Goal: Information Seeking & Learning: Find specific fact

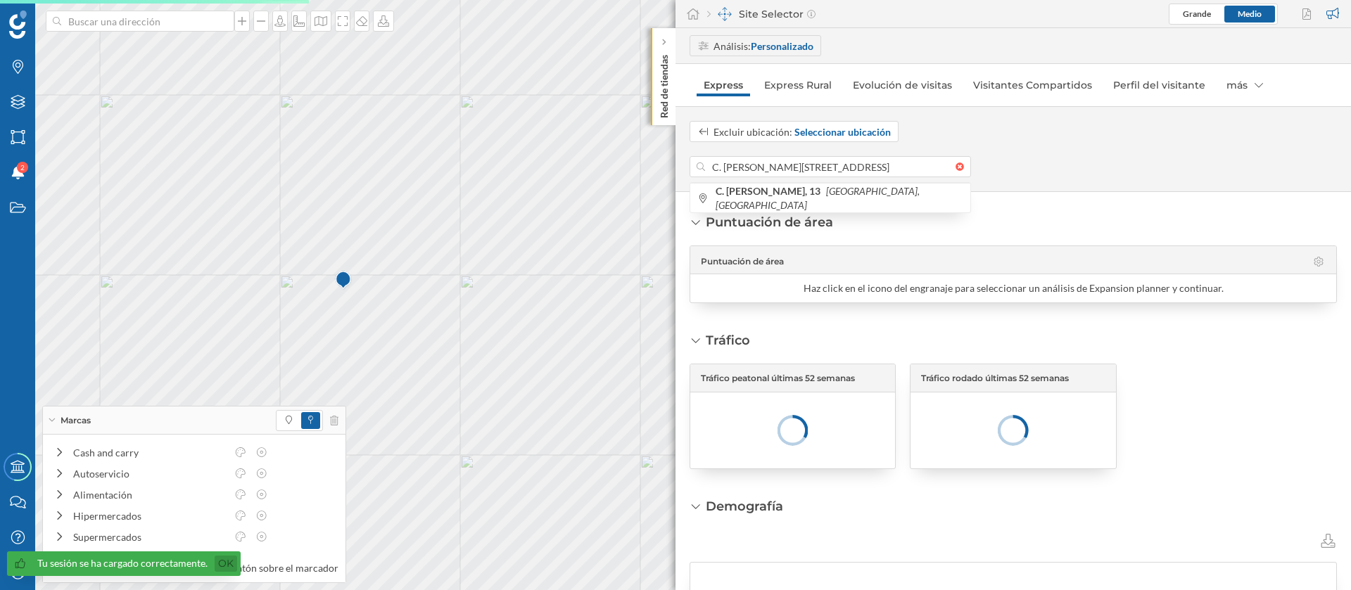
click at [229, 566] on link "Ok" at bounding box center [226, 564] width 23 height 16
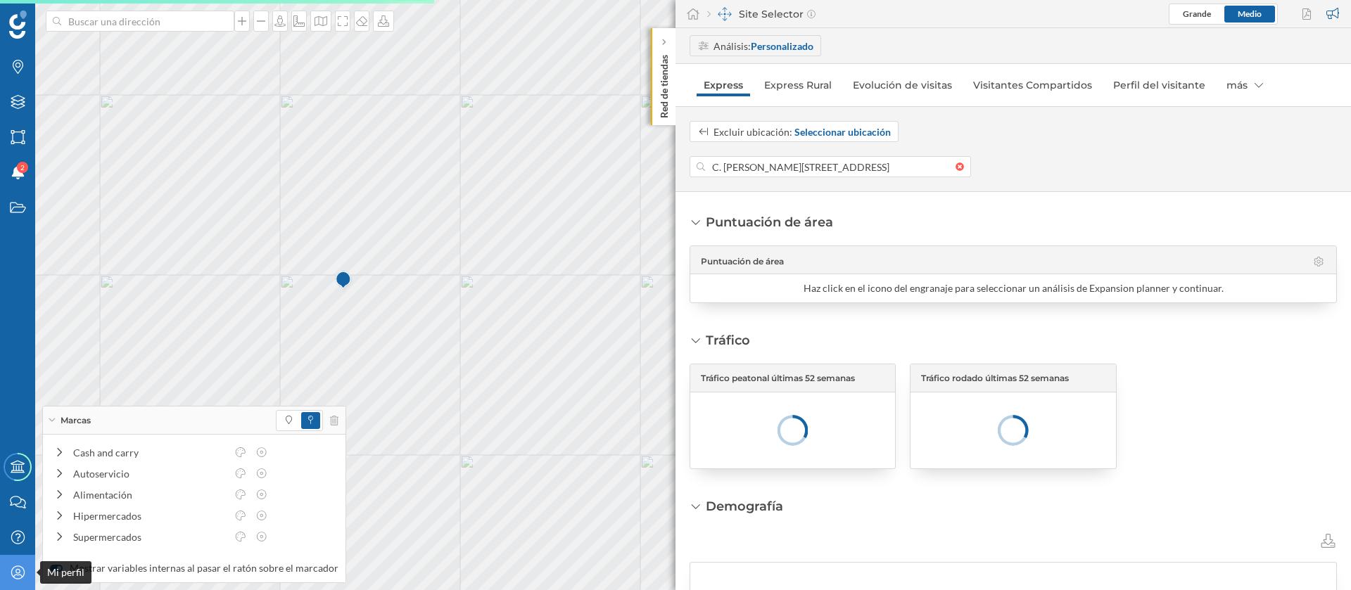
click at [23, 576] on icon "Mi perfil" at bounding box center [18, 573] width 18 height 14
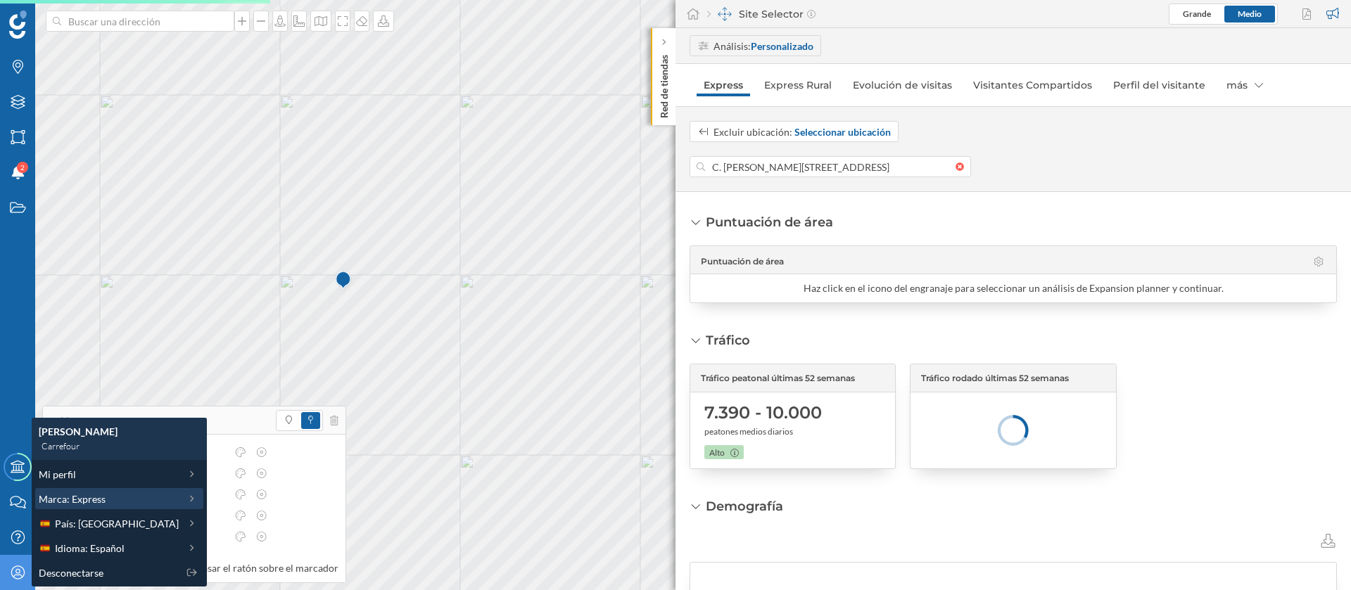
click at [126, 506] on div "Marca: Express" at bounding box center [119, 498] width 168 height 21
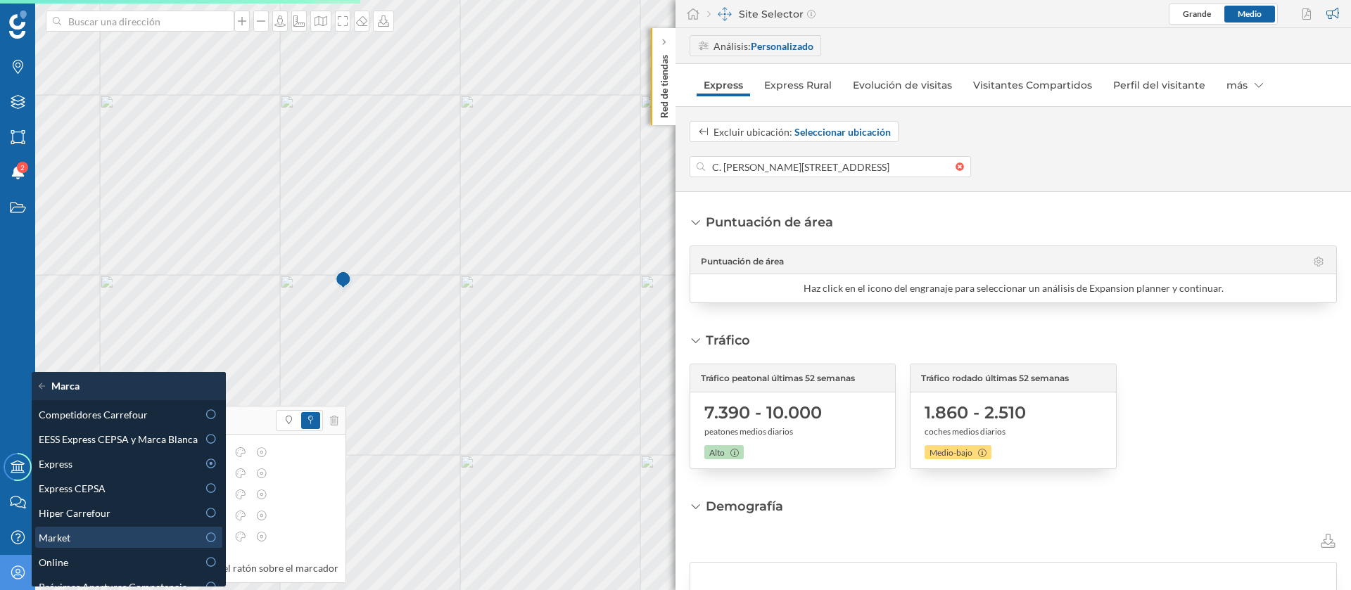
click at [145, 543] on div "Market" at bounding box center [118, 538] width 159 height 15
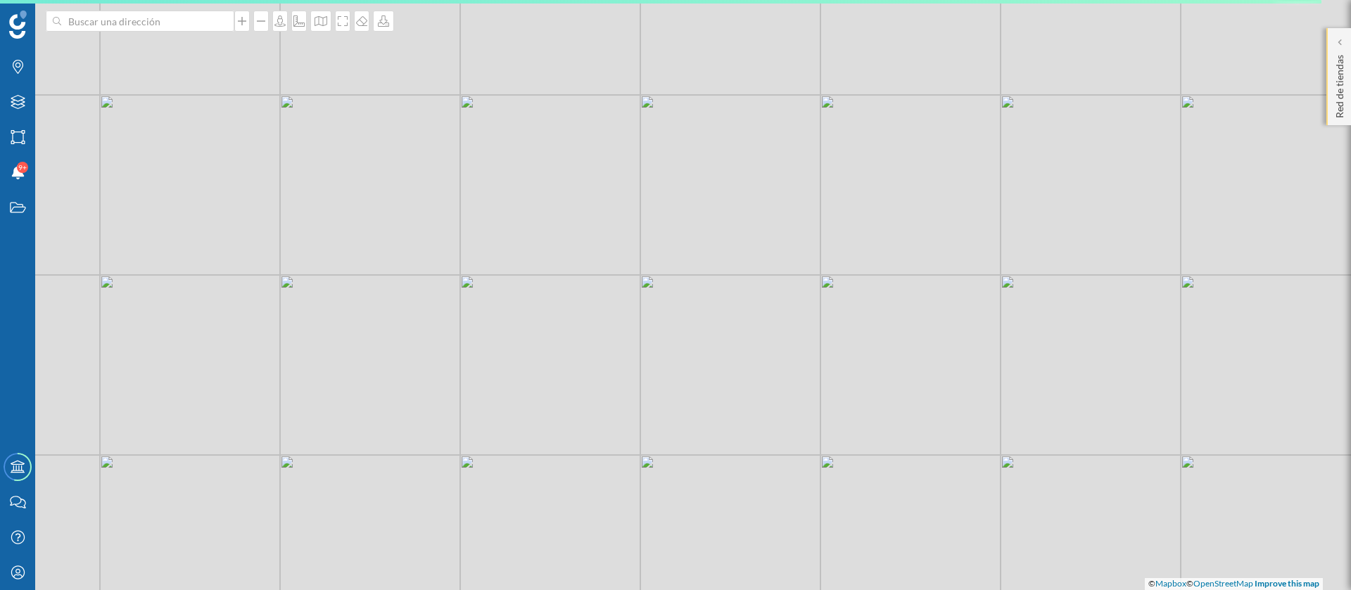
click at [1329, 64] on div "Red de tiendas" at bounding box center [1338, 76] width 25 height 97
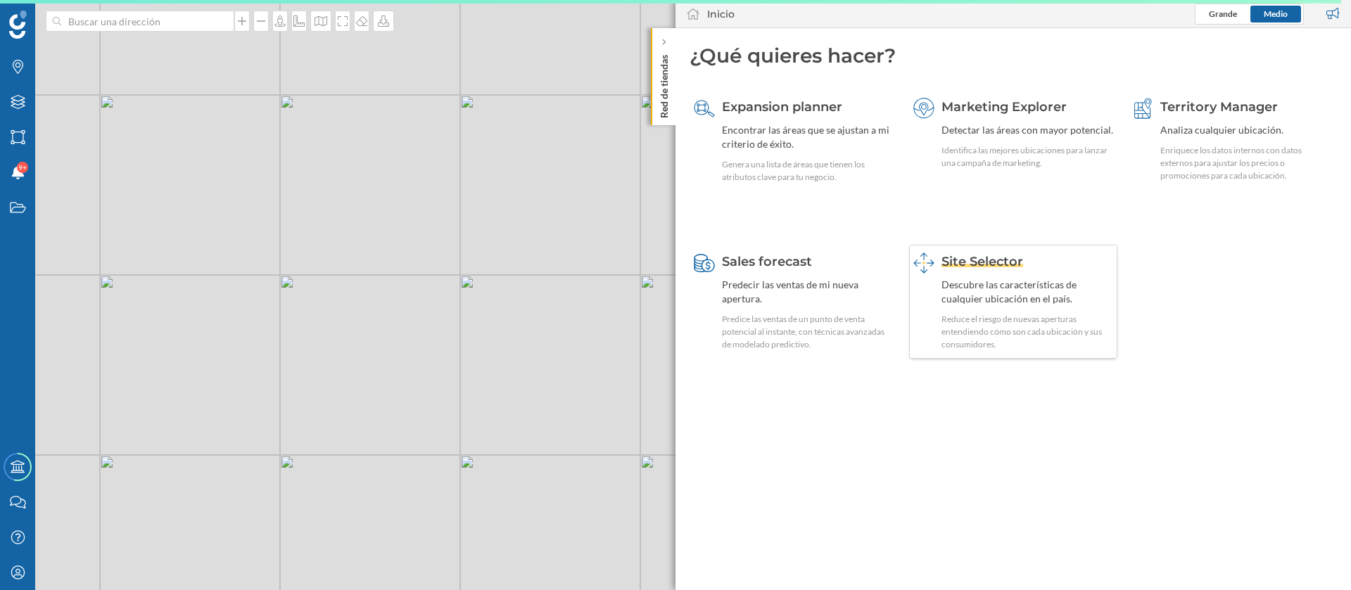
click at [1015, 335] on div "Reduce el riesgo de nuevas aperturas entendiendo cómo son cada ubicación y sus …" at bounding box center [1028, 332] width 172 height 38
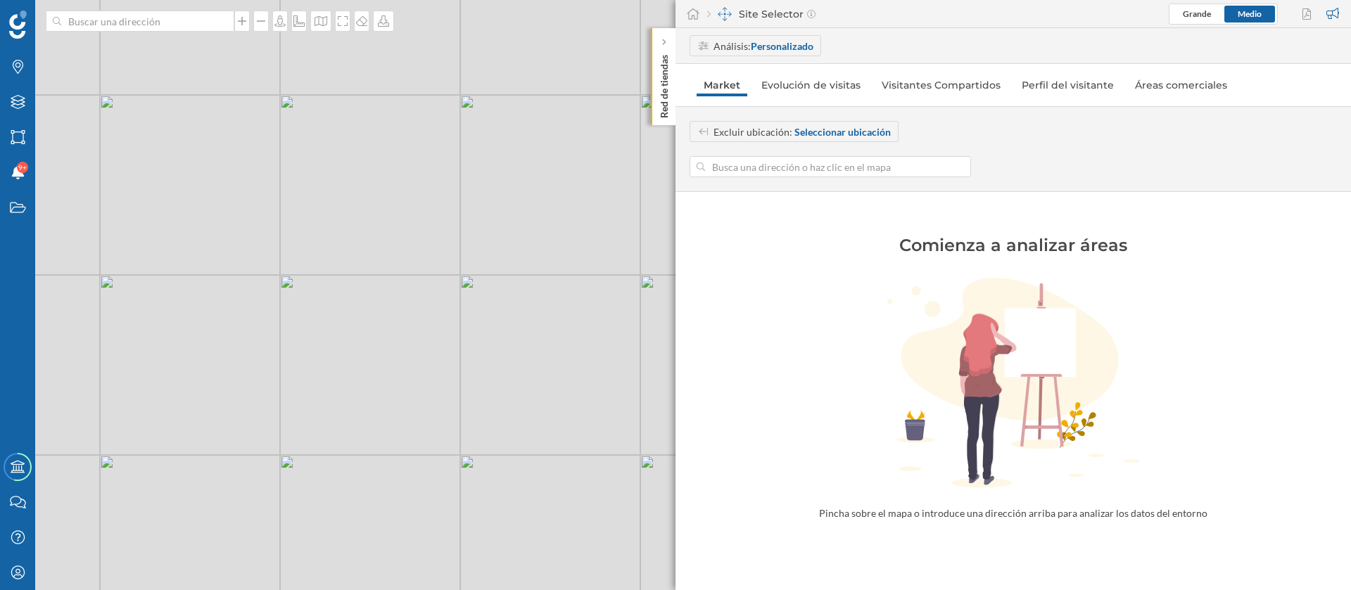
click at [792, 174] on input at bounding box center [830, 166] width 251 height 21
click at [814, 195] on icon "[PERSON_NAME][STREET_ADDRESS]" at bounding box center [875, 198] width 153 height 12
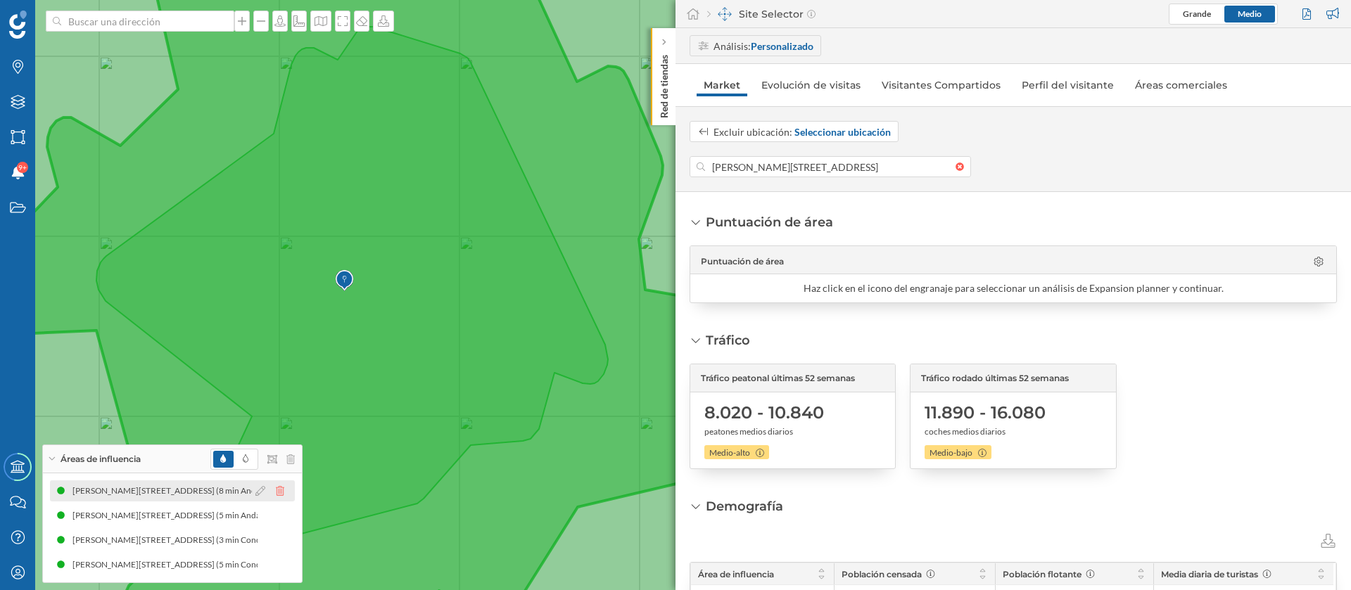
click at [280, 493] on icon at bounding box center [280, 491] width 8 height 10
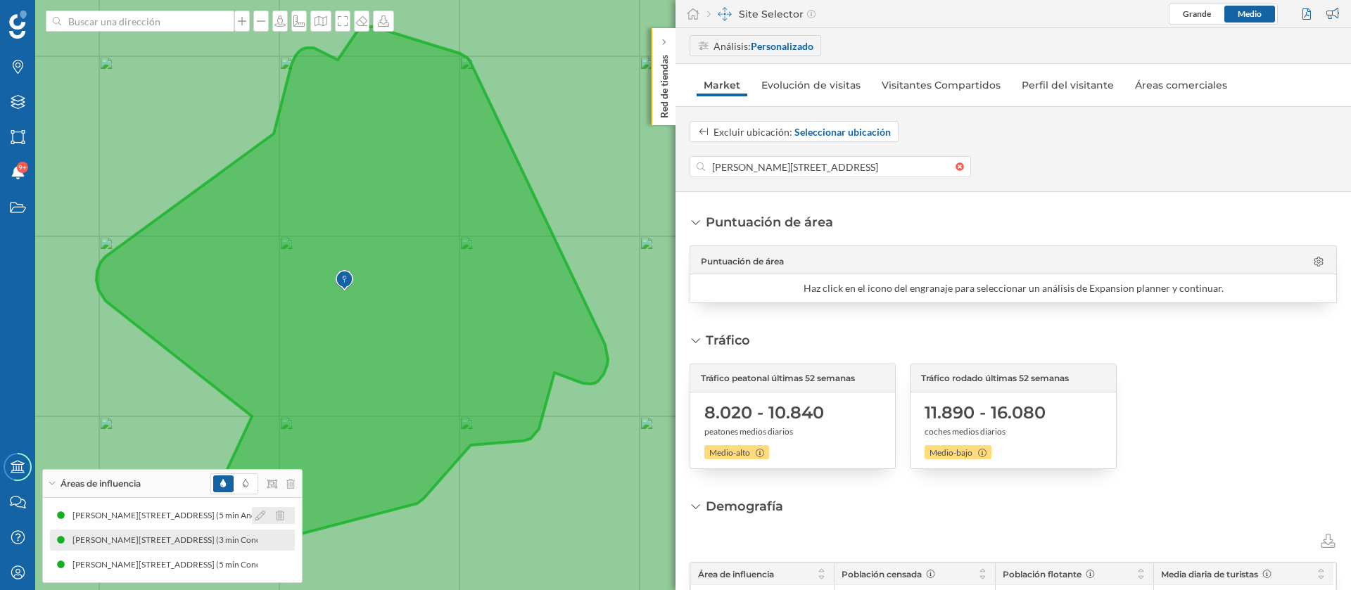
click at [280, 519] on icon at bounding box center [280, 516] width 8 height 10
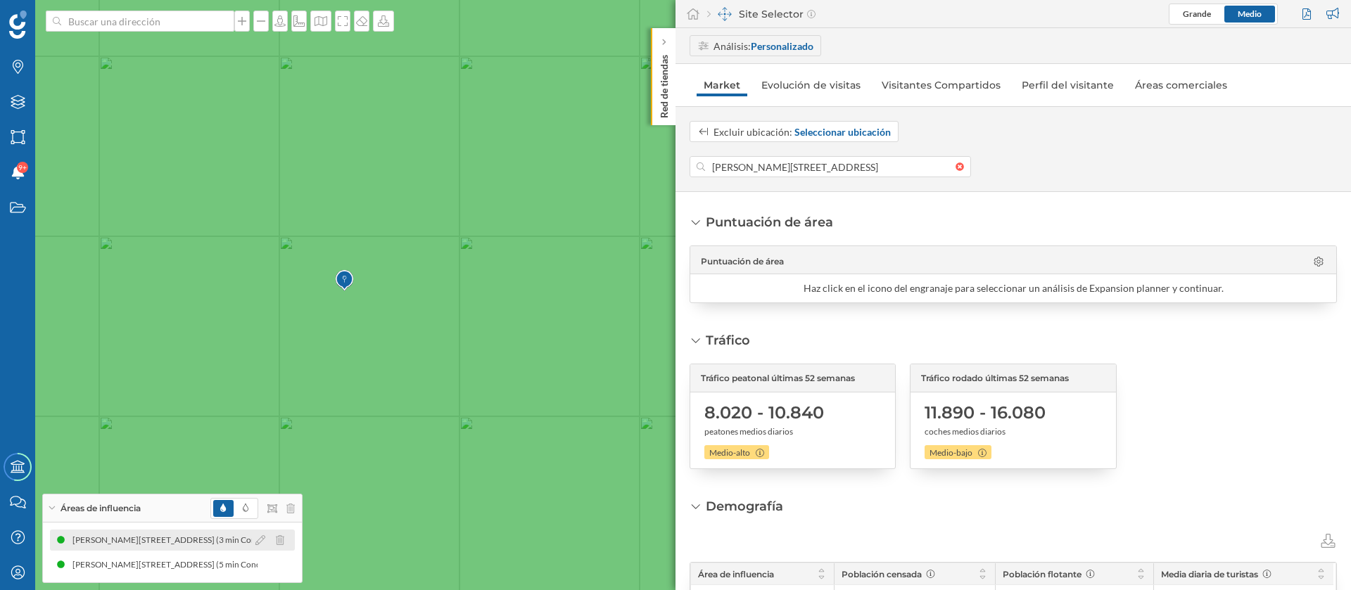
click at [279, 534] on div at bounding box center [273, 540] width 43 height 17
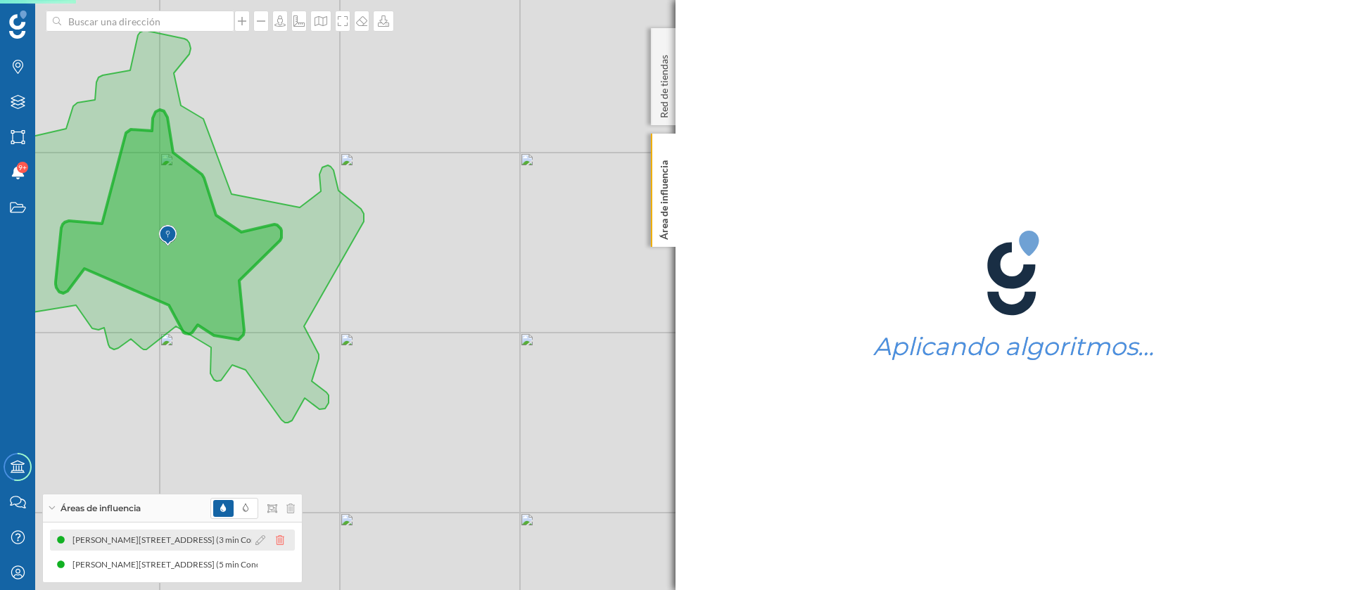
click at [281, 543] on icon at bounding box center [280, 541] width 8 height 10
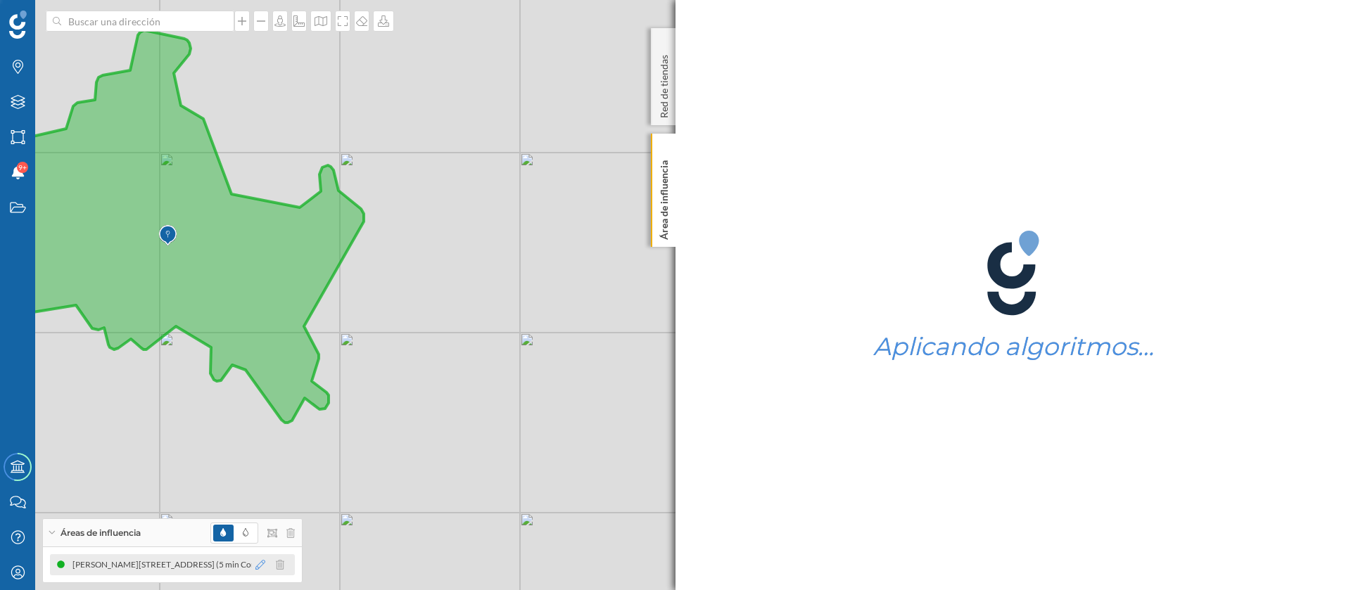
click at [261, 562] on icon at bounding box center [260, 565] width 10 height 10
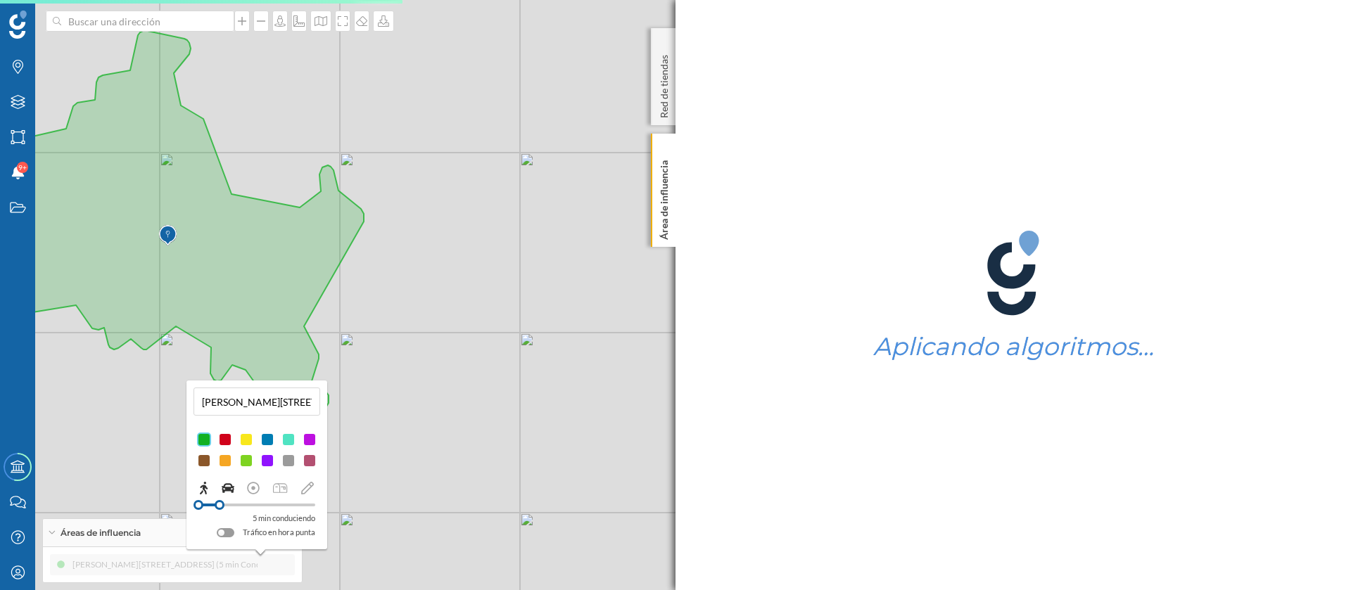
click at [205, 488] on icon at bounding box center [204, 488] width 8 height 13
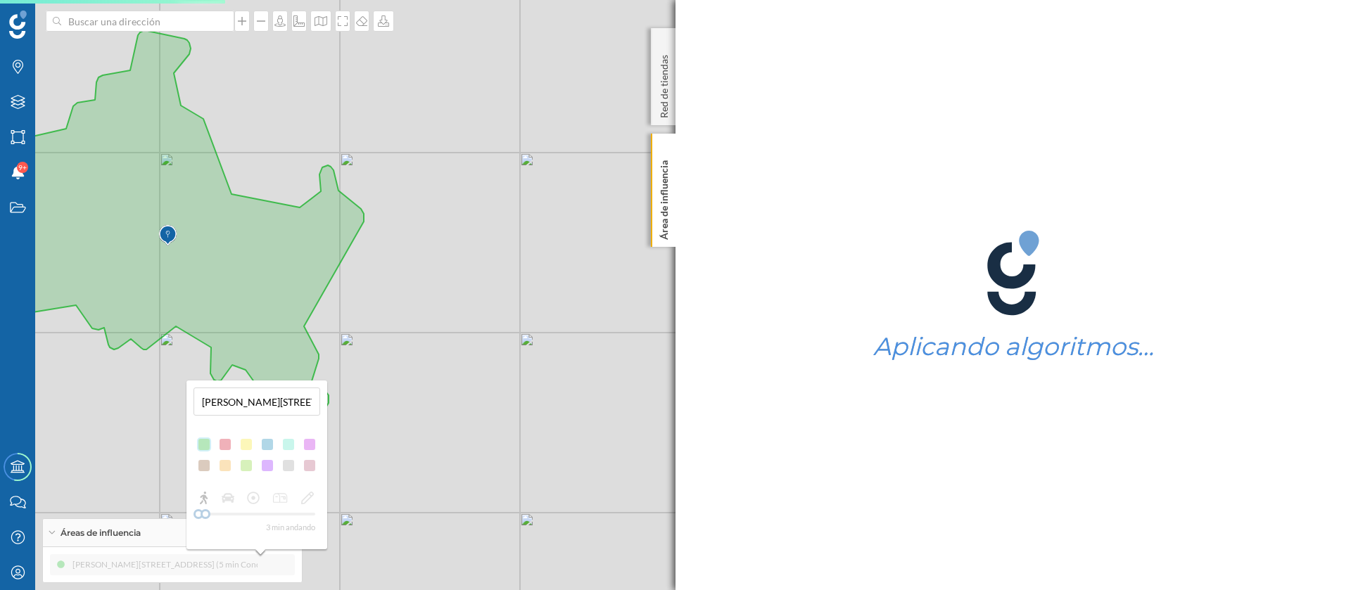
click at [205, 509] on div "3 min andando" at bounding box center [257, 512] width 127 height 44
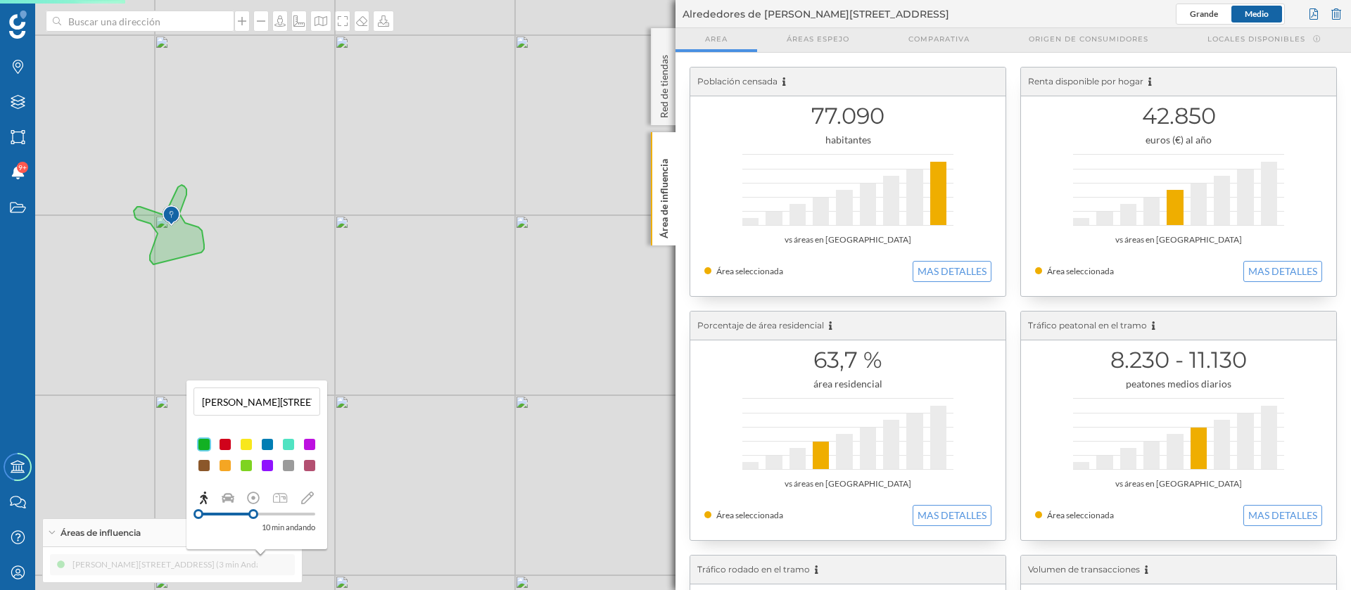
drag, startPoint x: 210, startPoint y: 516, endPoint x: 253, endPoint y: 517, distance: 43.6
click at [253, 517] on div at bounding box center [253, 514] width 10 height 10
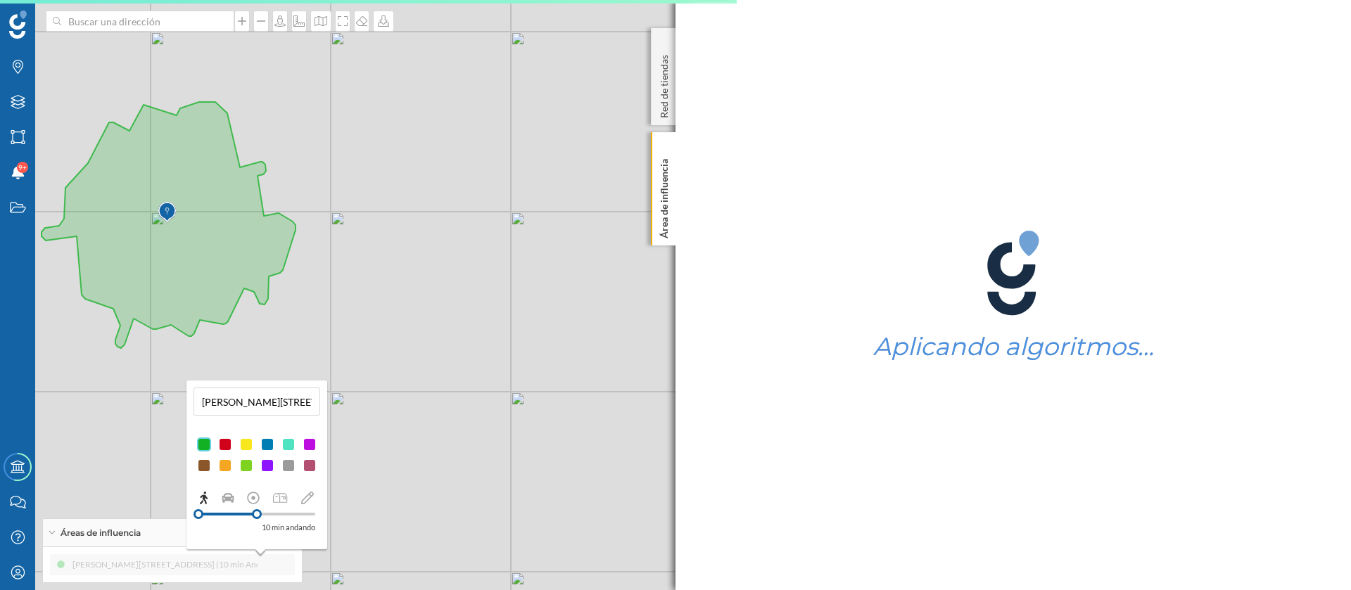
click at [227, 446] on div at bounding box center [225, 445] width 14 height 14
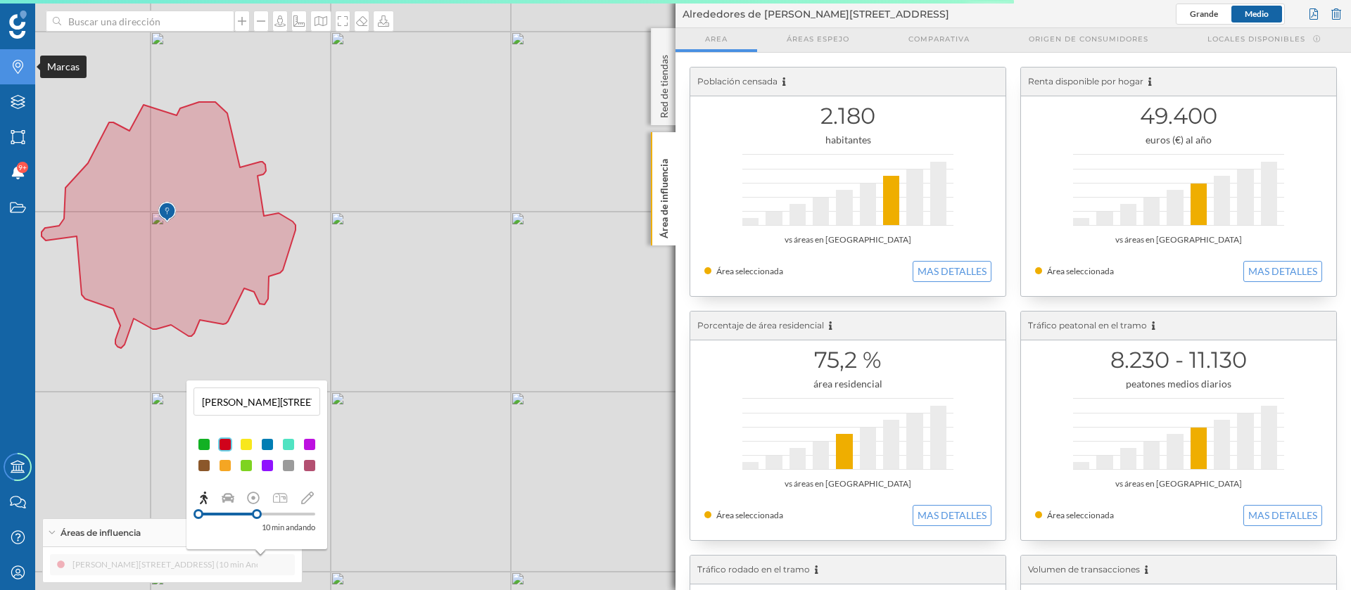
click at [8, 68] on div "Marcas" at bounding box center [17, 66] width 35 height 35
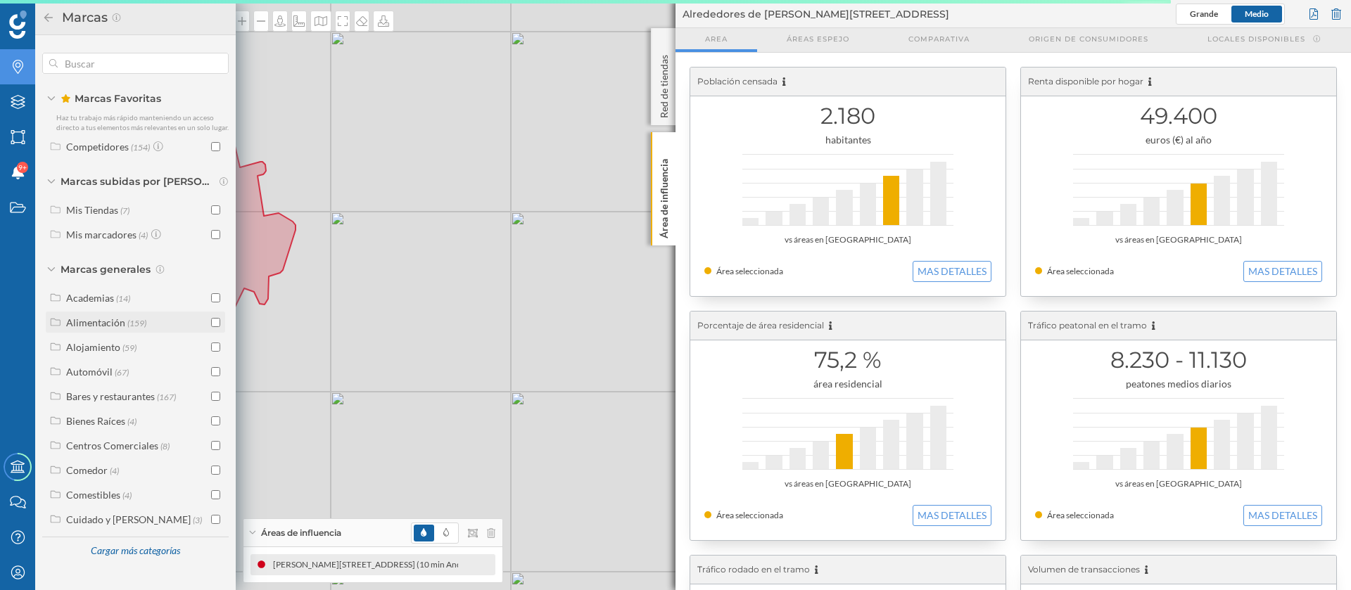
click at [219, 321] on input "checkbox" at bounding box center [215, 322] width 9 height 9
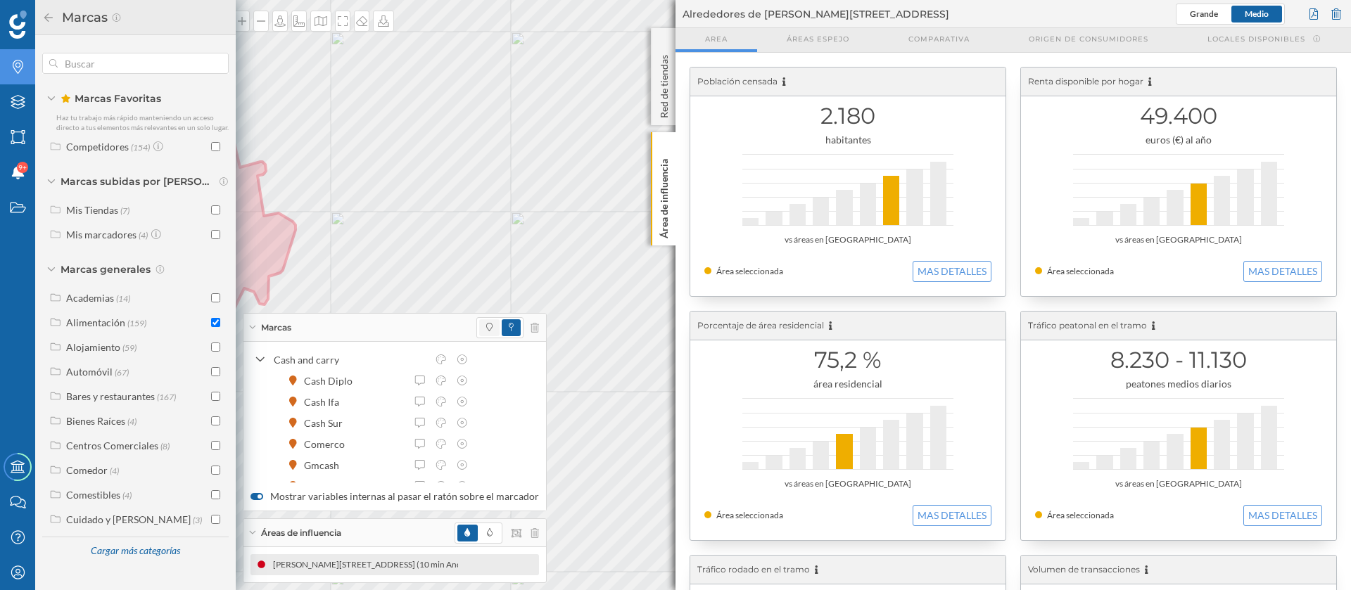
click at [490, 325] on span at bounding box center [489, 327] width 20 height 17
click at [267, 362] on div "Cash and carry" at bounding box center [340, 360] width 173 height 15
click at [256, 324] on div "Marcas" at bounding box center [394, 328] width 303 height 28
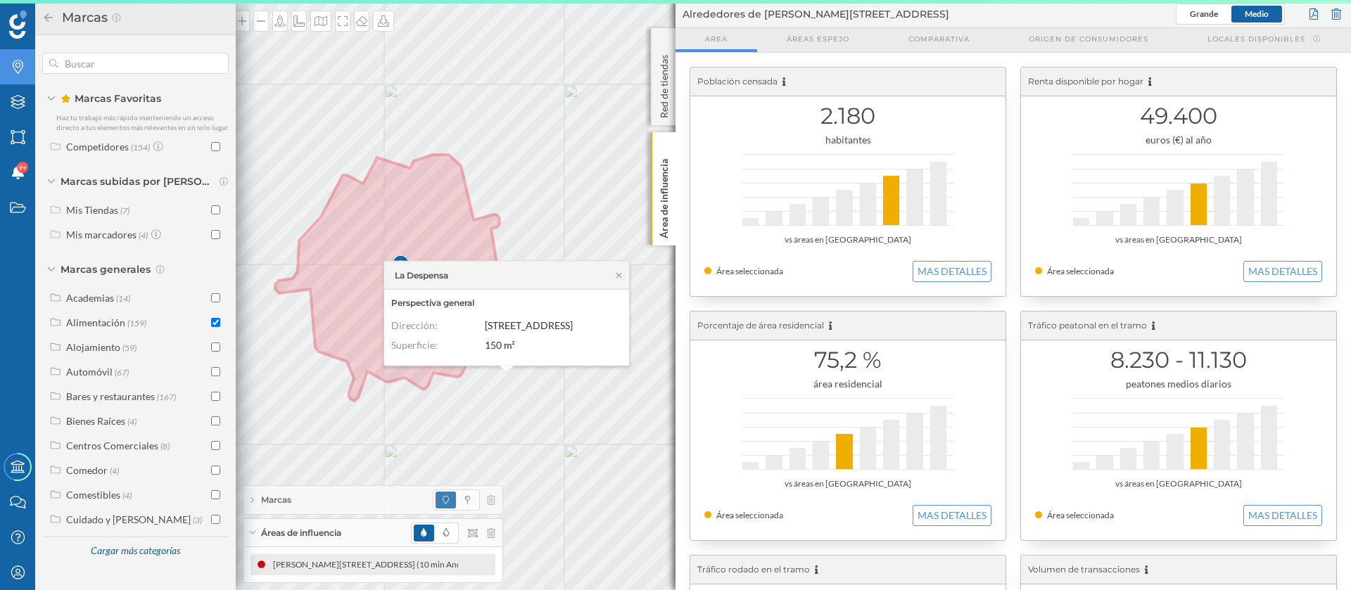
click at [229, 49] on div "La Despensa Perspectiva general Dirección: [STREET_ADDRESS] Superficie: 150 m²" at bounding box center [229, 49] width 0 height 0
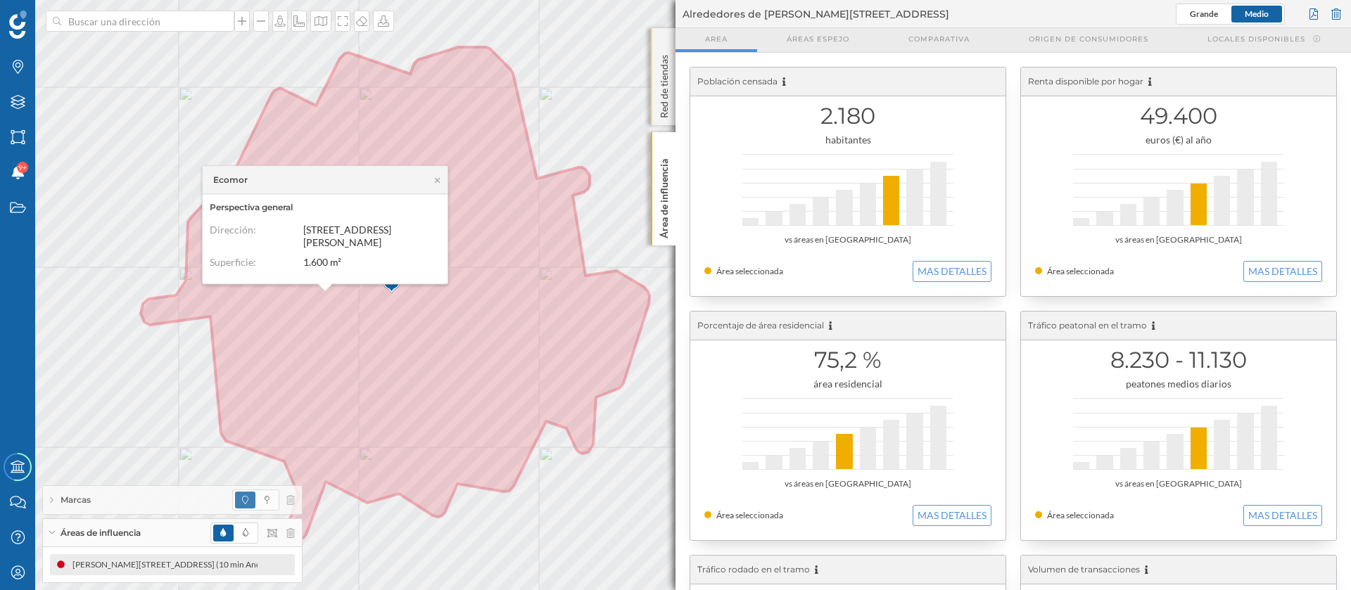
click at [661, 44] on div "Red de tiendas" at bounding box center [663, 76] width 25 height 97
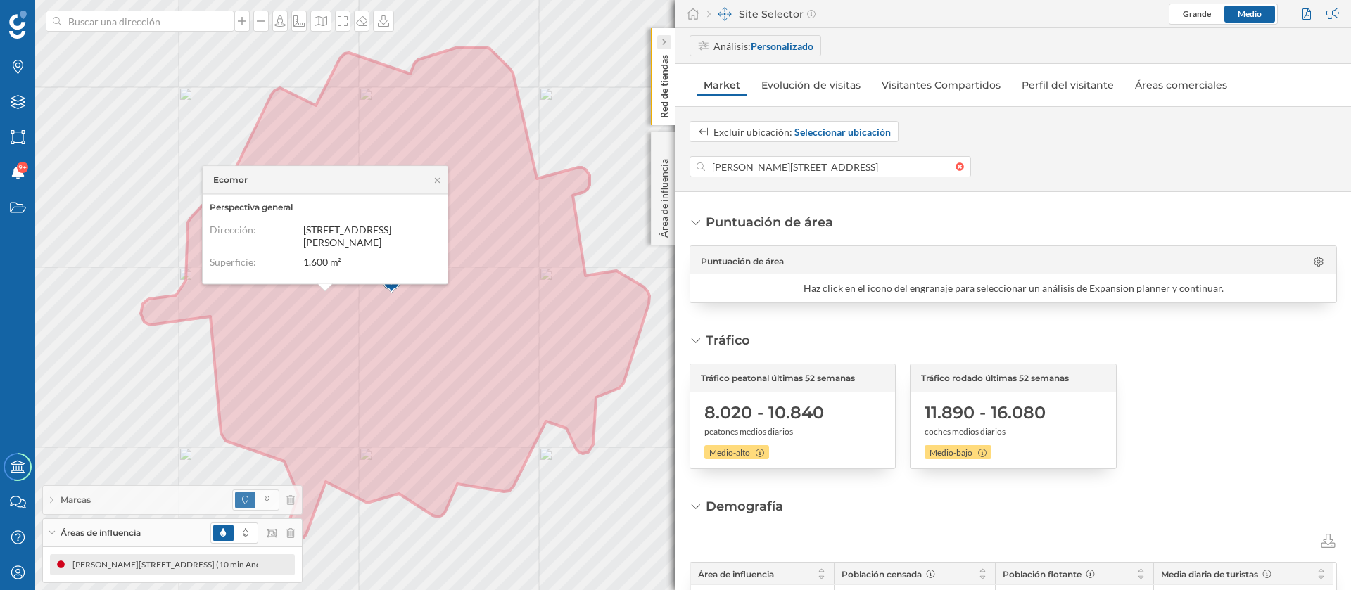
click at [666, 37] on icon at bounding box center [663, 42] width 4 height 14
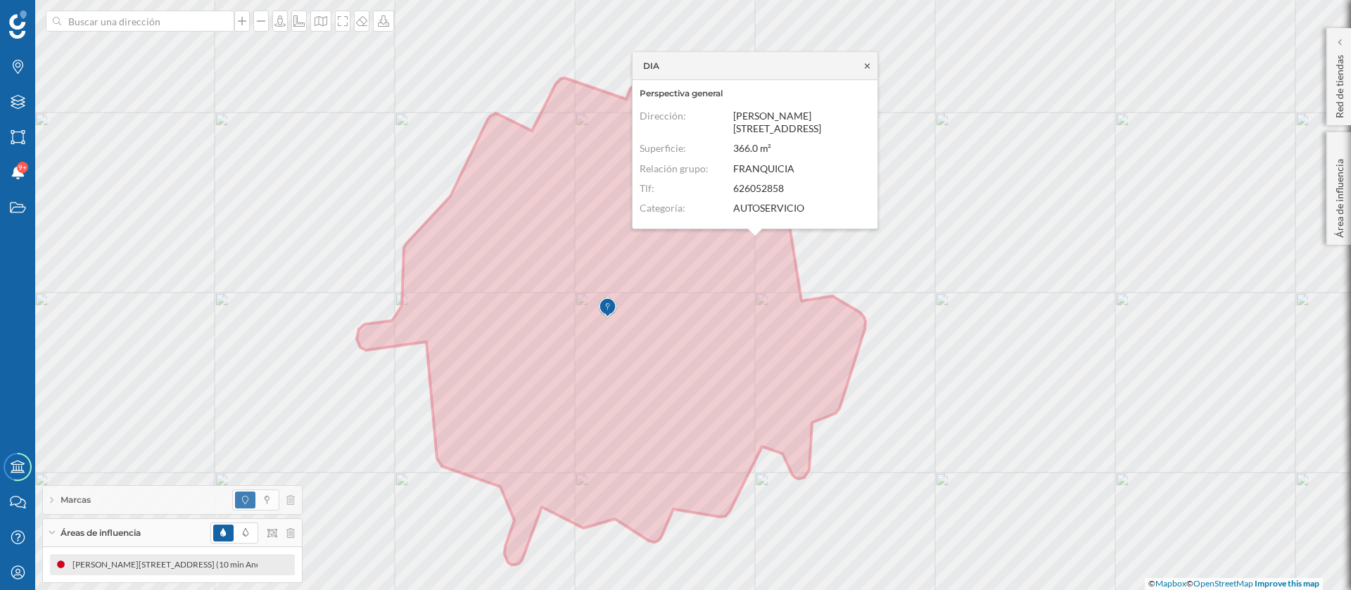
click at [866, 68] on icon at bounding box center [867, 65] width 5 height 5
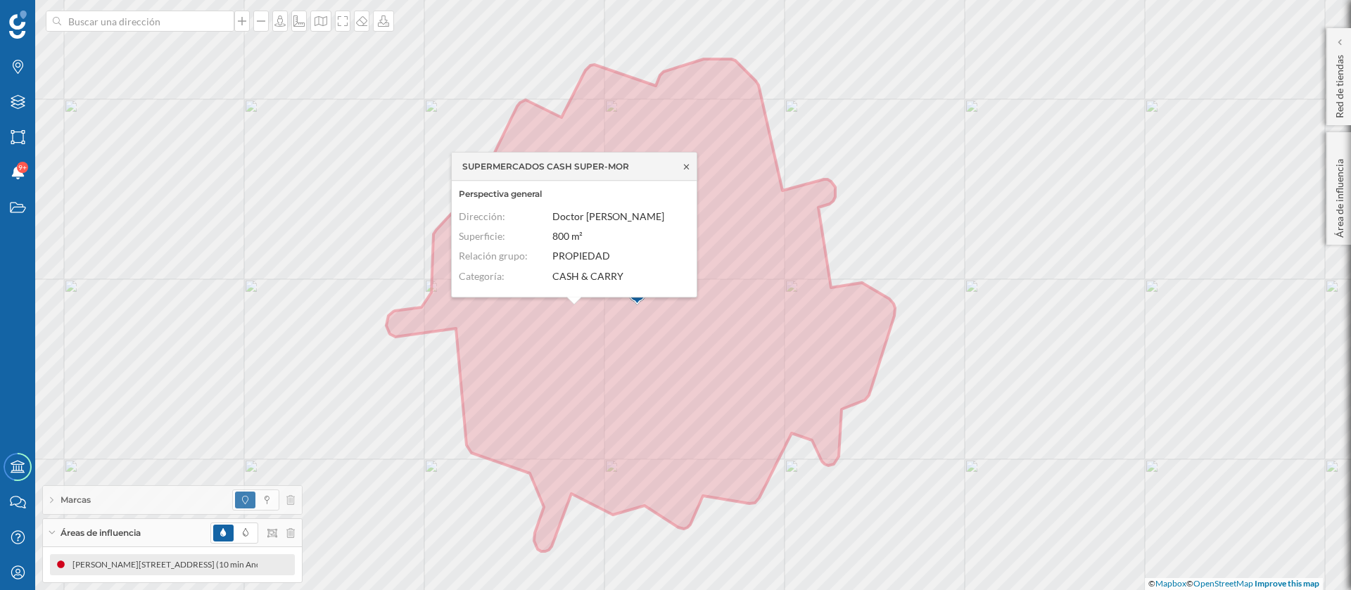
click at [686, 170] on icon at bounding box center [686, 167] width 11 height 8
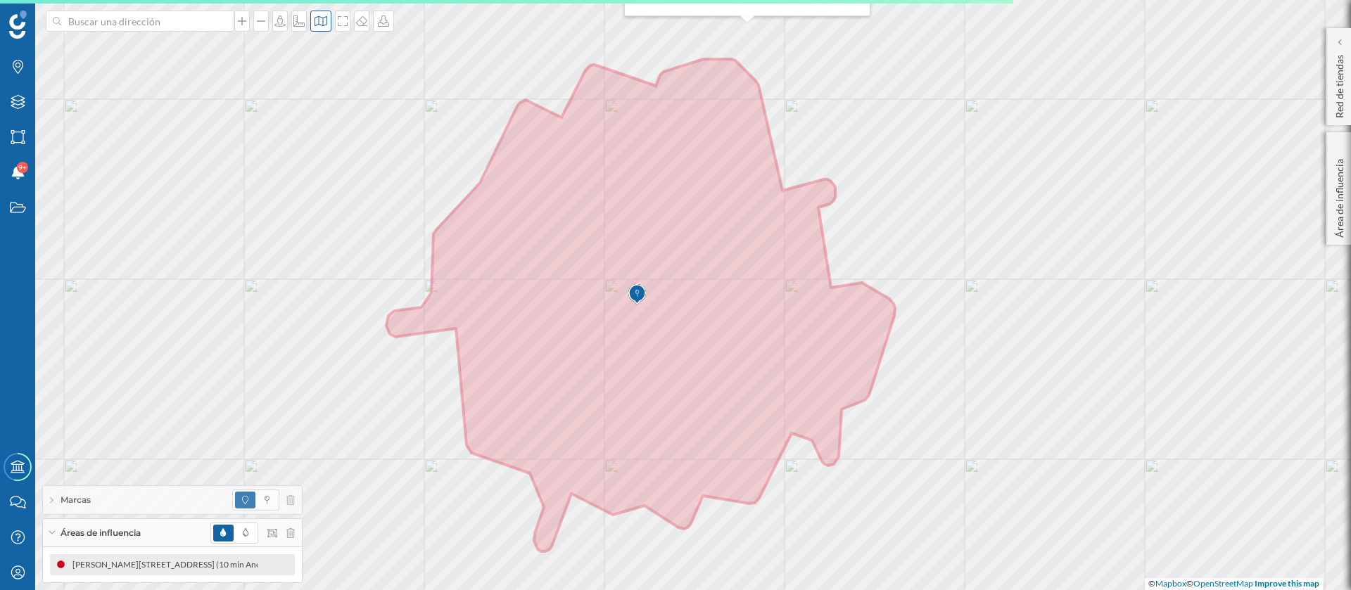
type input "[STREET_ADDRESS]"
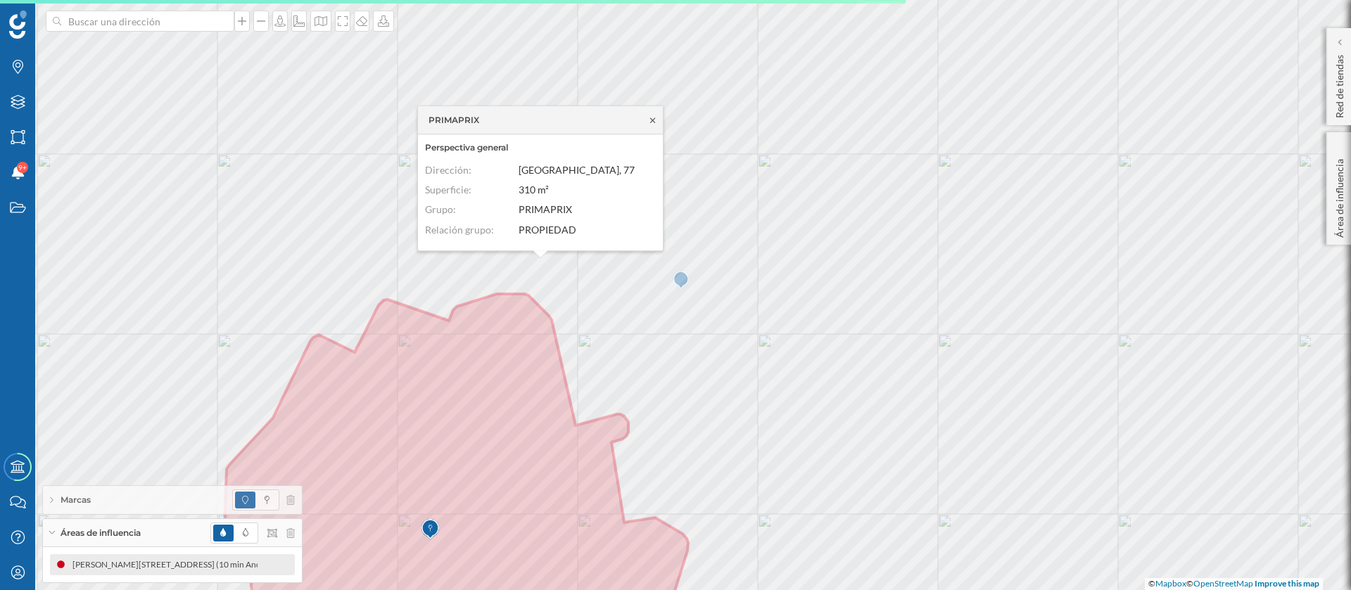
click at [654, 120] on icon at bounding box center [652, 120] width 11 height 8
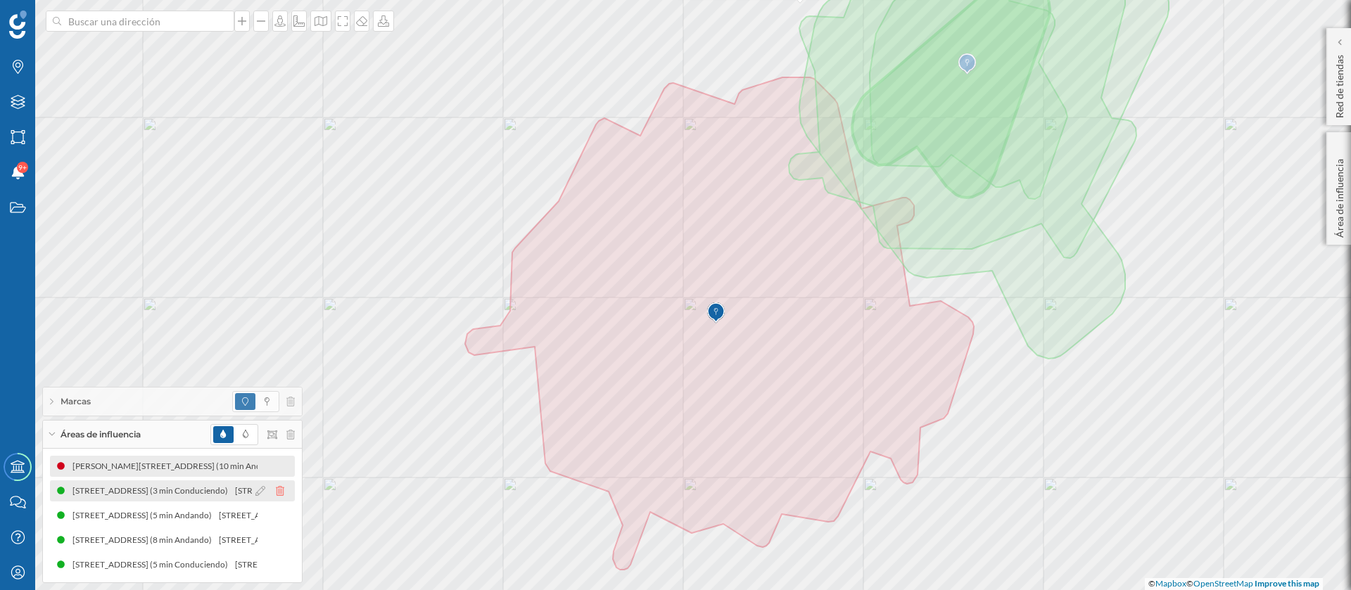
click at [282, 493] on icon at bounding box center [280, 491] width 8 height 10
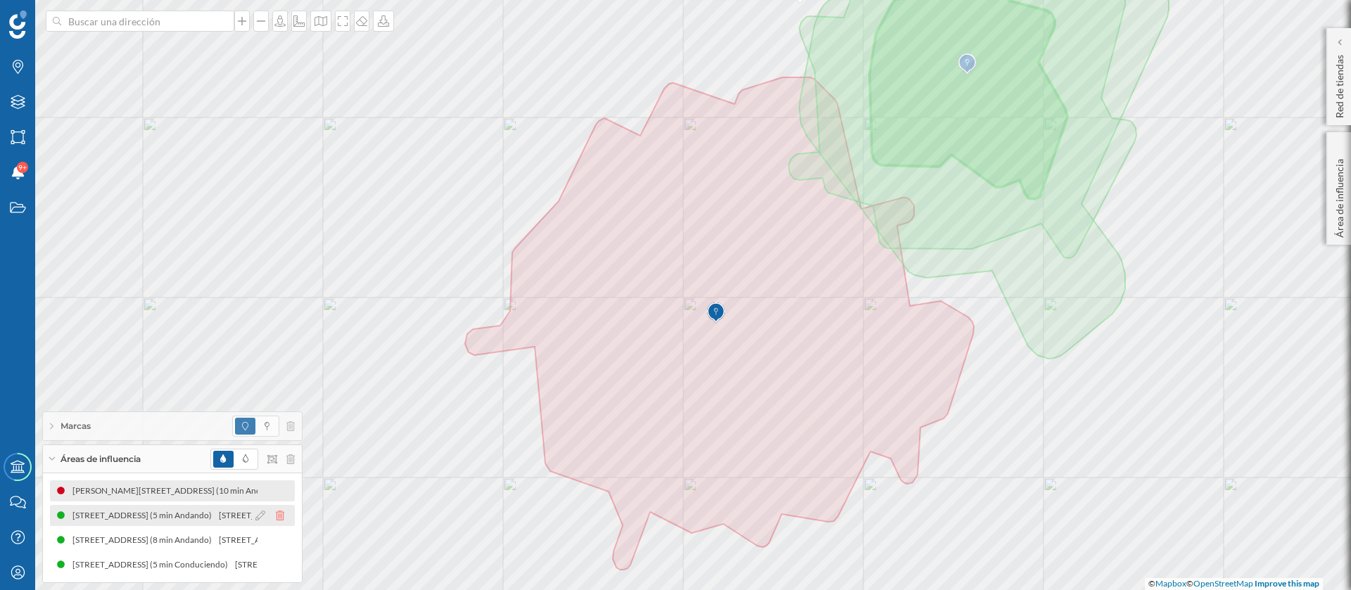
click at [279, 514] on icon at bounding box center [280, 516] width 8 height 10
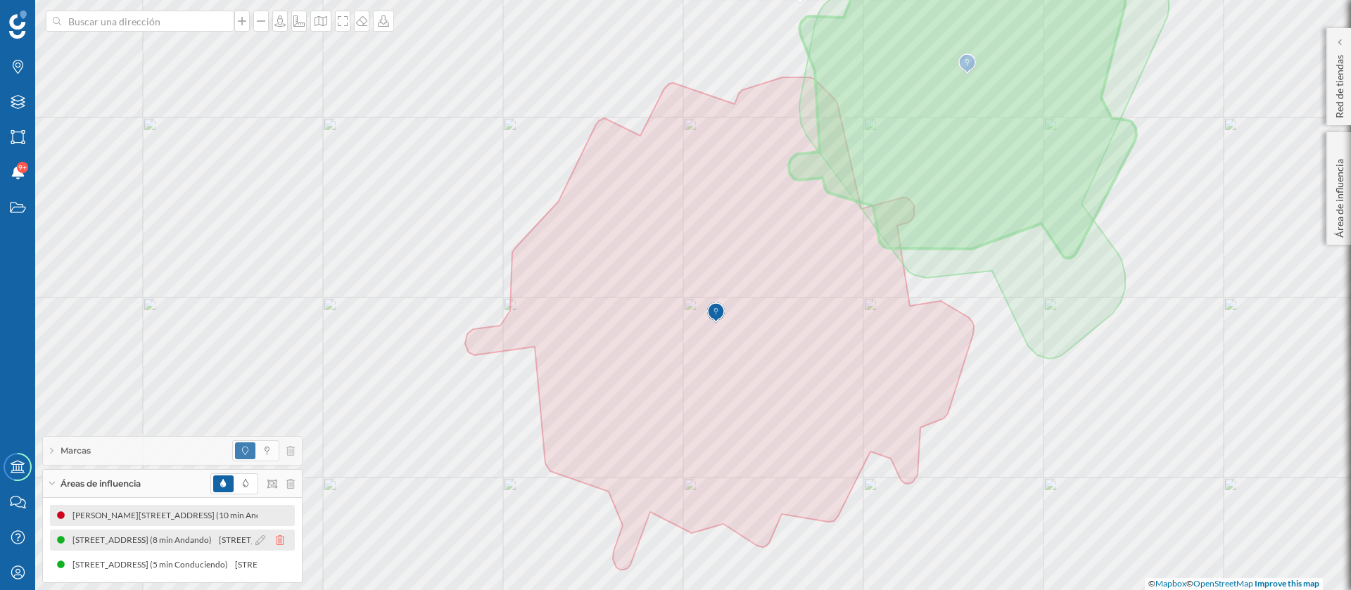
click at [280, 538] on icon at bounding box center [280, 541] width 8 height 10
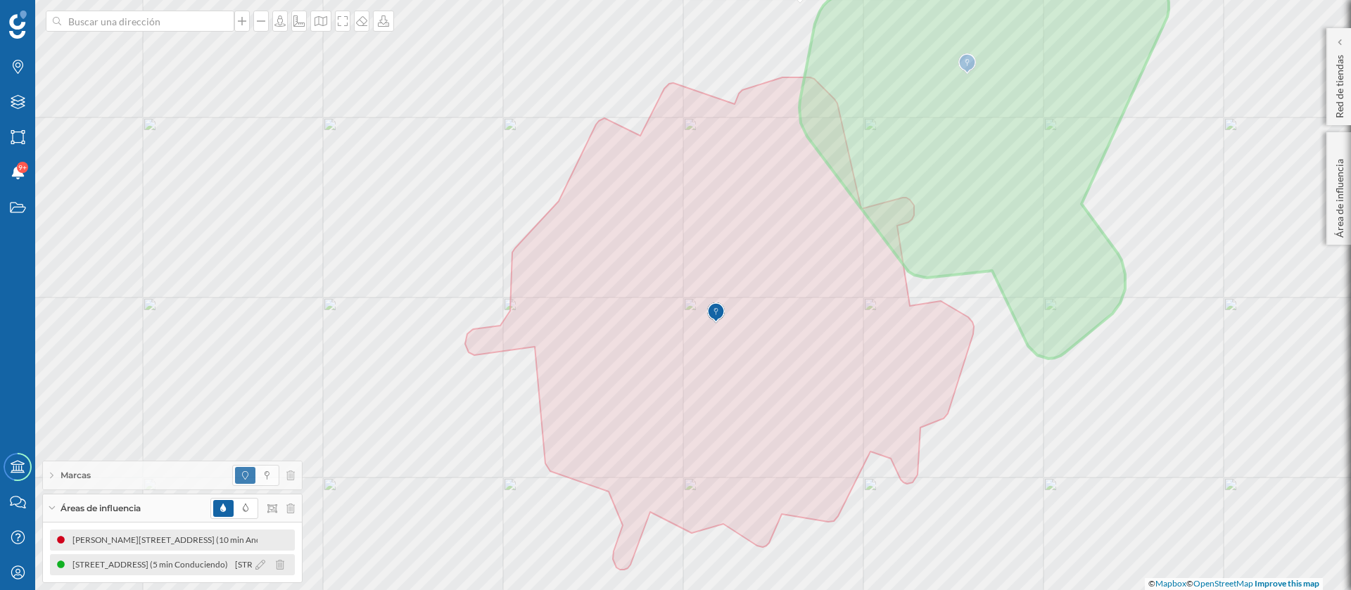
click at [284, 560] on icon at bounding box center [280, 565] width 8 height 10
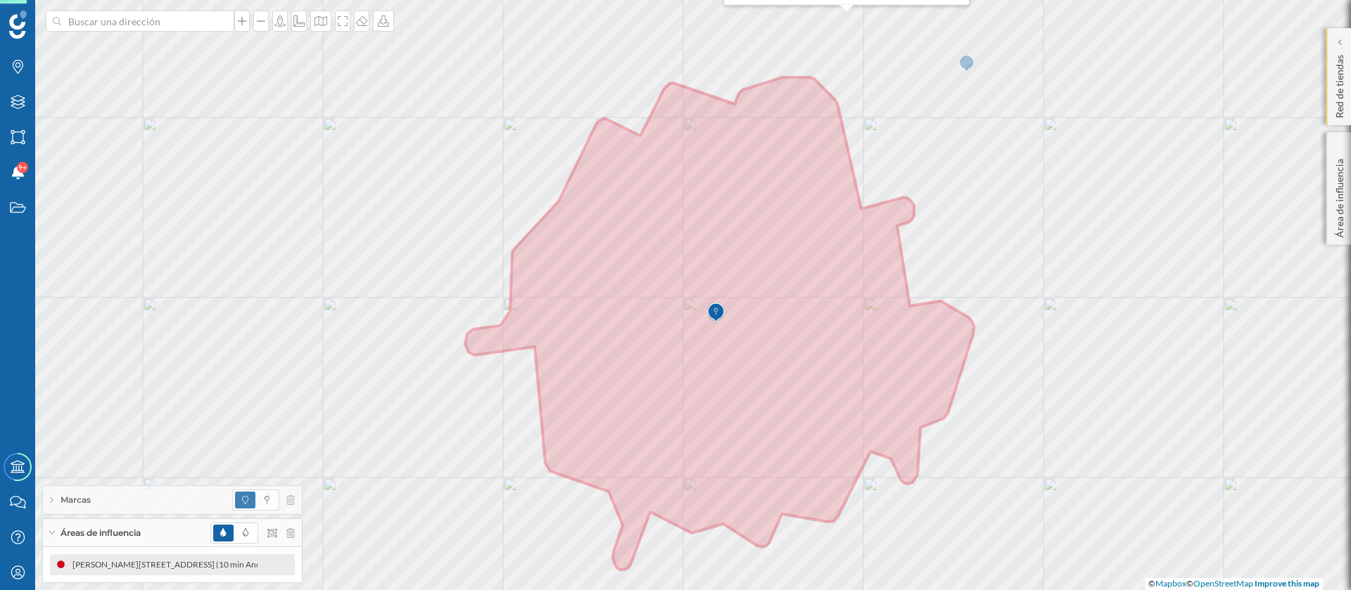
click at [1340, 82] on p "Red de tiendas" at bounding box center [1340, 83] width 14 height 69
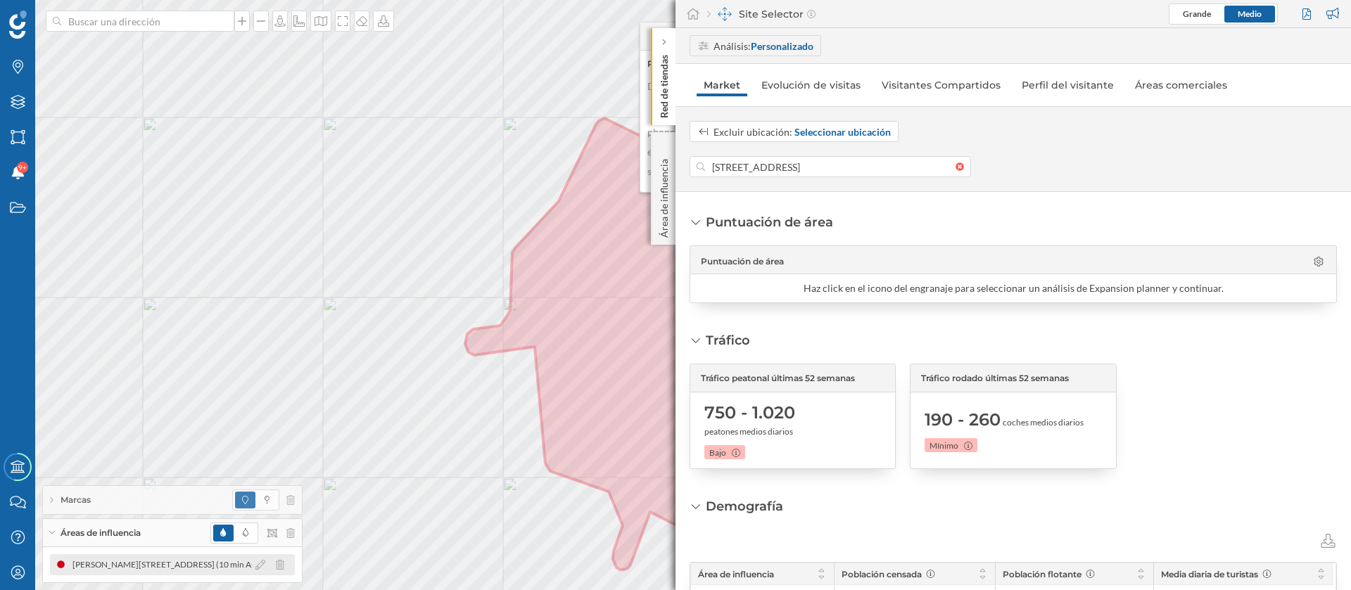
click at [169, 571] on div "[PERSON_NAME][STREET_ADDRESS] (10 min Andando)" at bounding box center [164, 565] width 217 height 14
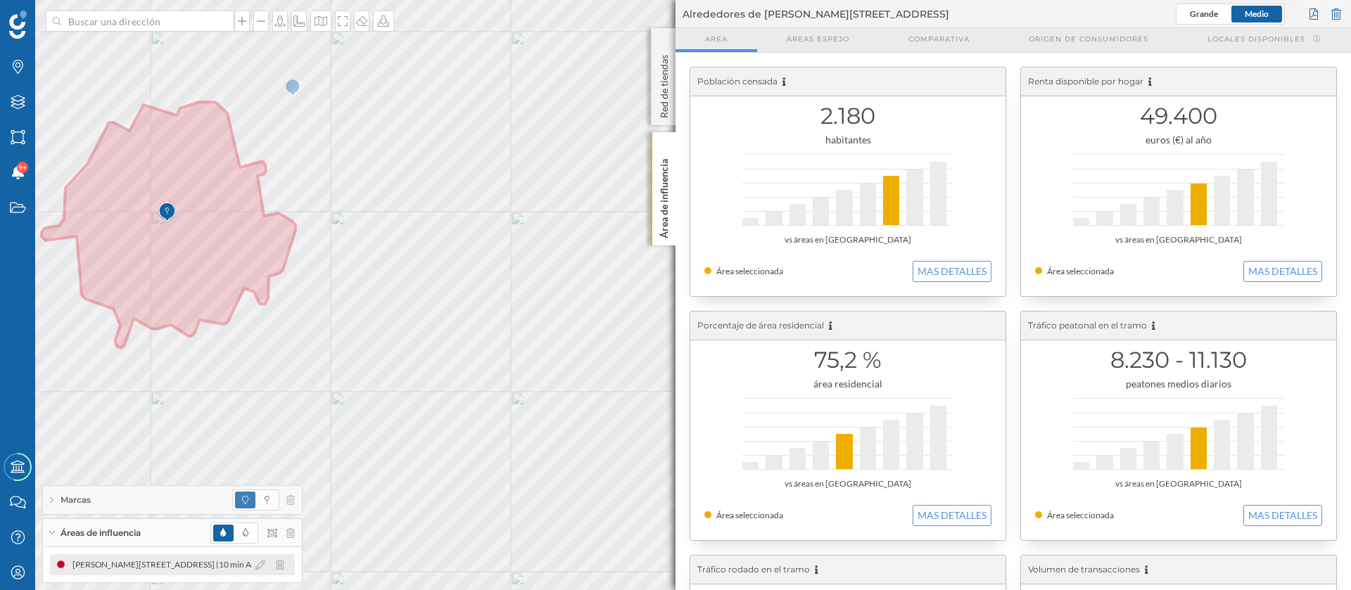
click at [163, 572] on div "[PERSON_NAME][STREET_ADDRESS] (10 min Andando)" at bounding box center [172, 565] width 245 height 21
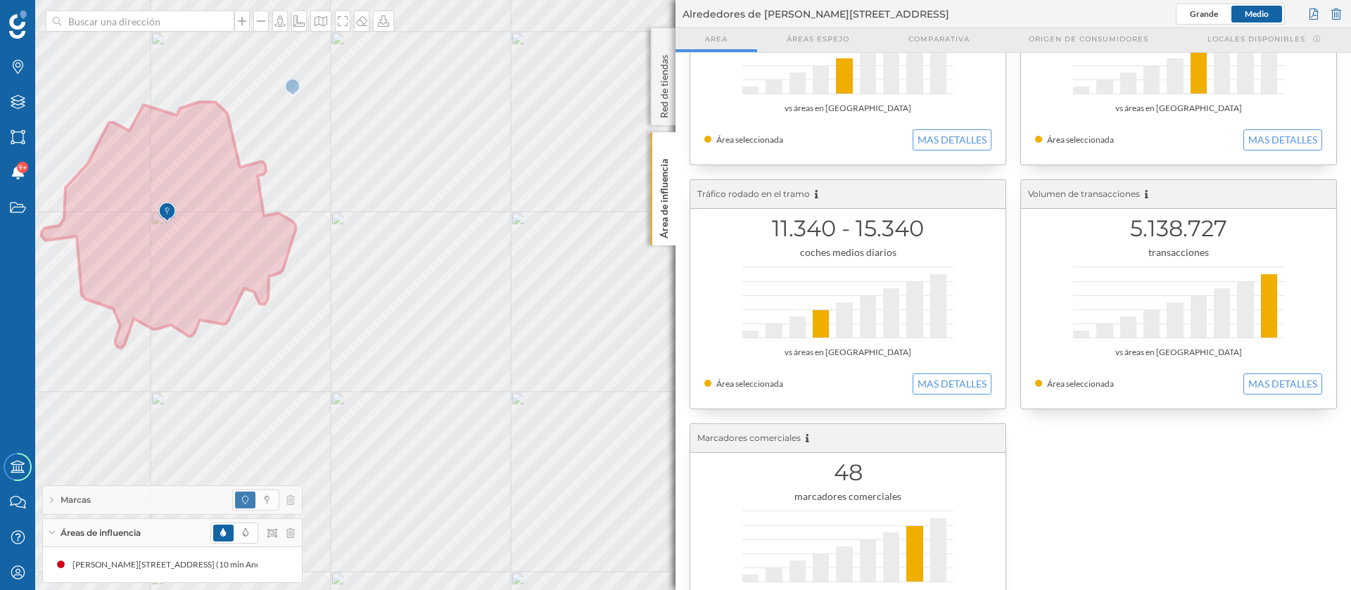
scroll to position [453, 0]
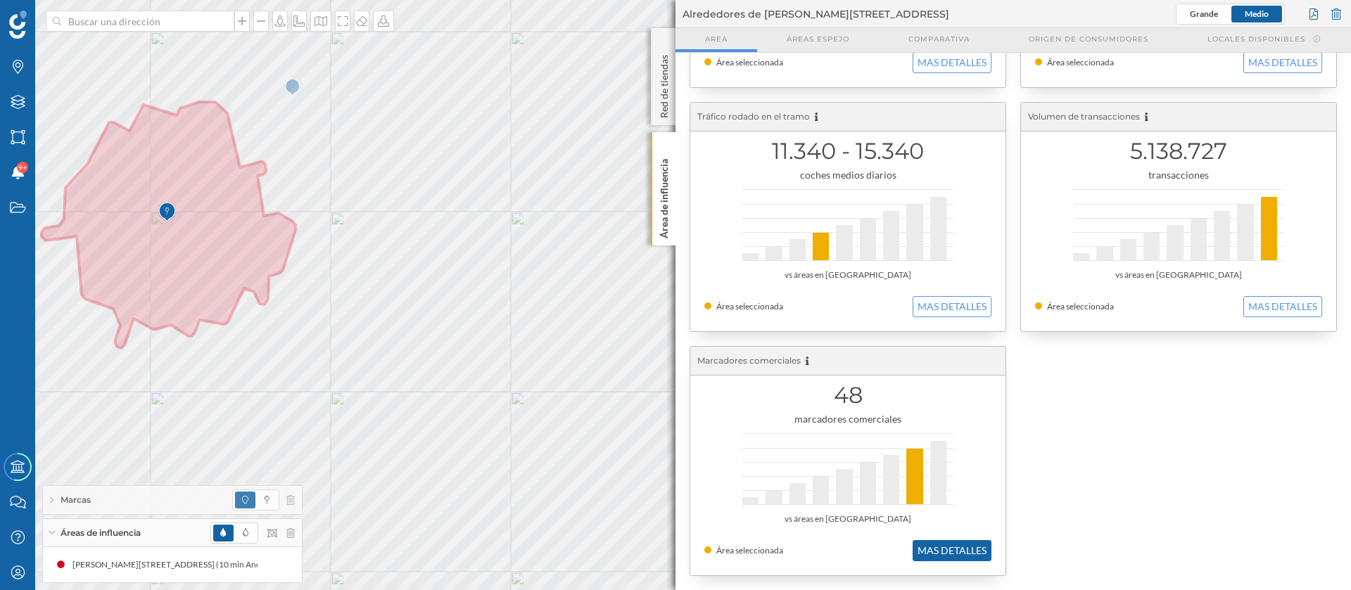
click at [965, 559] on button "MAS DETALLES" at bounding box center [952, 550] width 79 height 21
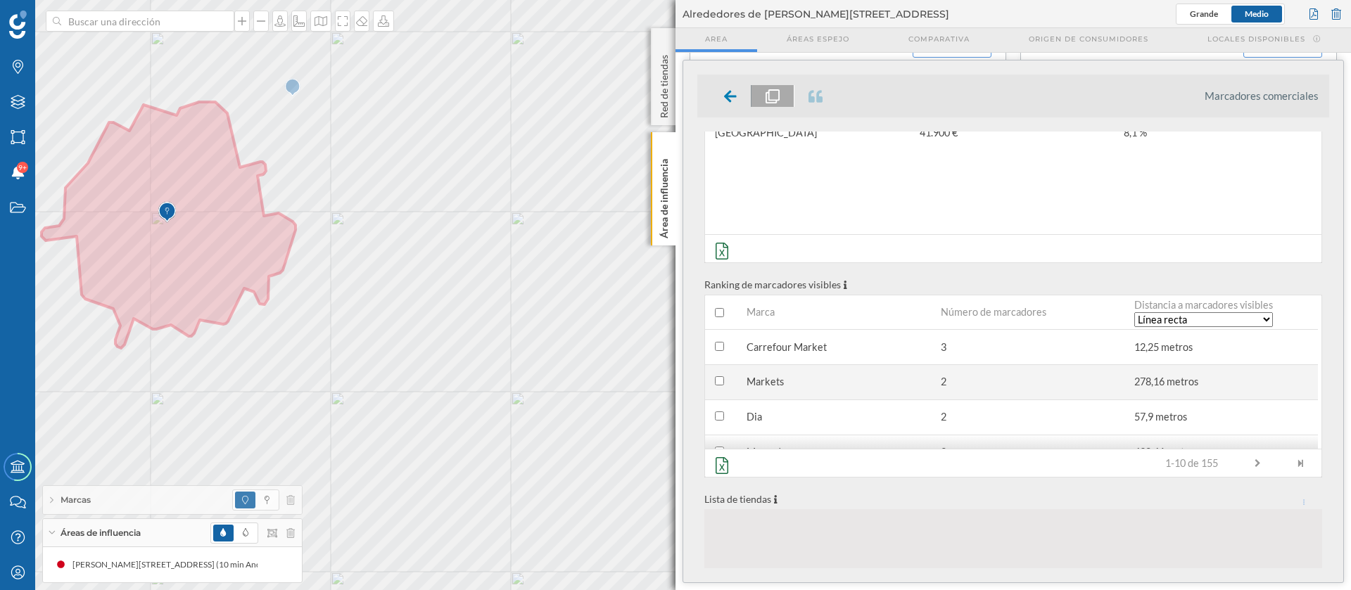
scroll to position [231, 0]
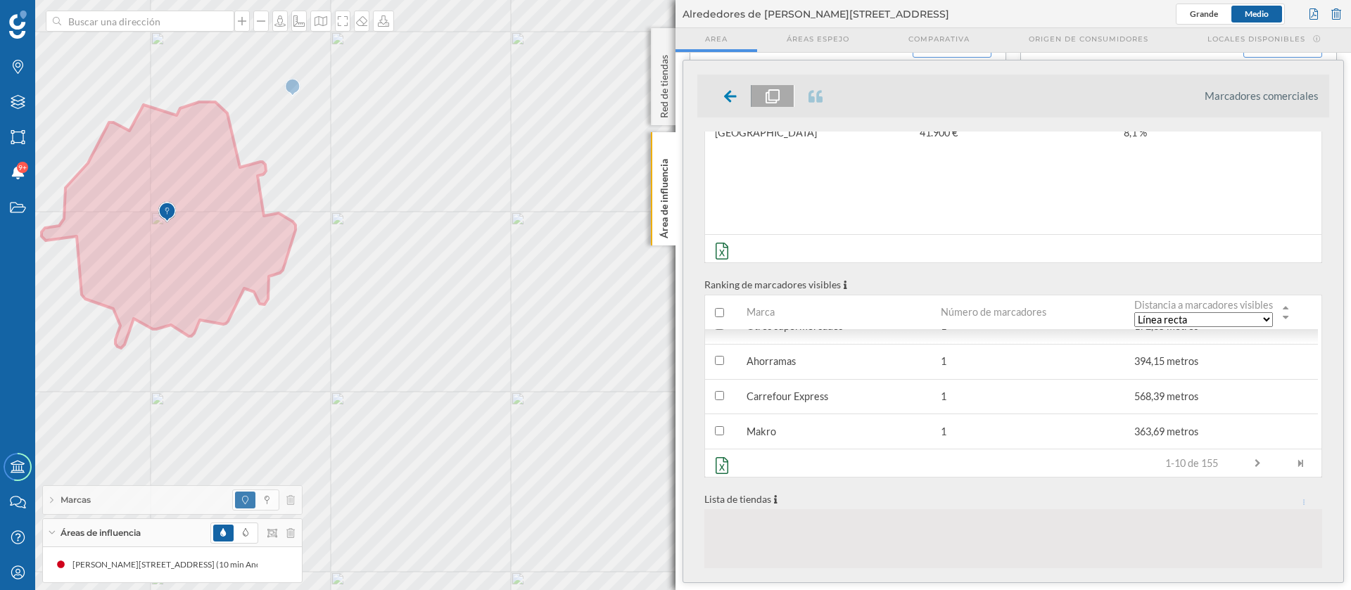
click at [1260, 327] on div "Distancia a marcadores visibles Línea recta Min. andando Min. en coche" at bounding box center [1222, 313] width 194 height 34
click at [1269, 318] on select "Línea recta Min. andando Min. en coche" at bounding box center [1203, 319] width 139 height 15
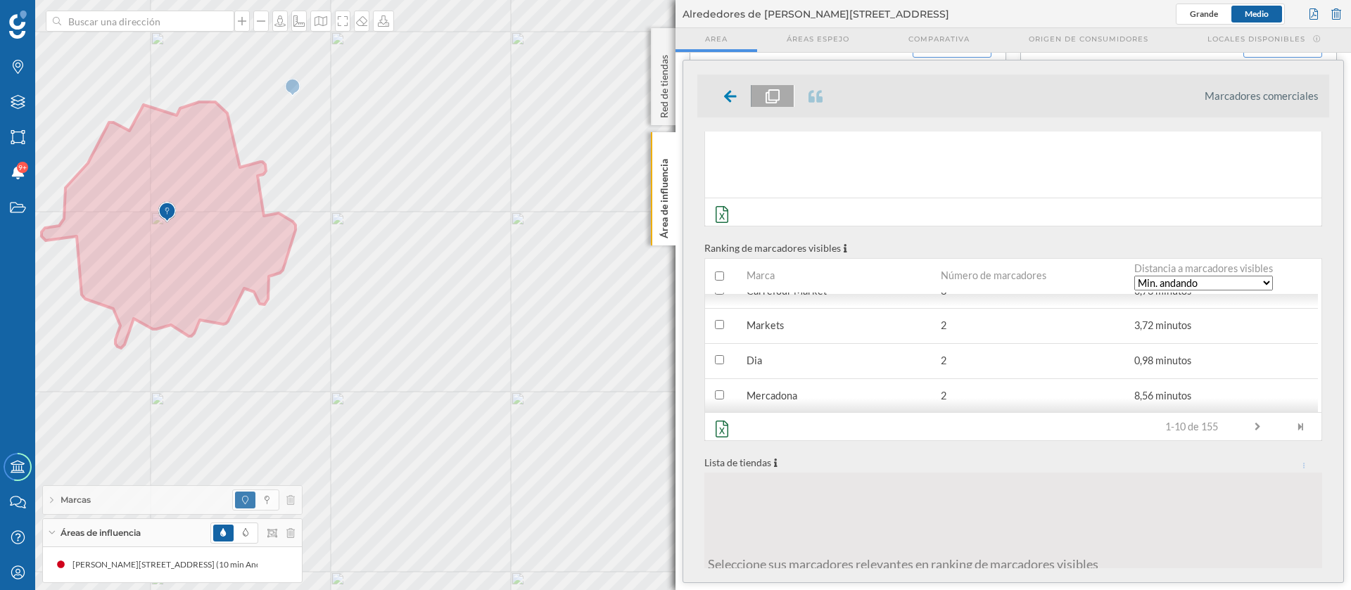
scroll to position [0, 0]
click at [1266, 284] on select "Línea recta Min. andando Min. en coche" at bounding box center [1203, 283] width 139 height 15
click at [719, 436] on icon at bounding box center [721, 429] width 21 height 17
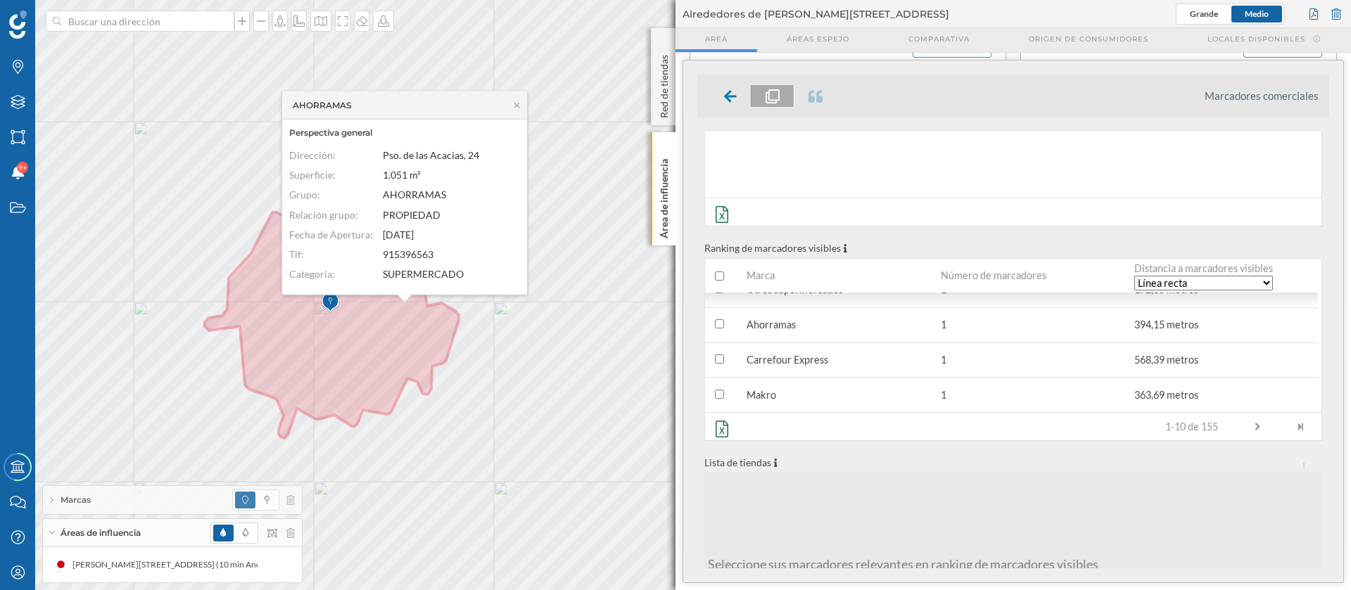
click at [517, 110] on div "AHORRAMAS" at bounding box center [404, 105] width 245 height 28
click at [517, 105] on icon at bounding box center [516, 104] width 5 height 5
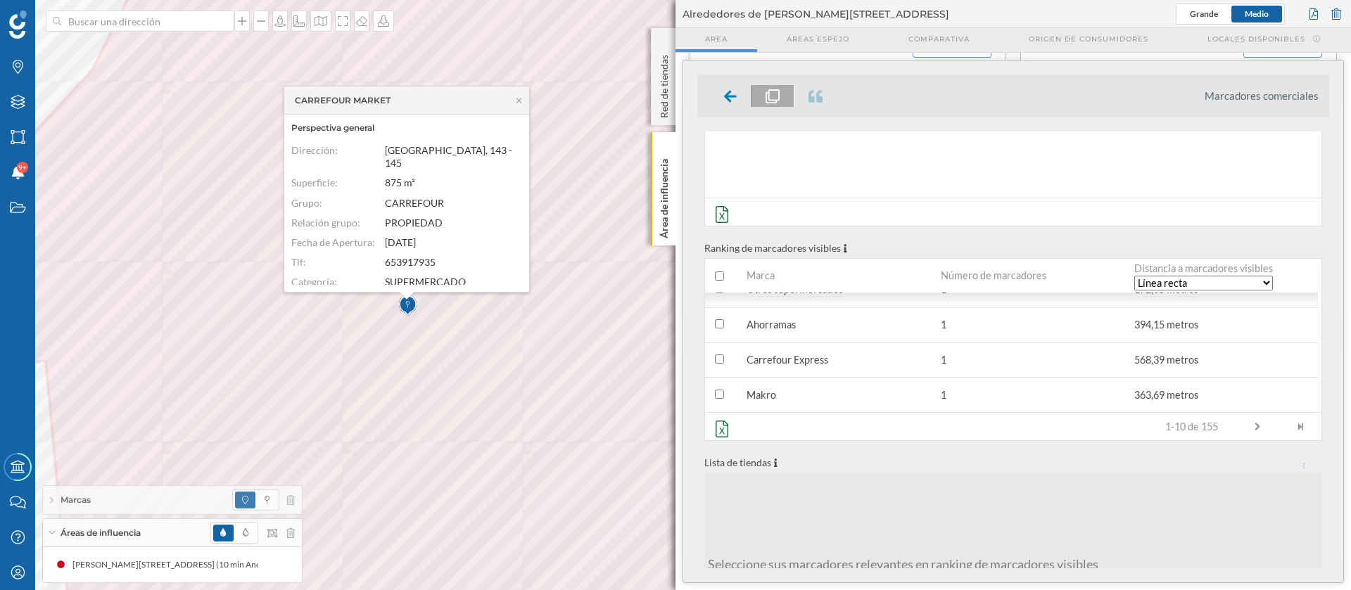
click at [740, 191] on div at bounding box center [740, 191] width 0 height 0
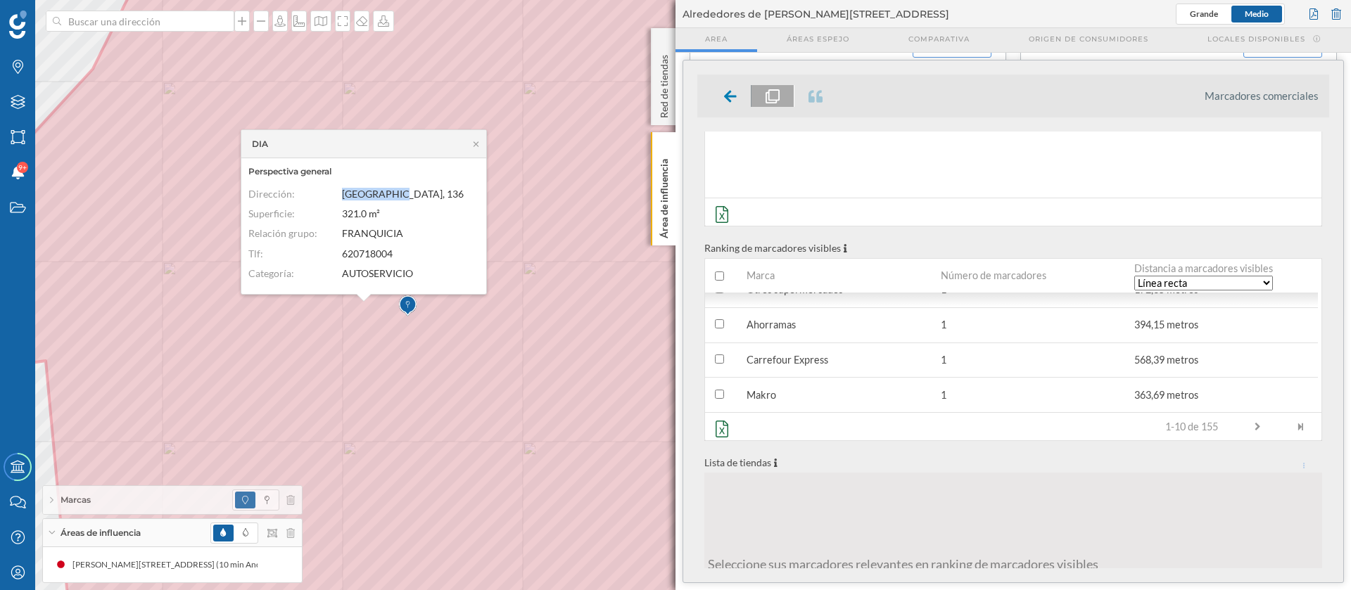
drag, startPoint x: 402, startPoint y: 196, endPoint x: 338, endPoint y: 191, distance: 64.2
click at [338, 191] on div "Dirección: [GEOGRAPHIC_DATA], 136" at bounding box center [360, 194] width 224 height 13
copy div "Dirección: [GEOGRAPHIC_DATA], 136"
click at [298, 20] on icon at bounding box center [299, 20] width 14 height 11
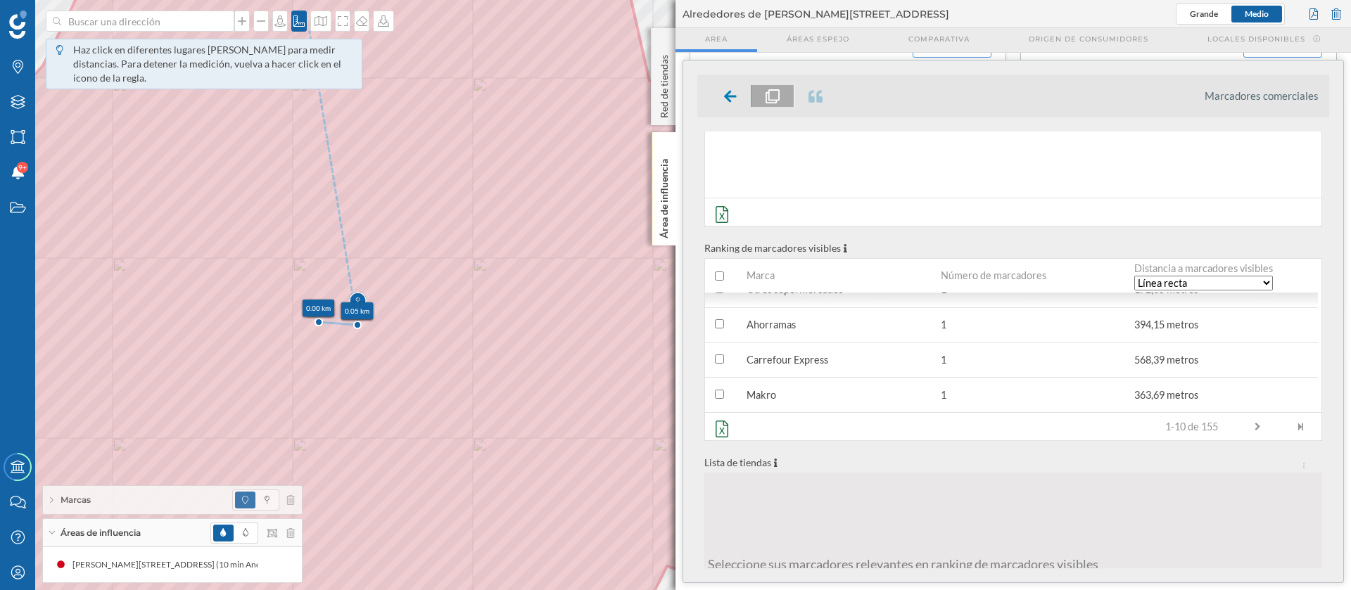
click at [287, 15] on div at bounding box center [222, 21] width 352 height 21
click at [292, 20] on icon at bounding box center [299, 20] width 14 height 11
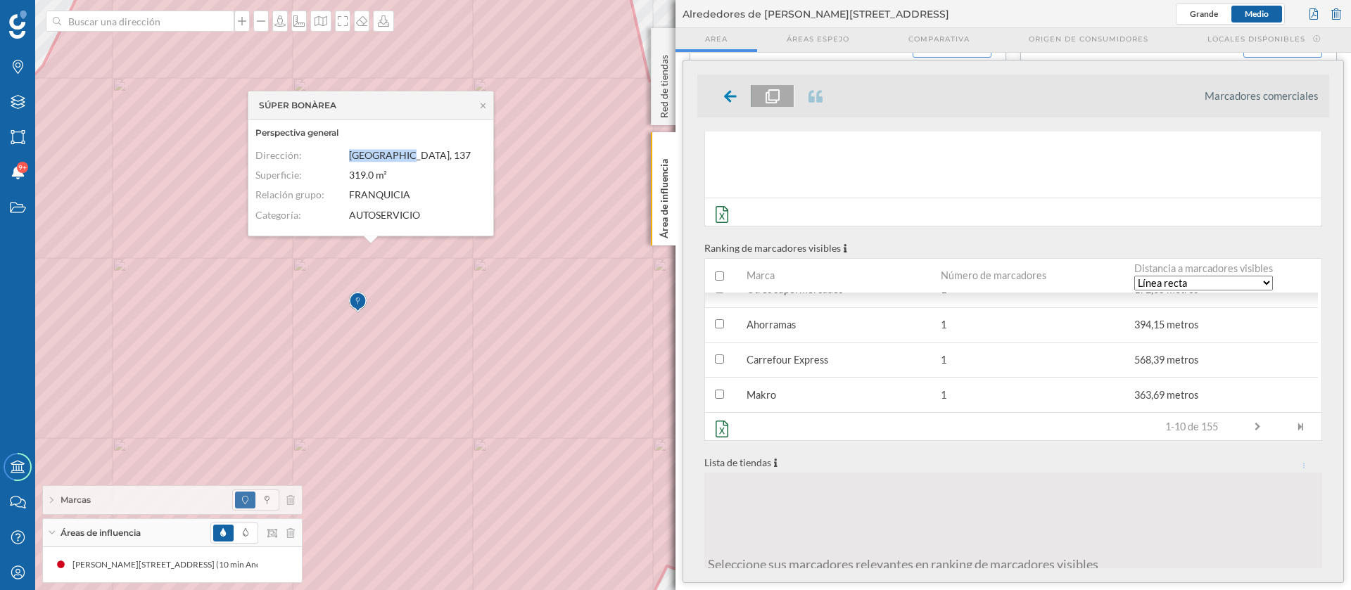
drag, startPoint x: 406, startPoint y: 160, endPoint x: 349, endPoint y: 153, distance: 57.4
click at [350, 153] on dd "[GEOGRAPHIC_DATA], 137" at bounding box center [414, 155] width 130 height 13
copy span "[GEOGRAPHIC_DATA], 137"
click at [482, 104] on icon at bounding box center [483, 105] width 5 height 5
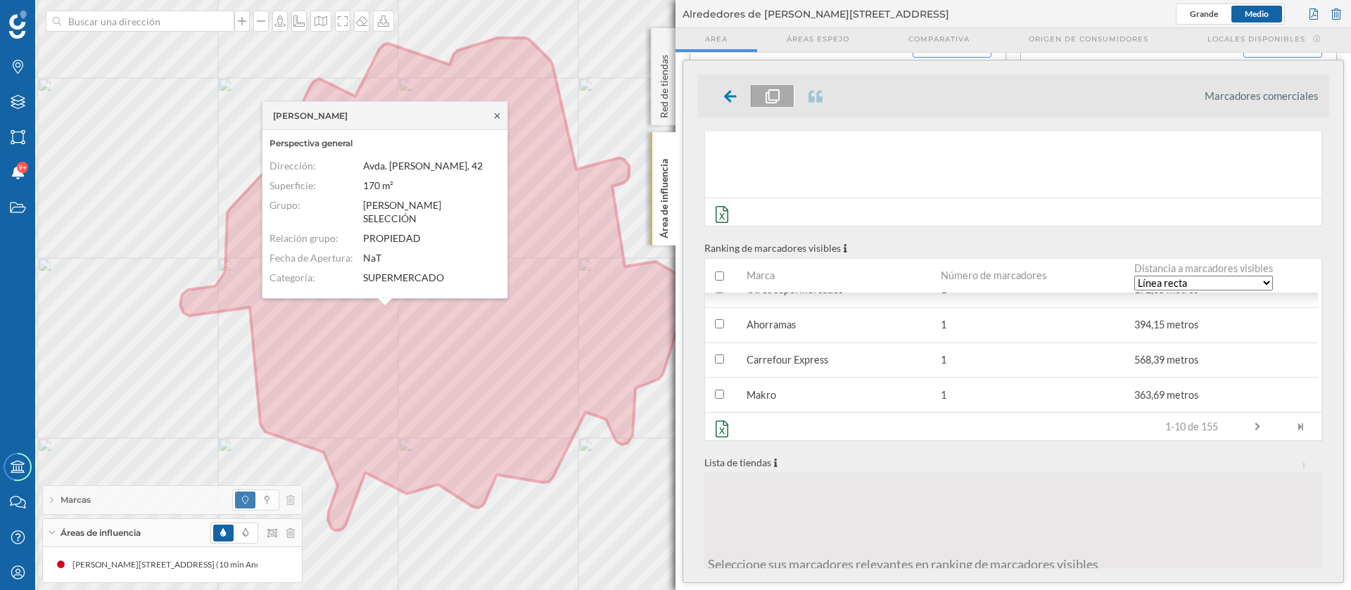
click at [498, 116] on icon at bounding box center [497, 115] width 5 height 5
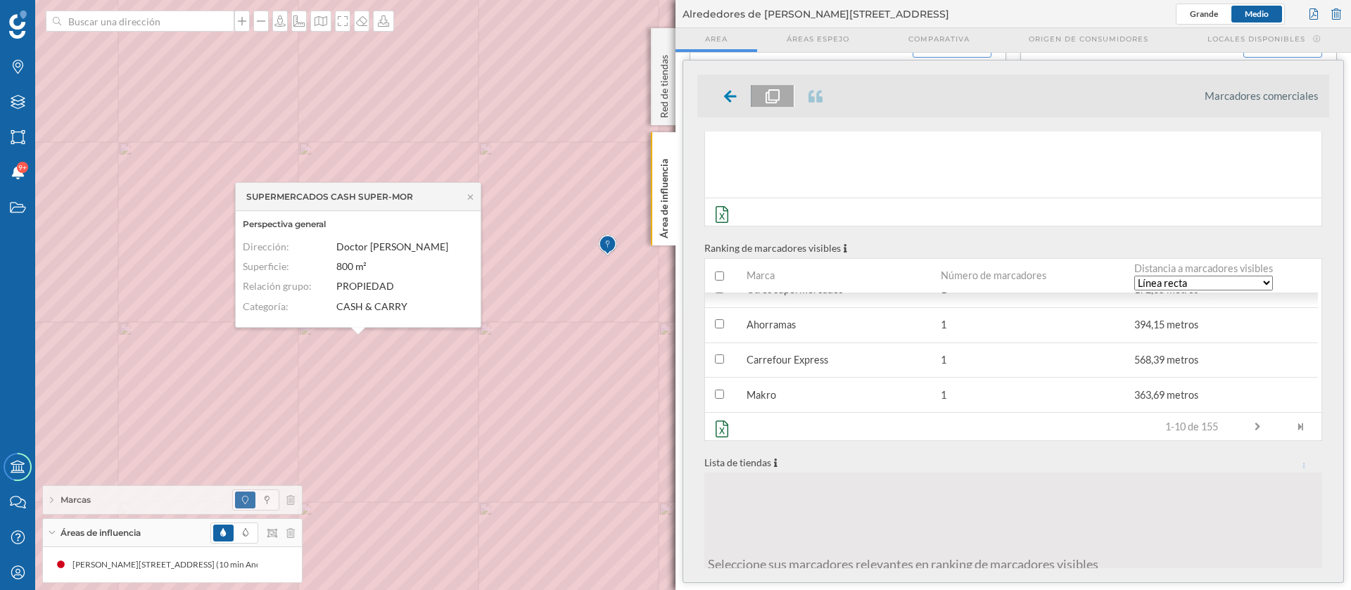
drag, startPoint x: 338, startPoint y: 247, endPoint x: 431, endPoint y: 246, distance: 92.2
click at [431, 246] on dd "Doctor [PERSON_NAME]" at bounding box center [401, 247] width 130 height 13
copy span "Doctor [PERSON_NAME]"
click at [476, 198] on div "SUPERMERCADOS CASH SUPER-MOR" at bounding box center [358, 197] width 245 height 28
click at [299, 28] on div at bounding box center [298, 21] width 15 height 21
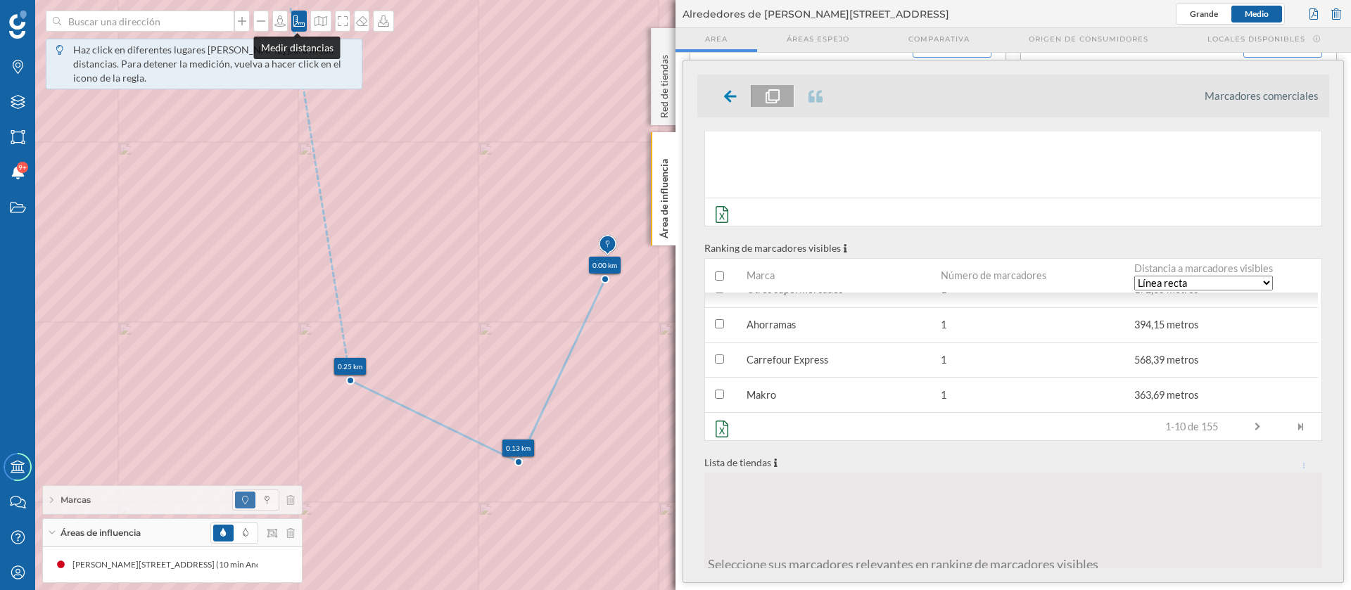
click at [293, 15] on icon at bounding box center [298, 20] width 11 height 11
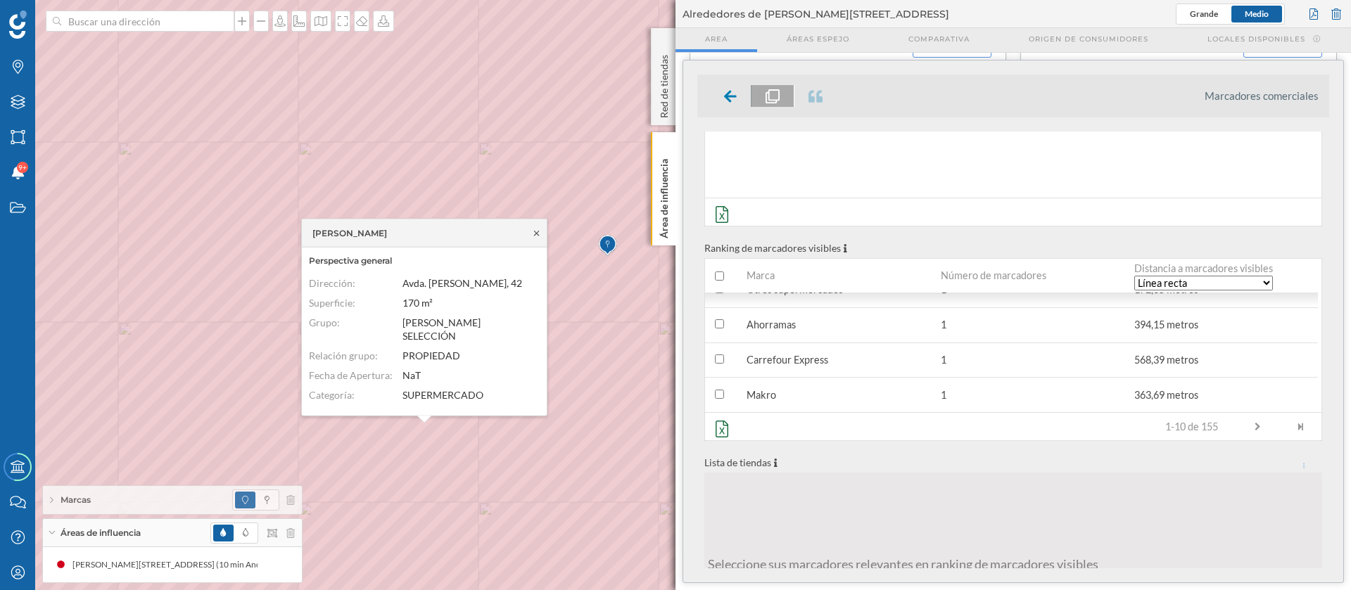
click at [537, 230] on icon at bounding box center [536, 233] width 11 height 8
drag, startPoint x: 402, startPoint y: 284, endPoint x: 517, endPoint y: 291, distance: 114.9
click at [517, 290] on div "Dirección: Avda. [PERSON_NAME], 42" at bounding box center [421, 283] width 224 height 13
copy span "Avda. [PERSON_NAME], 42"
click at [545, 239] on div "[PERSON_NAME]" at bounding box center [424, 234] width 245 height 28
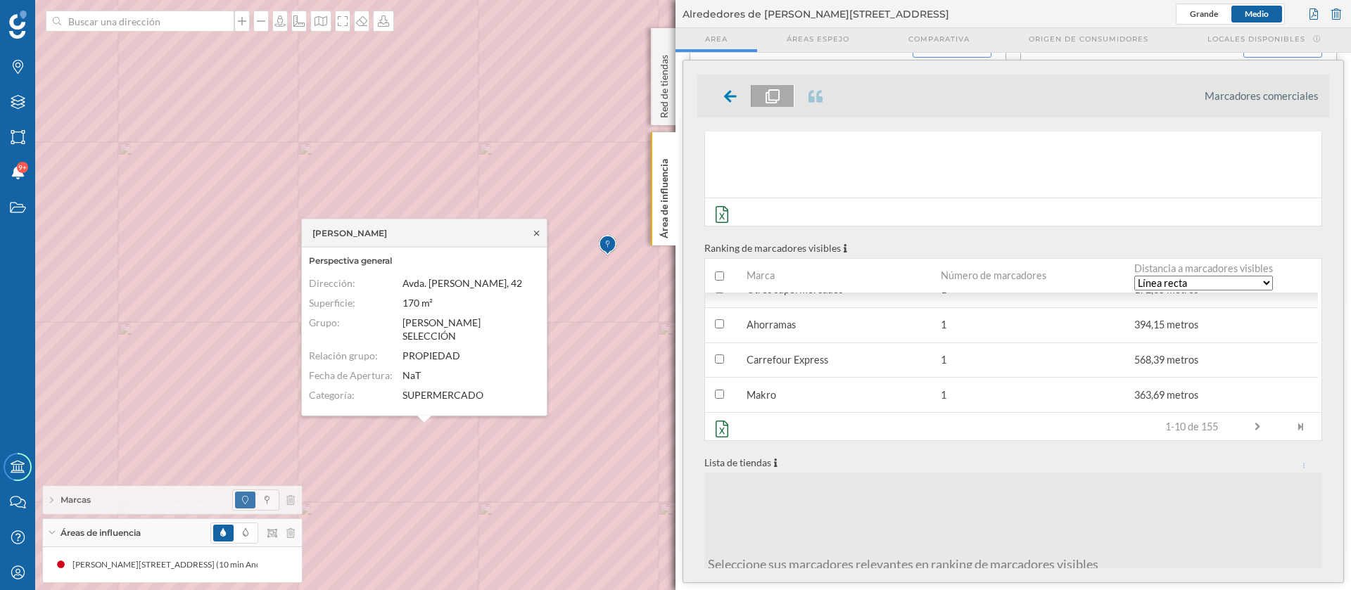
click at [540, 233] on icon at bounding box center [536, 233] width 11 height 8
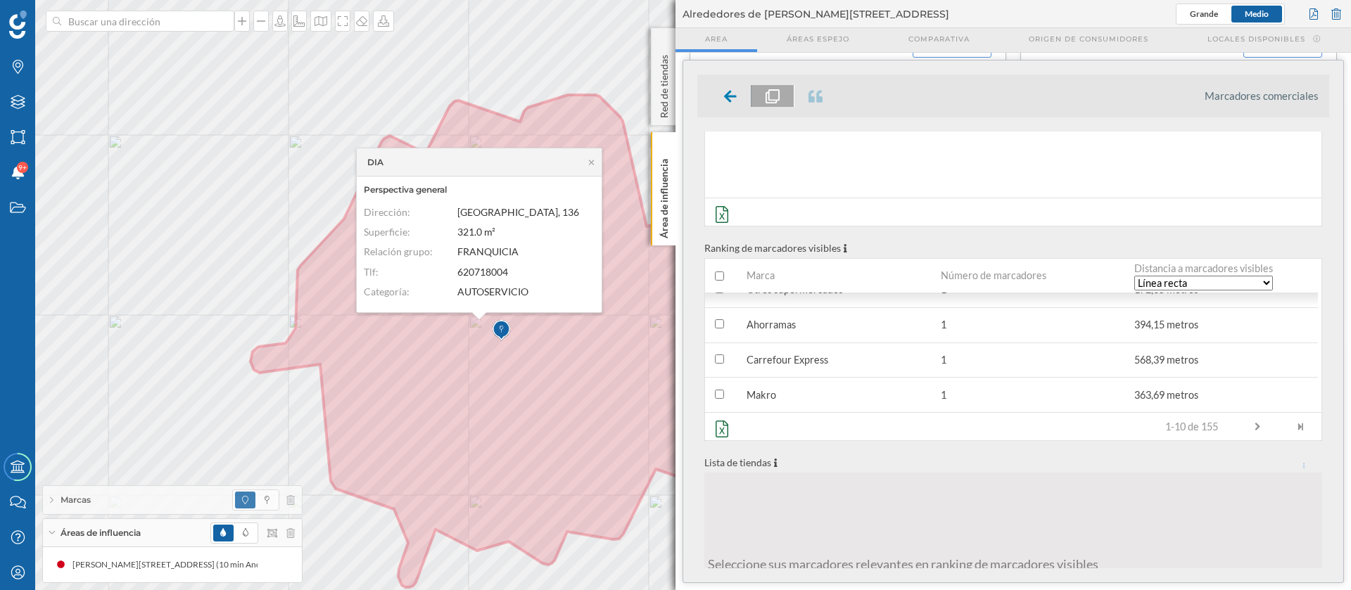
click at [588, 165] on icon at bounding box center [591, 162] width 11 height 8
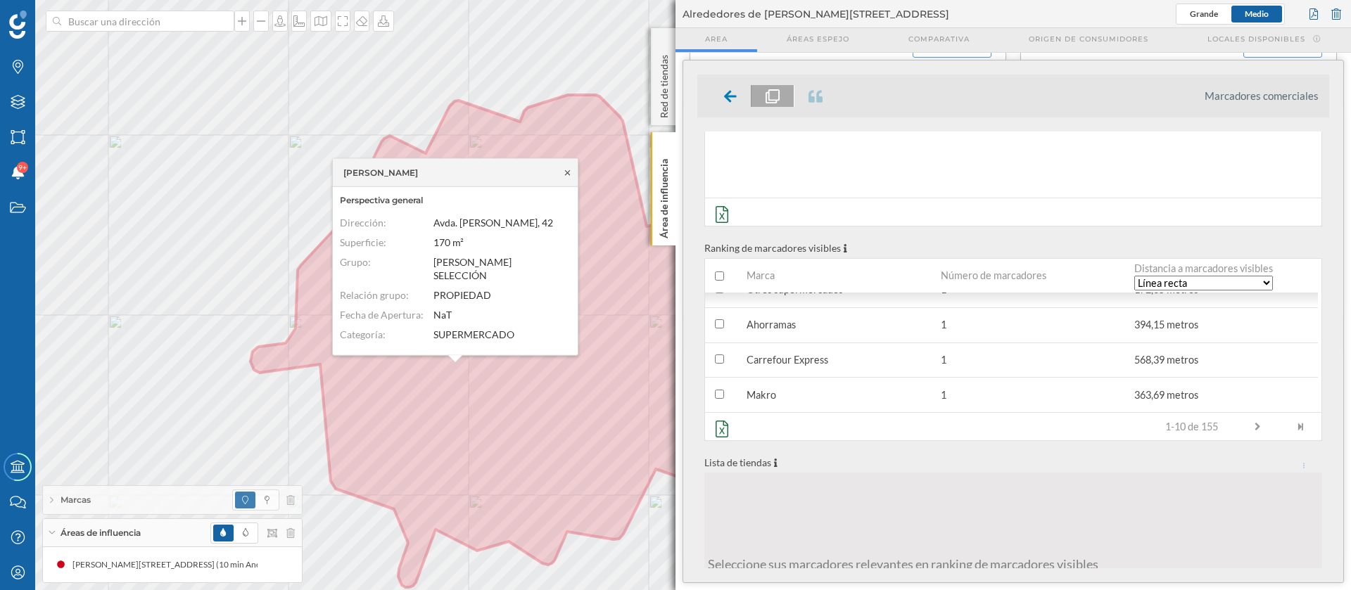
click at [571, 170] on icon at bounding box center [567, 172] width 11 height 8
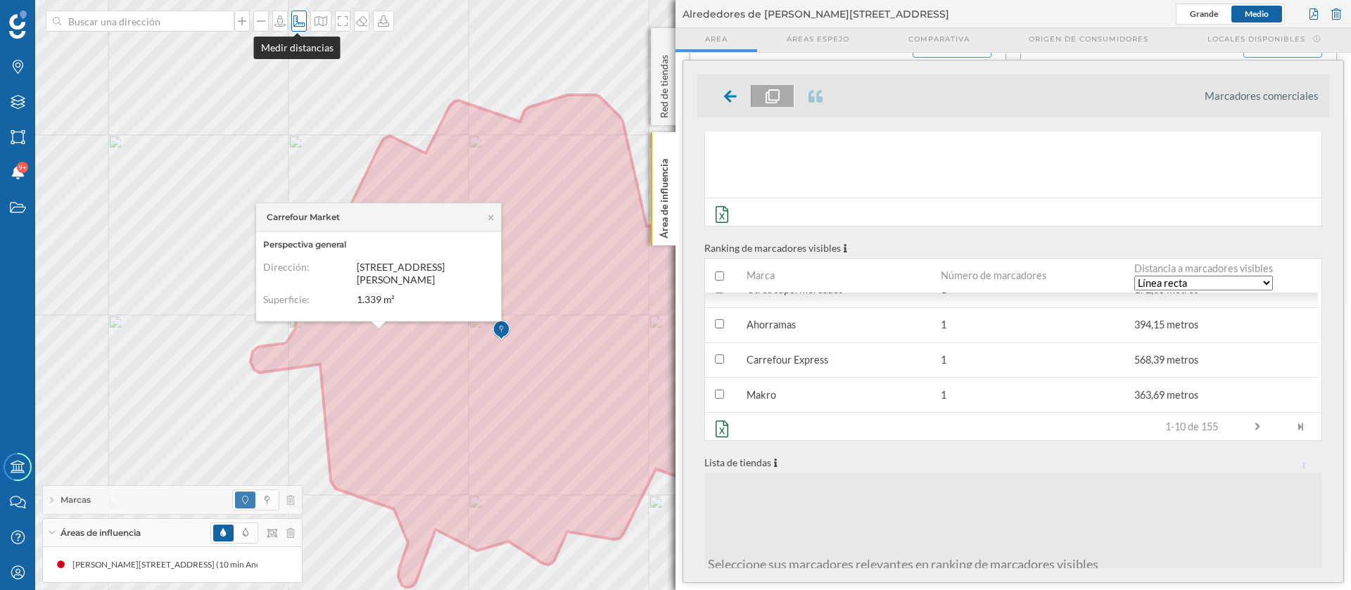
click at [303, 26] on div at bounding box center [298, 21] width 15 height 21
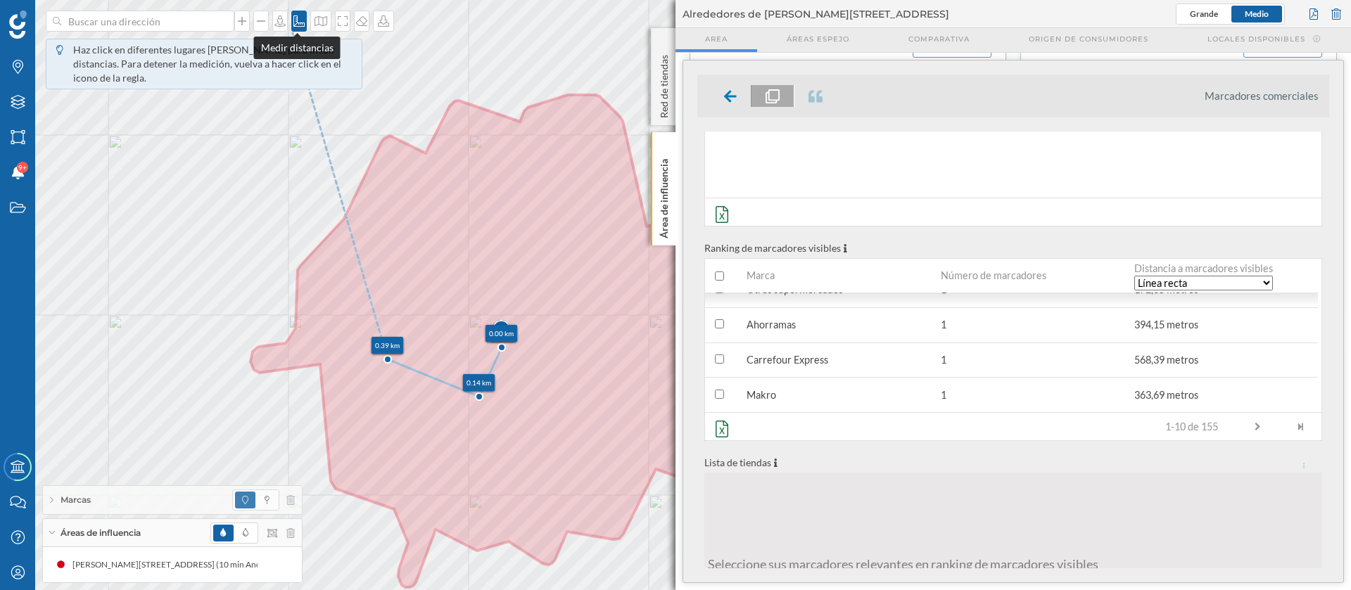
click at [295, 14] on div at bounding box center [298, 21] width 15 height 21
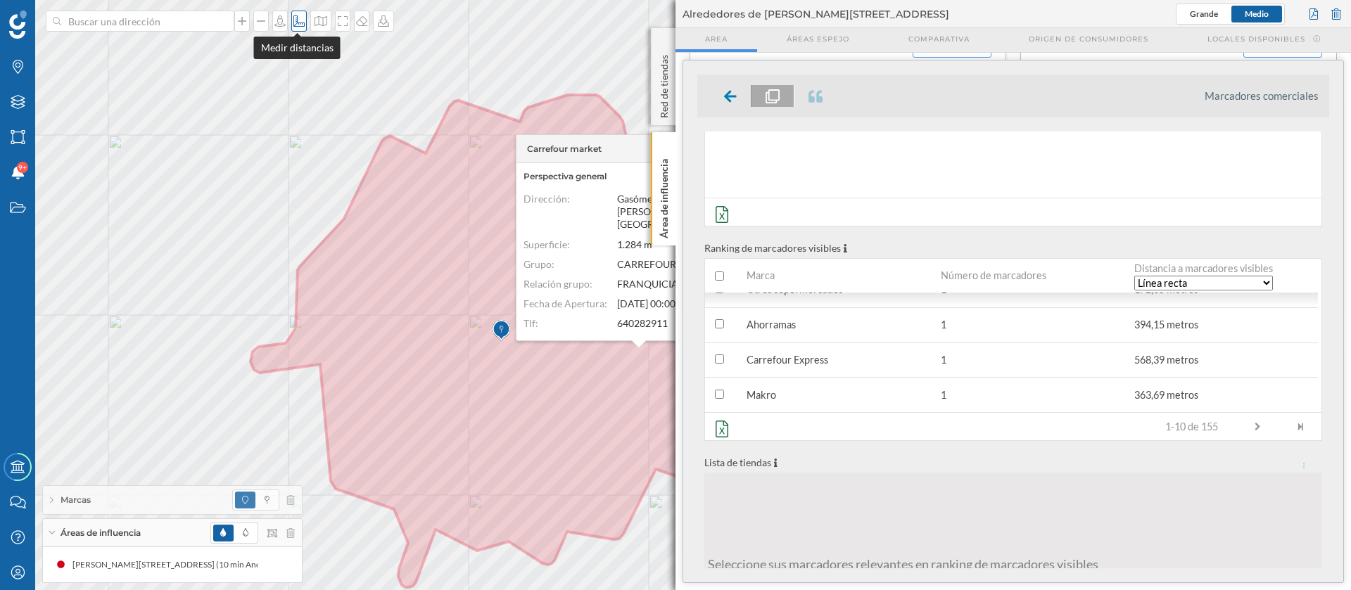
click at [298, 30] on div at bounding box center [298, 21] width 15 height 21
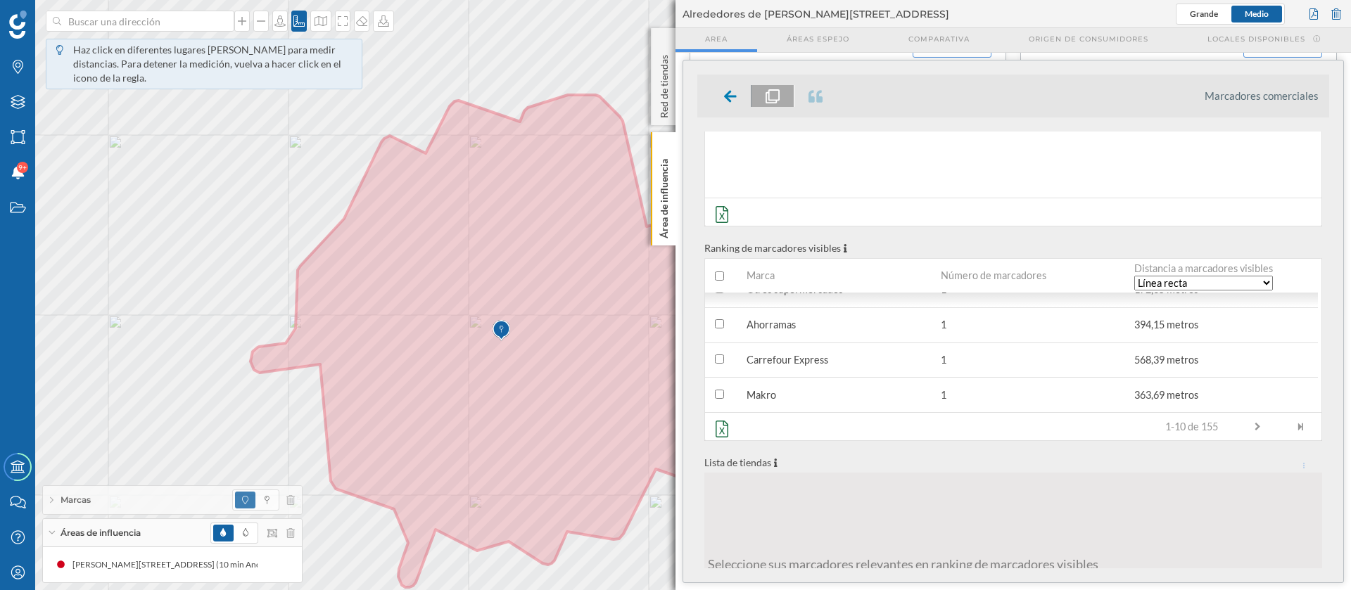
click at [501, 340] on img at bounding box center [502, 331] width 18 height 28
click at [300, 24] on icon at bounding box center [299, 20] width 14 height 11
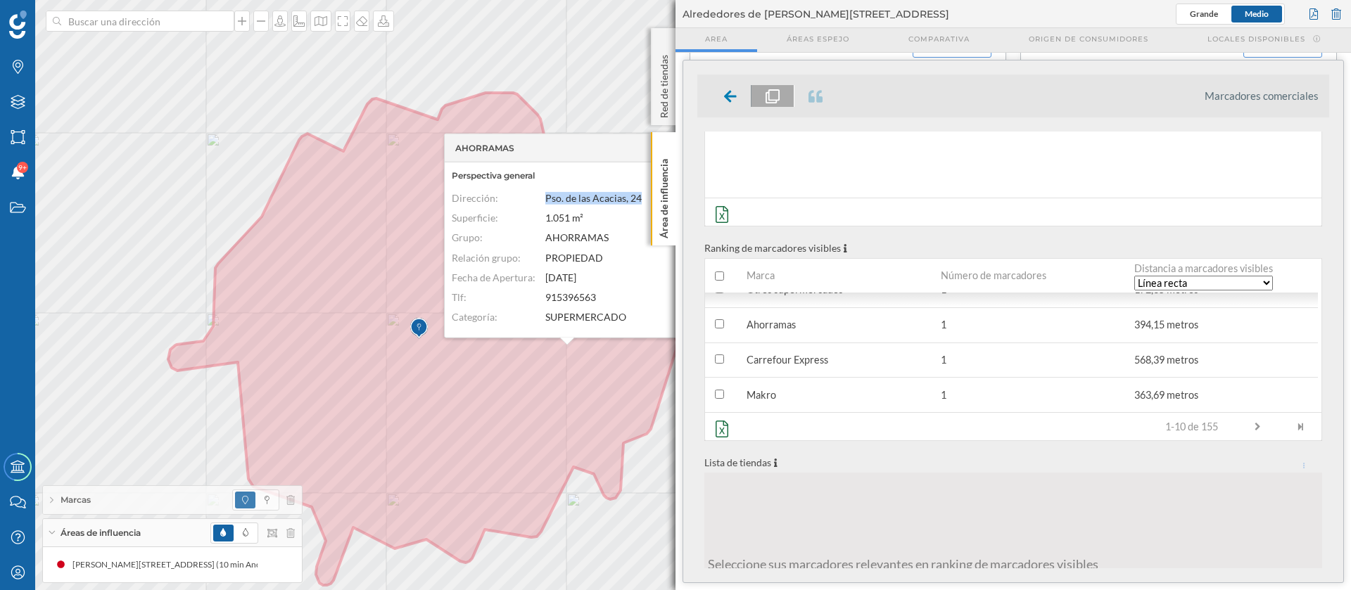
drag, startPoint x: 546, startPoint y: 198, endPoint x: 638, endPoint y: 207, distance: 91.9
click at [645, 203] on div "Dirección: [STREET_ADDRESS]" at bounding box center [564, 198] width 224 height 13
copy div "Dirección: [STREET_ADDRESS]"
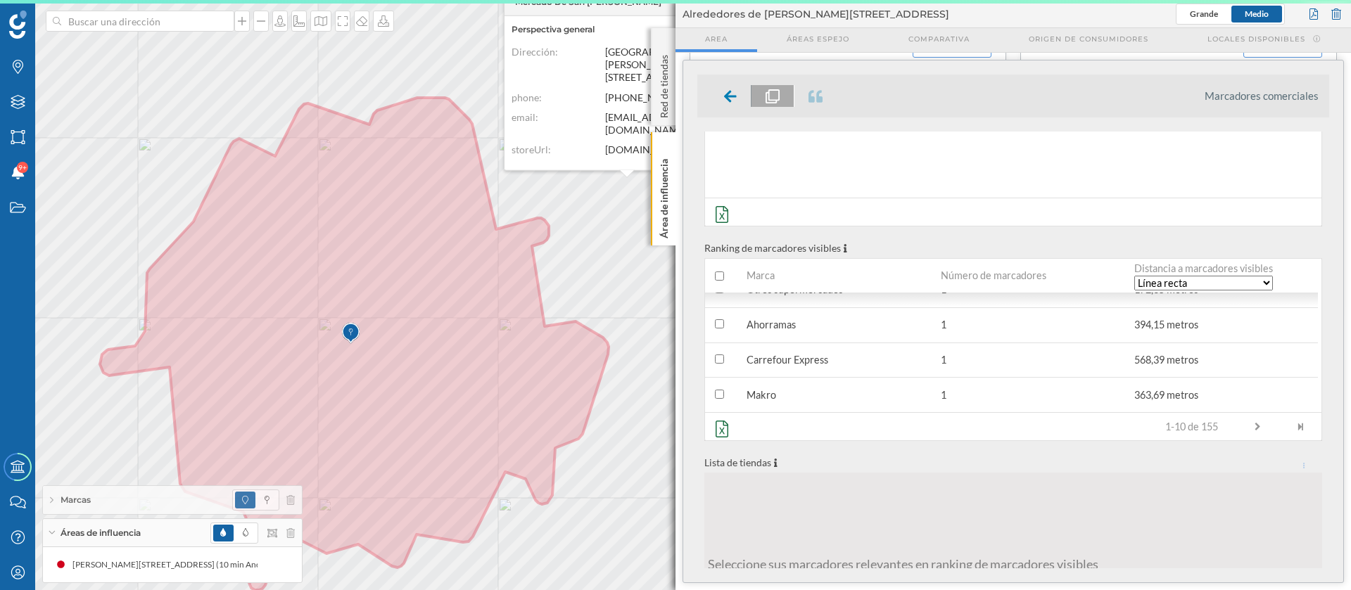
click at [614, 156] on dl "Dirección: [GEOGRAPHIC_DATA][PERSON_NAME], [STREET_ADDRESS] phone: [PHONE_NUMBE…" at bounding box center [627, 105] width 231 height 118
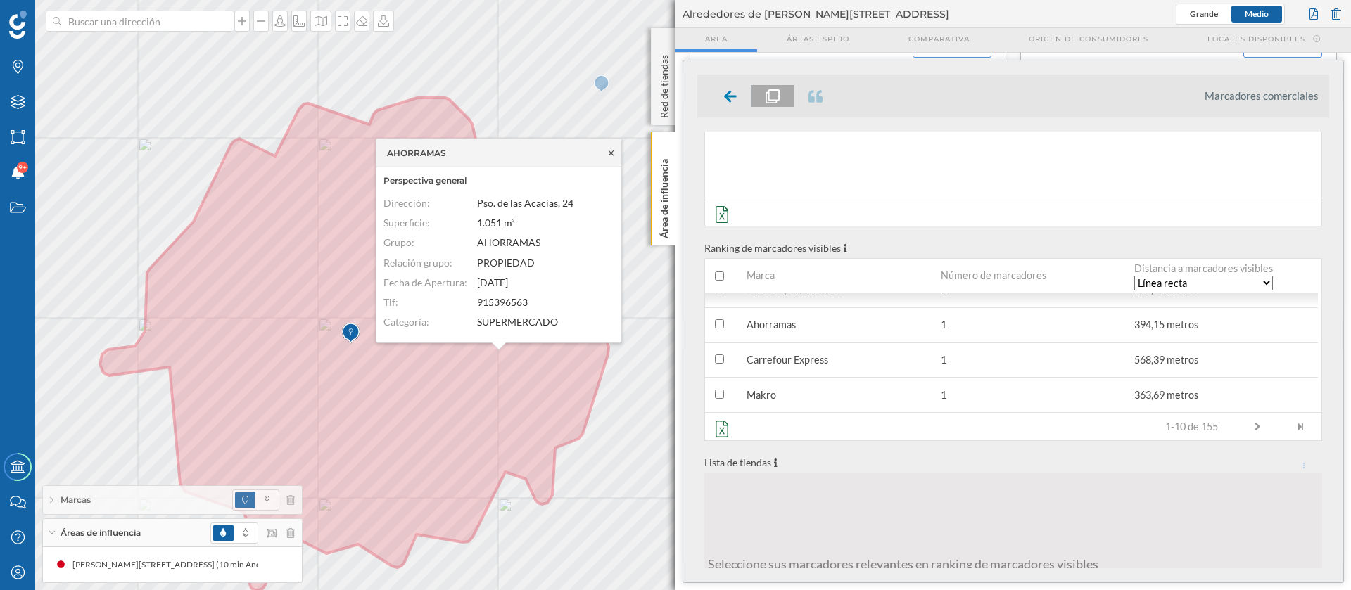
click at [614, 153] on icon at bounding box center [611, 152] width 11 height 8
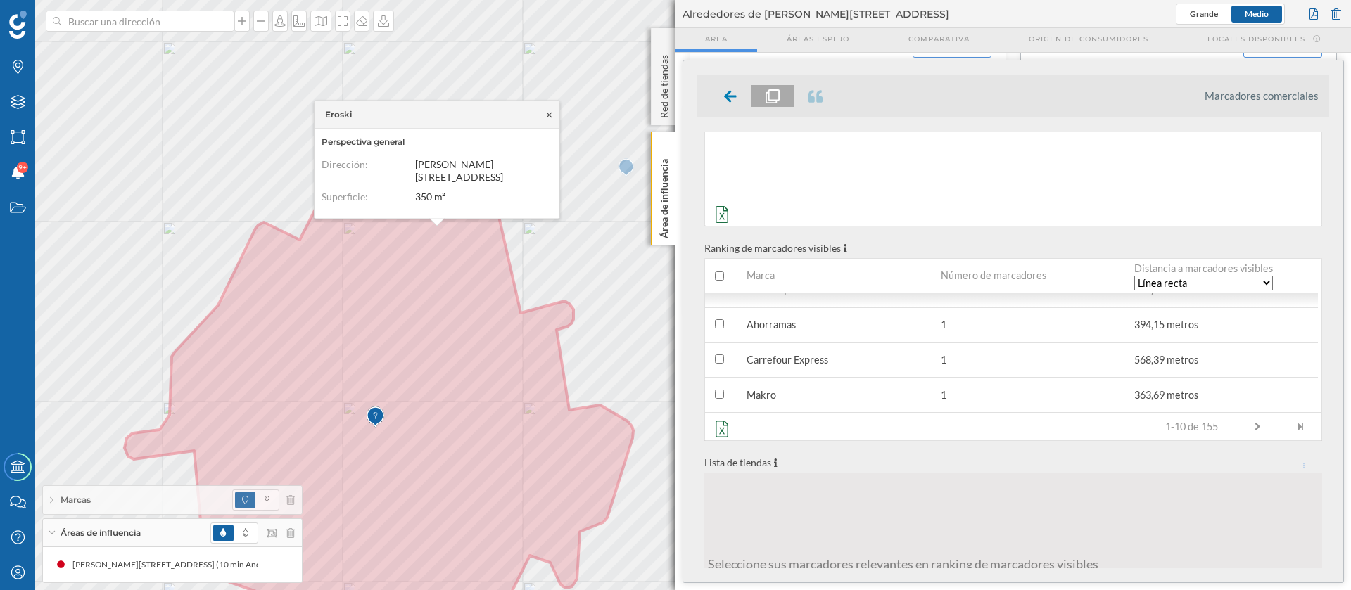
drag, startPoint x: 551, startPoint y: 107, endPoint x: 547, endPoint y: 118, distance: 12.0
click at [551, 110] on div "Eroski" at bounding box center [437, 115] width 245 height 28
click at [547, 118] on icon at bounding box center [549, 114] width 11 height 8
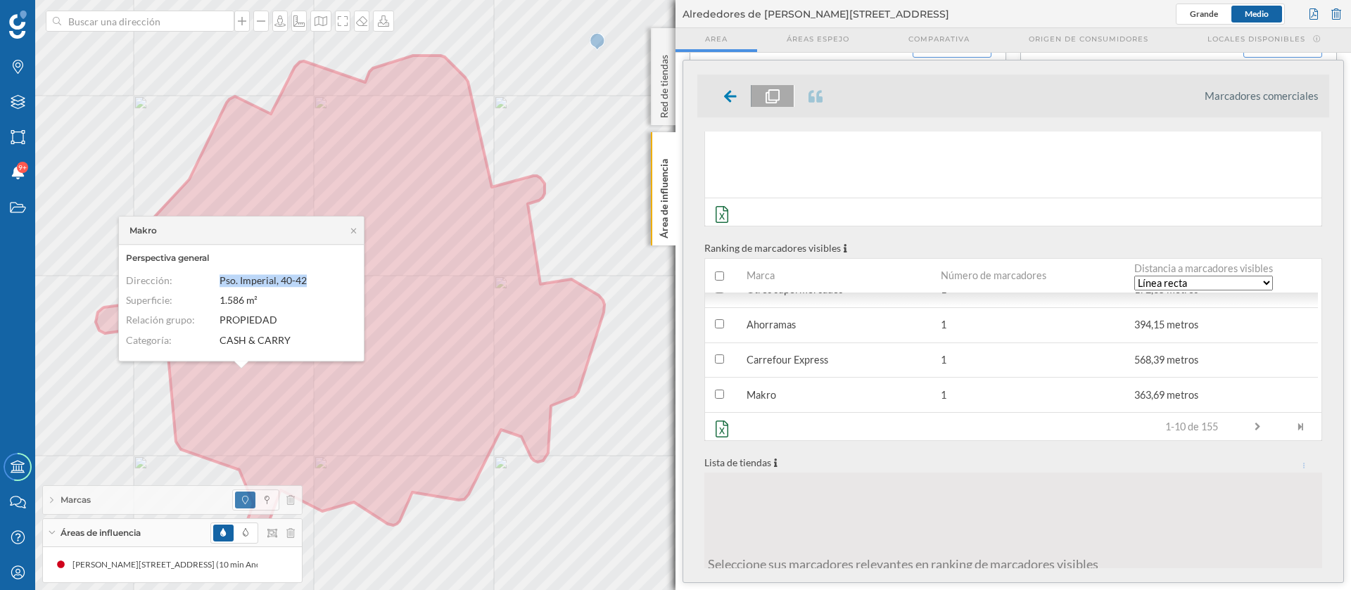
drag, startPoint x: 316, startPoint y: 278, endPoint x: 220, endPoint y: 278, distance: 95.7
click at [220, 278] on dd "Pso. Imperial, 40-42" at bounding box center [285, 280] width 130 height 13
copy span "Pso. Imperial, 40-42"
click at [358, 232] on icon at bounding box center [353, 231] width 11 height 8
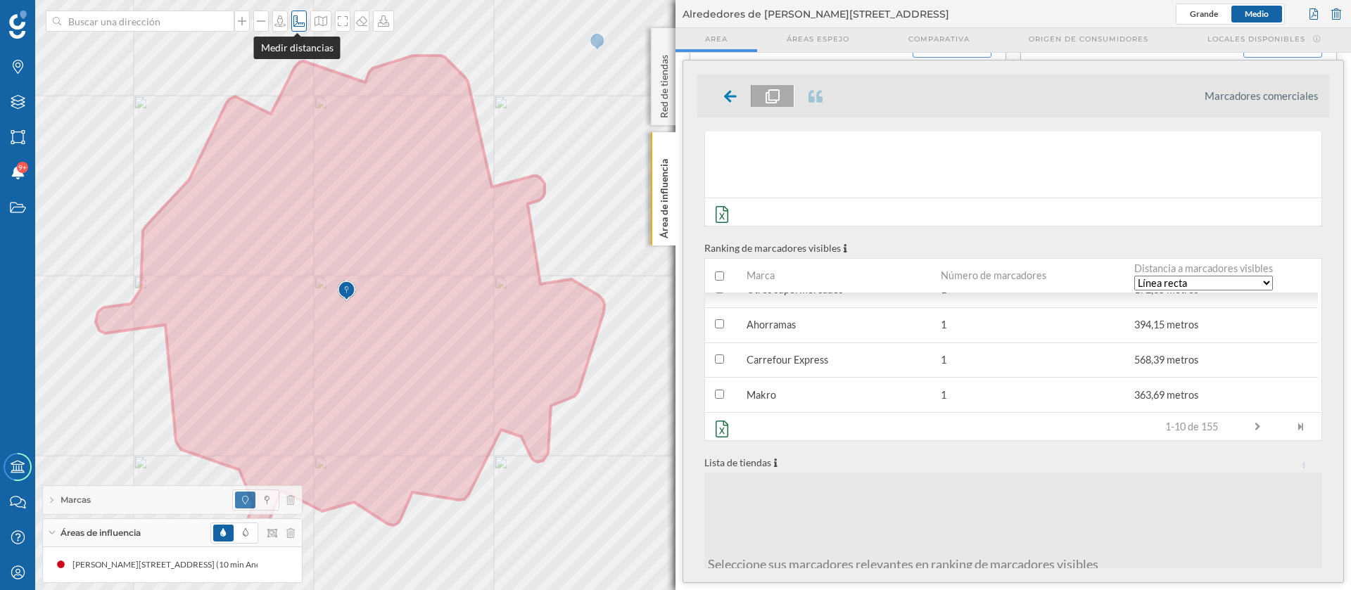
click at [296, 28] on div at bounding box center [298, 21] width 15 height 21
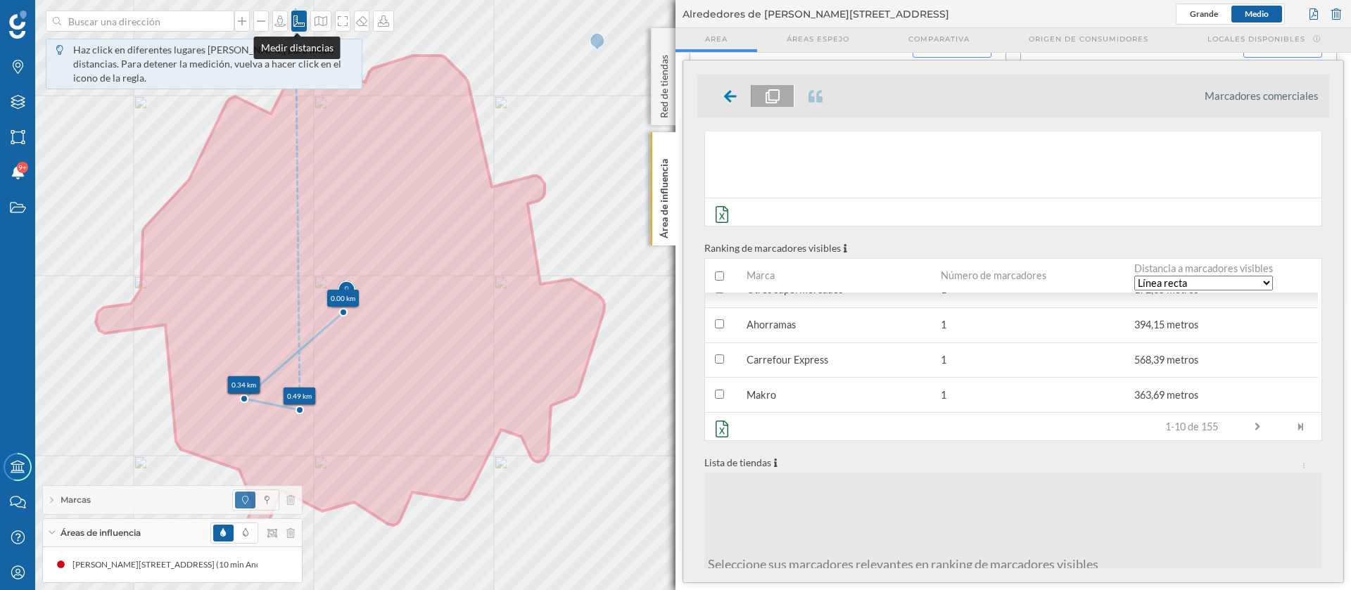
click at [298, 22] on icon at bounding box center [299, 20] width 14 height 11
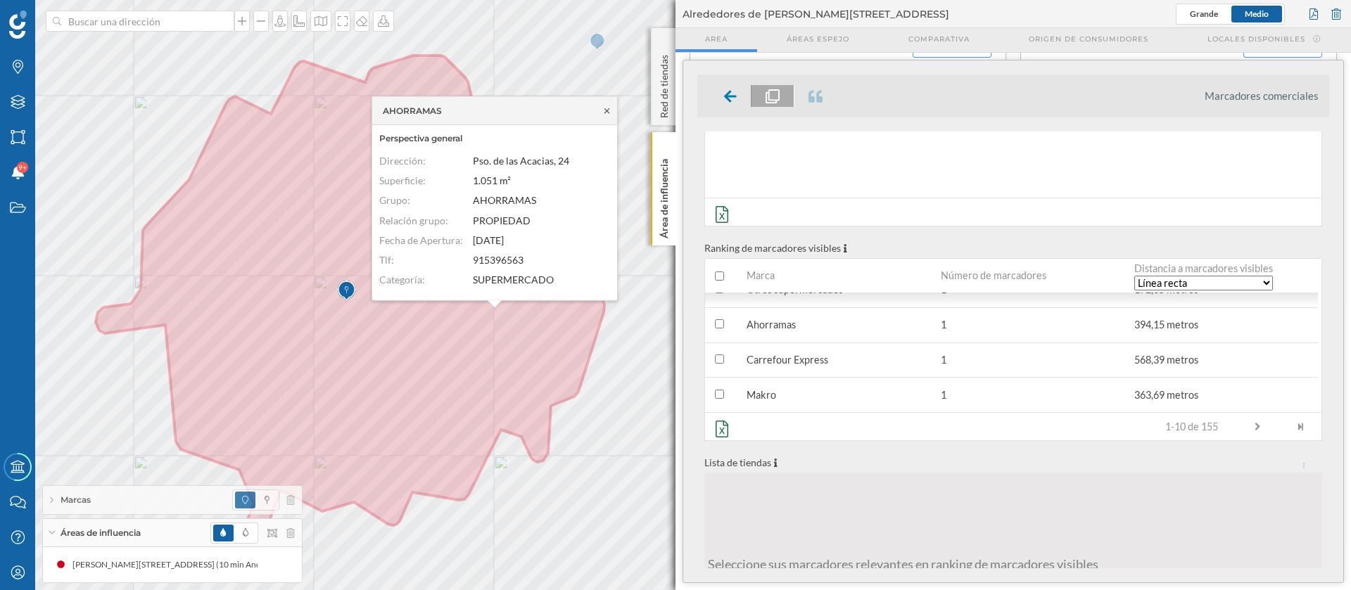
click at [609, 108] on icon at bounding box center [607, 110] width 11 height 8
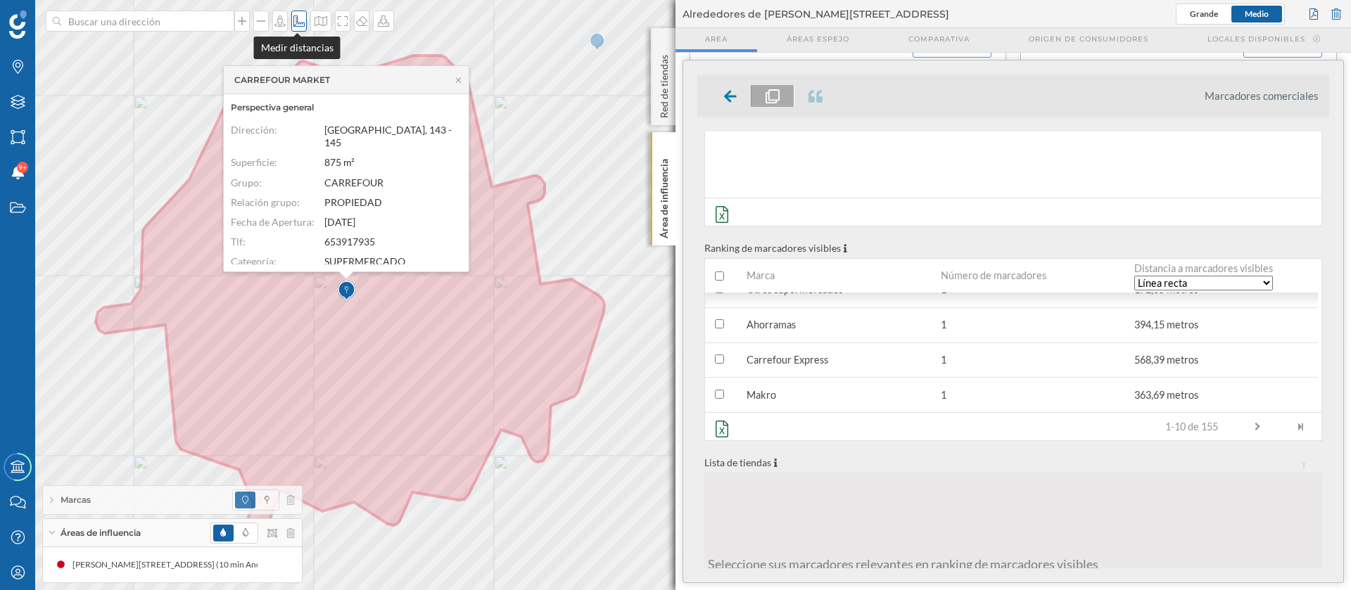
click at [298, 28] on div at bounding box center [298, 21] width 15 height 21
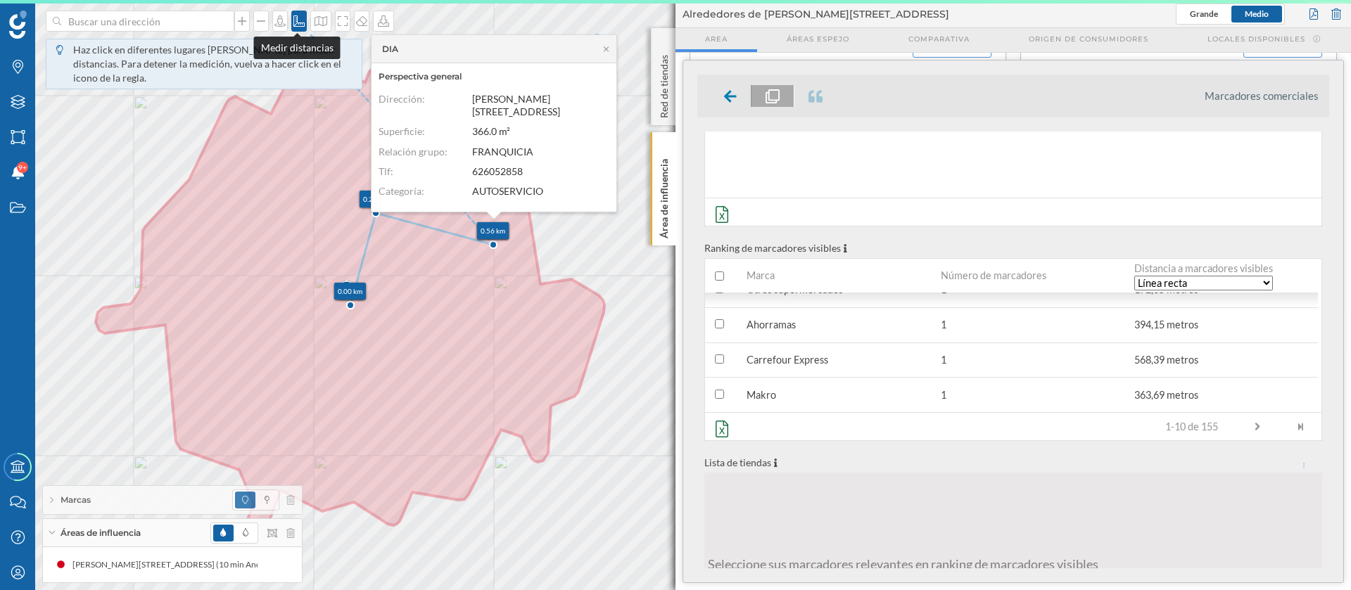
click at [295, 18] on icon at bounding box center [298, 20] width 11 height 11
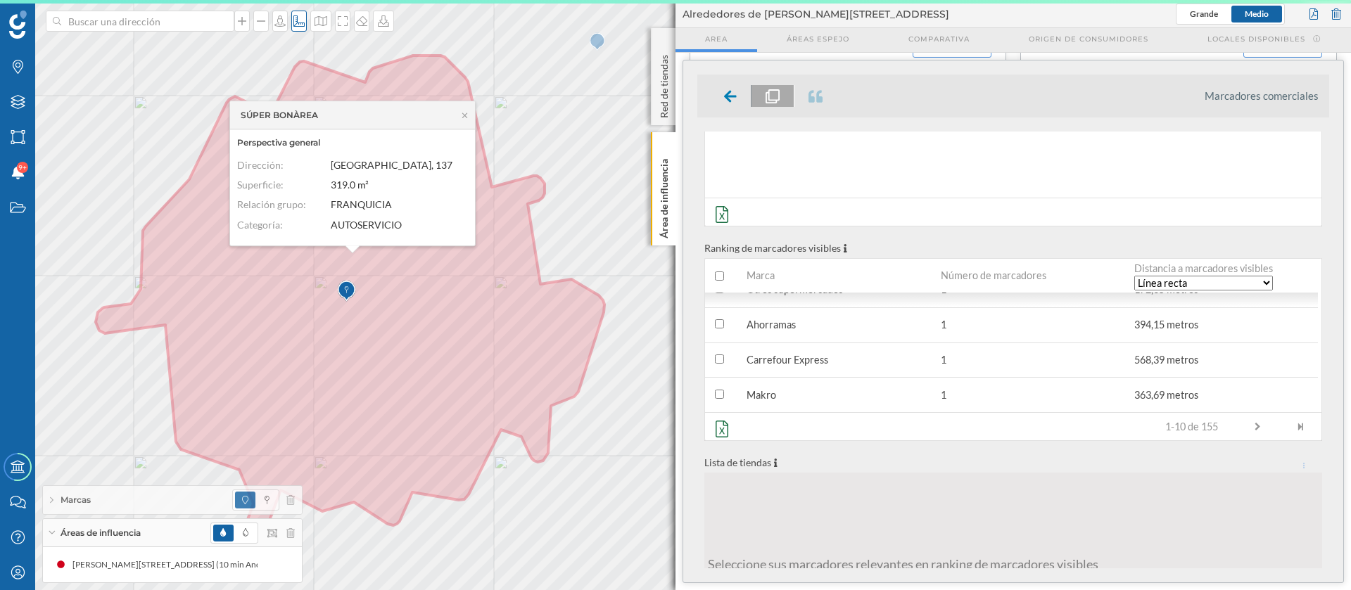
click at [297, 29] on div at bounding box center [298, 21] width 15 height 21
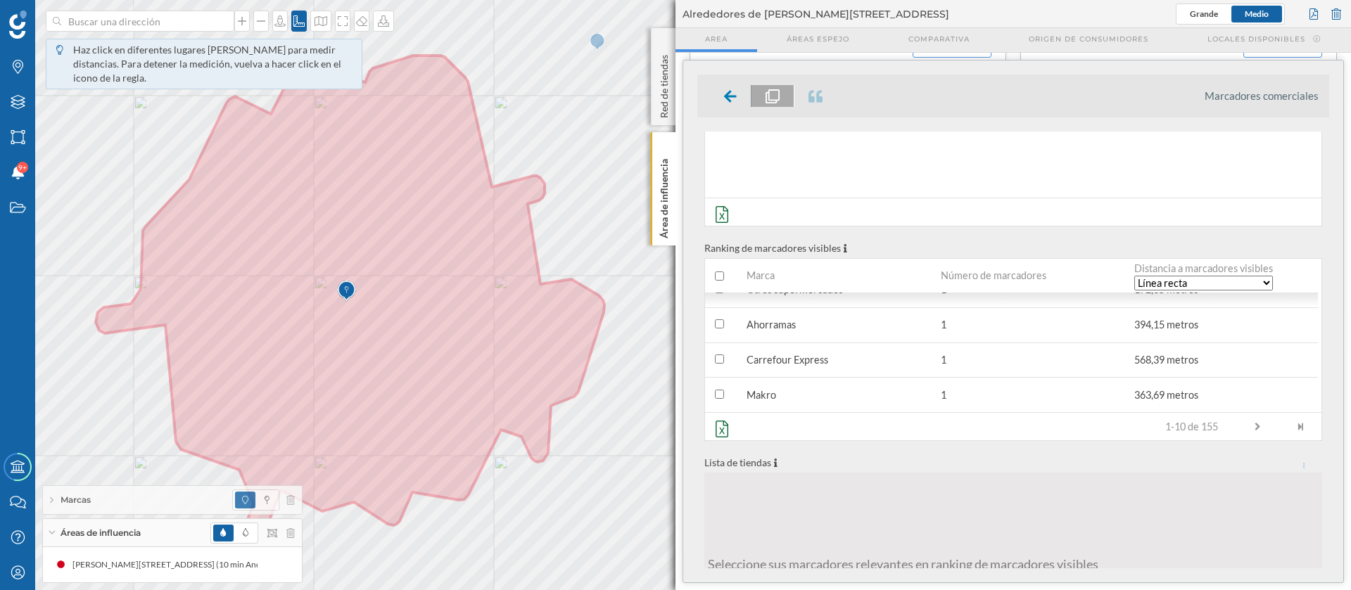
click at [350, 305] on img at bounding box center [347, 291] width 18 height 28
click at [297, 23] on icon at bounding box center [299, 20] width 14 height 11
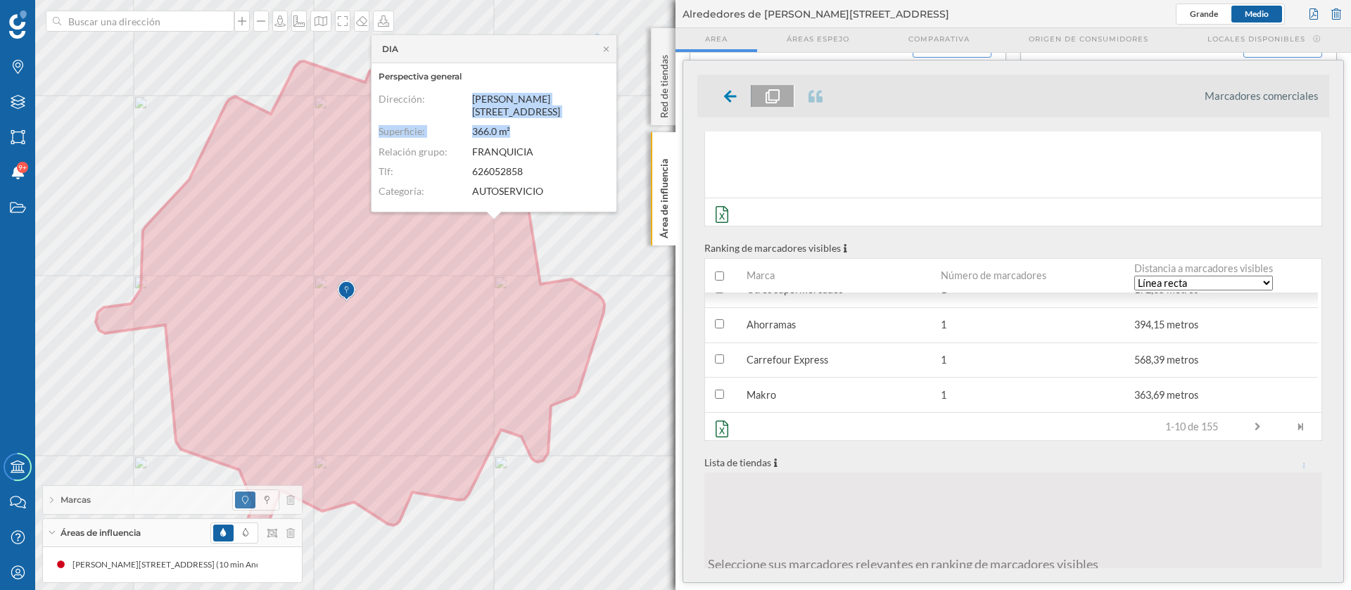
drag, startPoint x: 466, startPoint y: 105, endPoint x: 571, endPoint y: 118, distance: 105.7
click at [571, 118] on dl "Dirección: [PERSON_NAME][STREET_ADDRESS] Superficie: 366.0 m² Relación grupo: F…" at bounding box center [494, 149] width 231 height 112
copy dl "Dirección: [PERSON_NAME][STREET_ADDRESS] Superficie: 366.0 m²"
click at [562, 110] on dd "[PERSON_NAME][STREET_ADDRESS]" at bounding box center [537, 105] width 130 height 25
drag, startPoint x: 472, startPoint y: 110, endPoint x: 564, endPoint y: 109, distance: 91.5
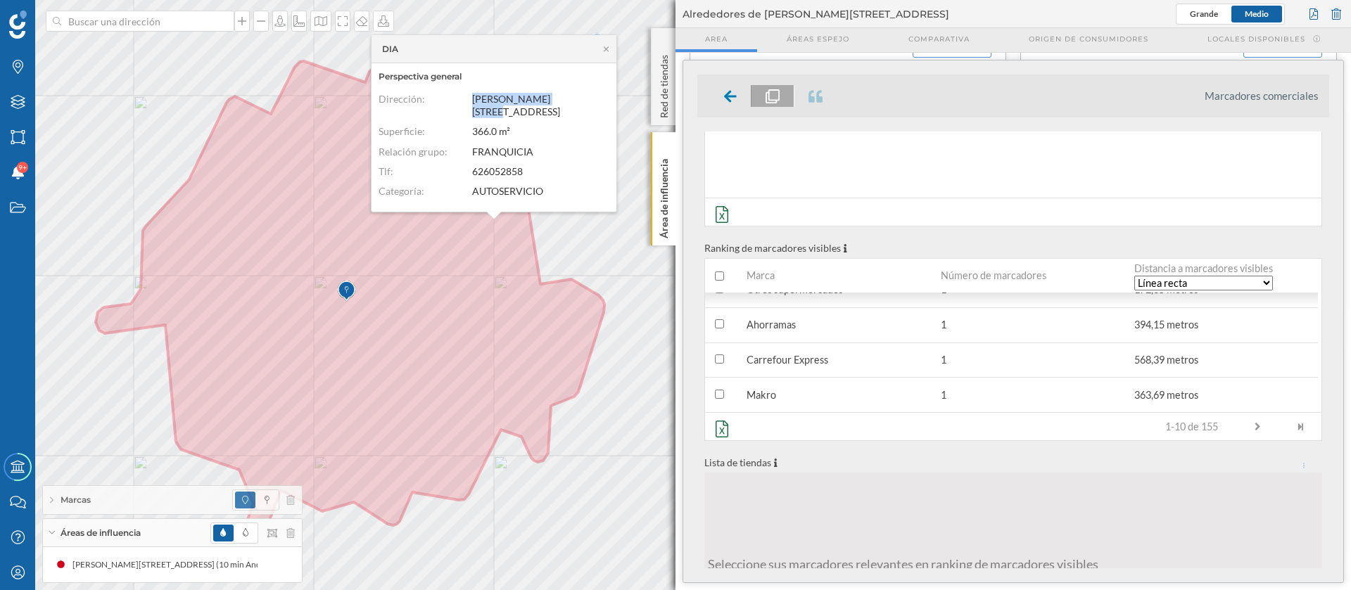
click at [564, 109] on dd "[PERSON_NAME][STREET_ADDRESS]" at bounding box center [537, 105] width 130 height 25
copy span "[PERSON_NAME][STREET_ADDRESS]"
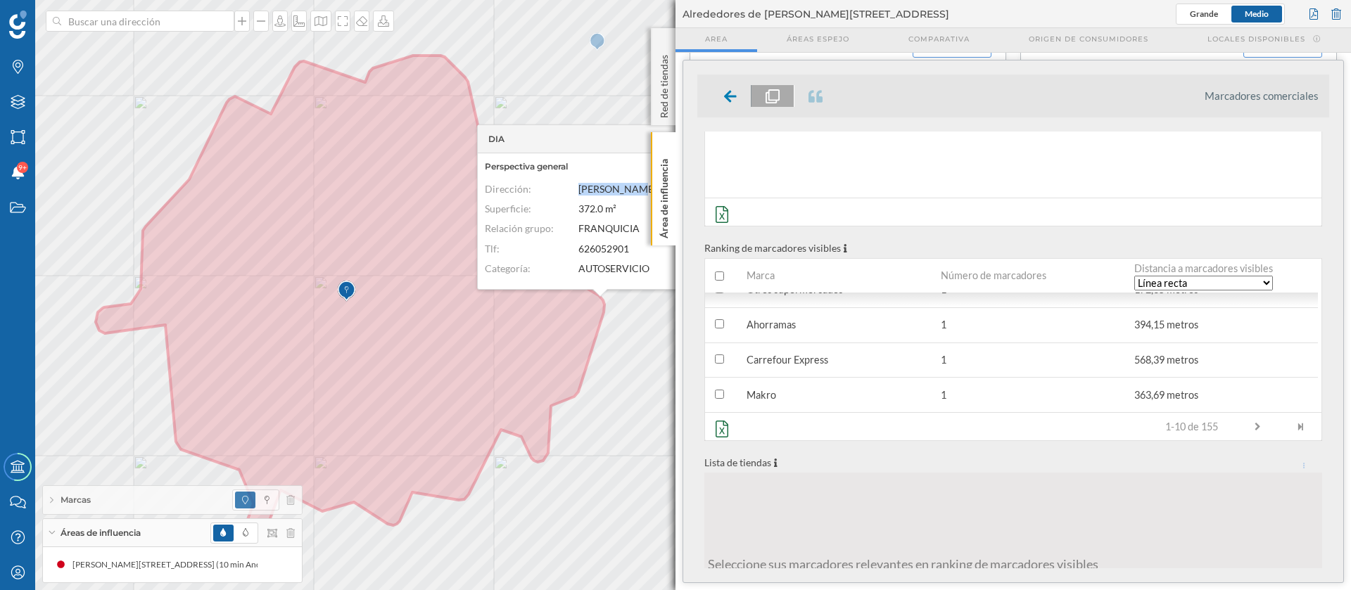
drag, startPoint x: 570, startPoint y: 188, endPoint x: 627, endPoint y: 193, distance: 57.2
click at [627, 193] on div "Dirección: [PERSON_NAME][STREET_ADDRESS]" at bounding box center [597, 189] width 224 height 13
copy div "Dirección: [PERSON_NAME][STREET_ADDRESS]"
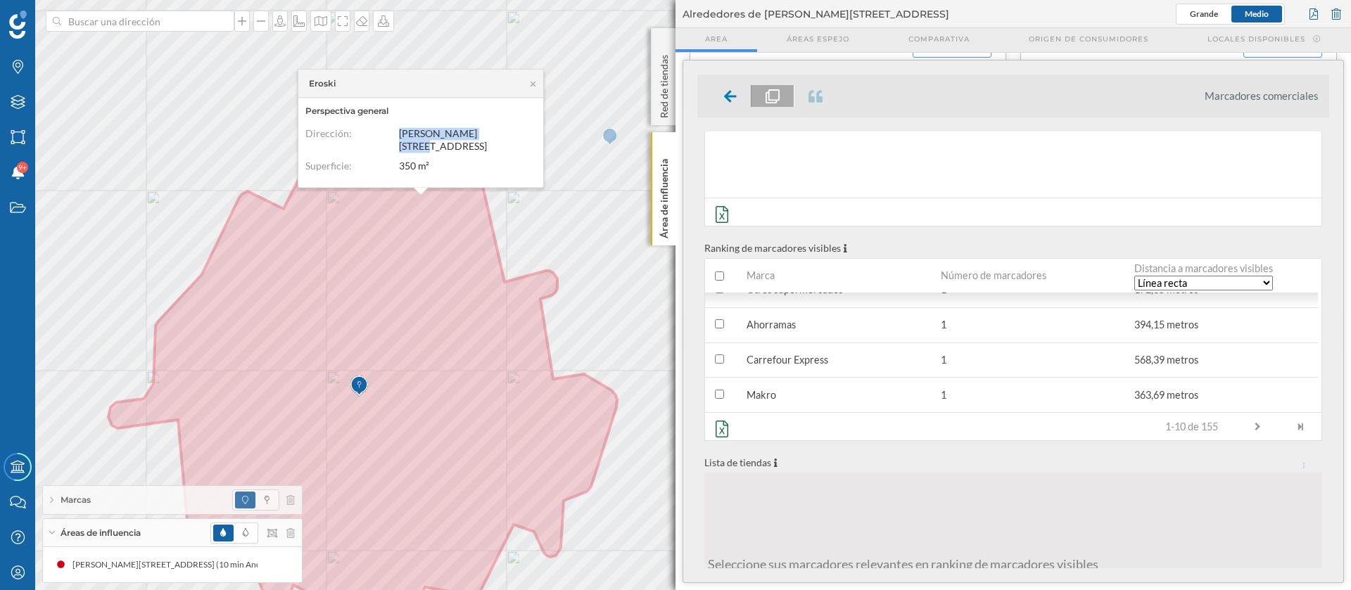
drag, startPoint x: 398, startPoint y: 137, endPoint x: 484, endPoint y: 130, distance: 86.8
click at [484, 130] on div "Dirección: [PERSON_NAME][STREET_ADDRESS]" at bounding box center [417, 139] width 224 height 25
copy span "[PERSON_NAME][STREET_ADDRESS]"
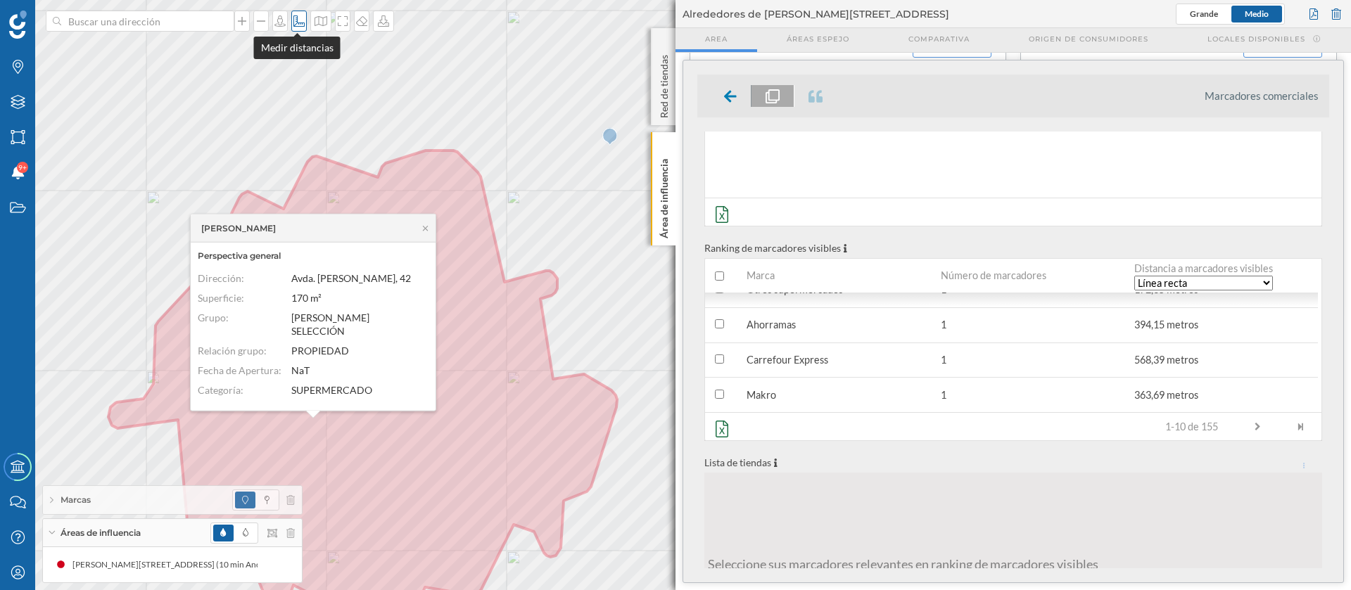
click at [298, 24] on icon at bounding box center [299, 20] width 14 height 11
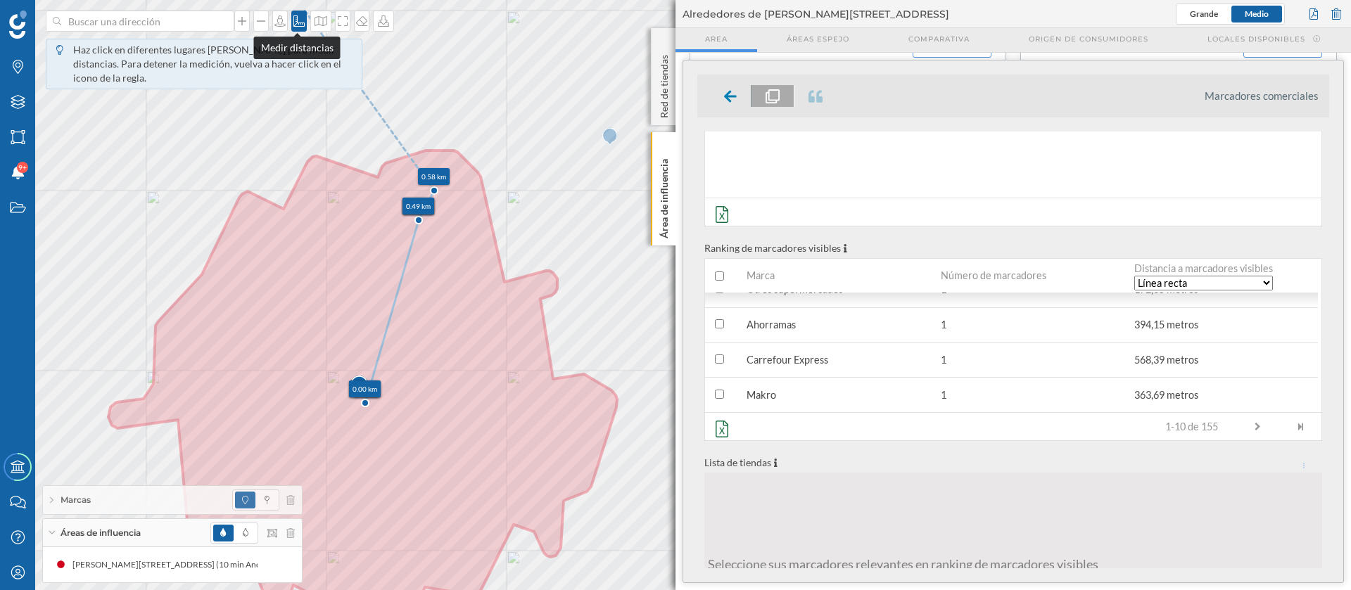
click at [296, 13] on div at bounding box center [298, 21] width 15 height 21
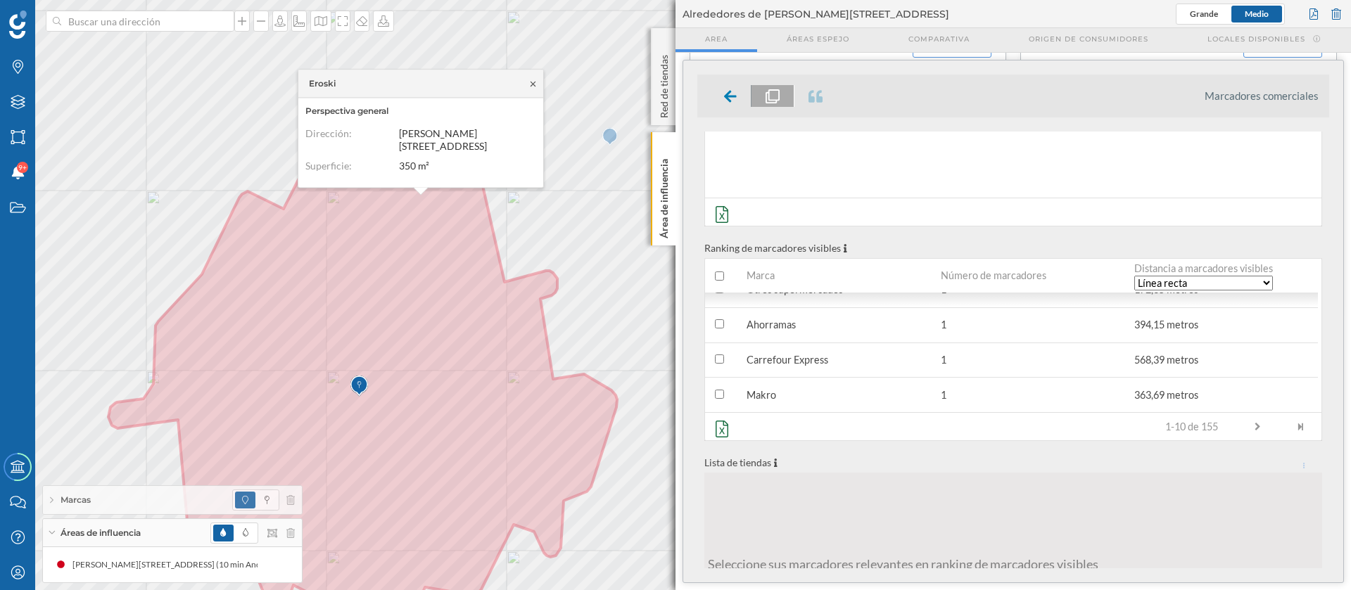
click at [529, 84] on icon at bounding box center [533, 84] width 11 height 8
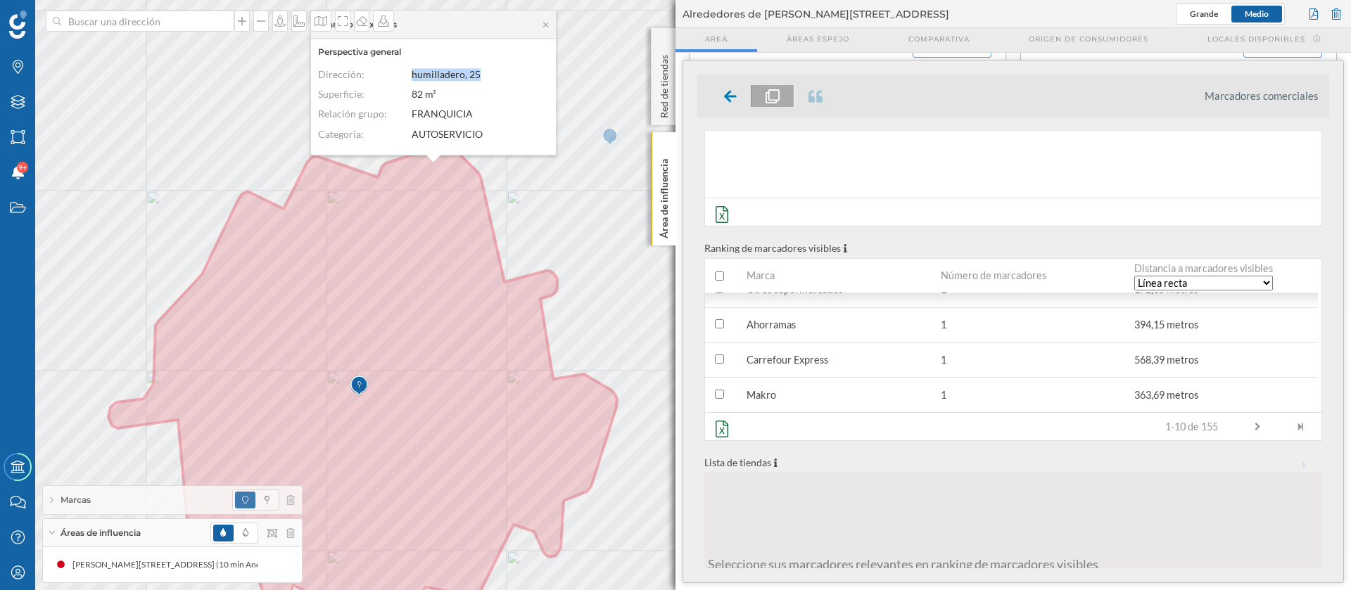
drag, startPoint x: 406, startPoint y: 77, endPoint x: 483, endPoint y: 78, distance: 77.4
click at [483, 78] on div "Dirección: humilladero, 25" at bounding box center [430, 74] width 224 height 13
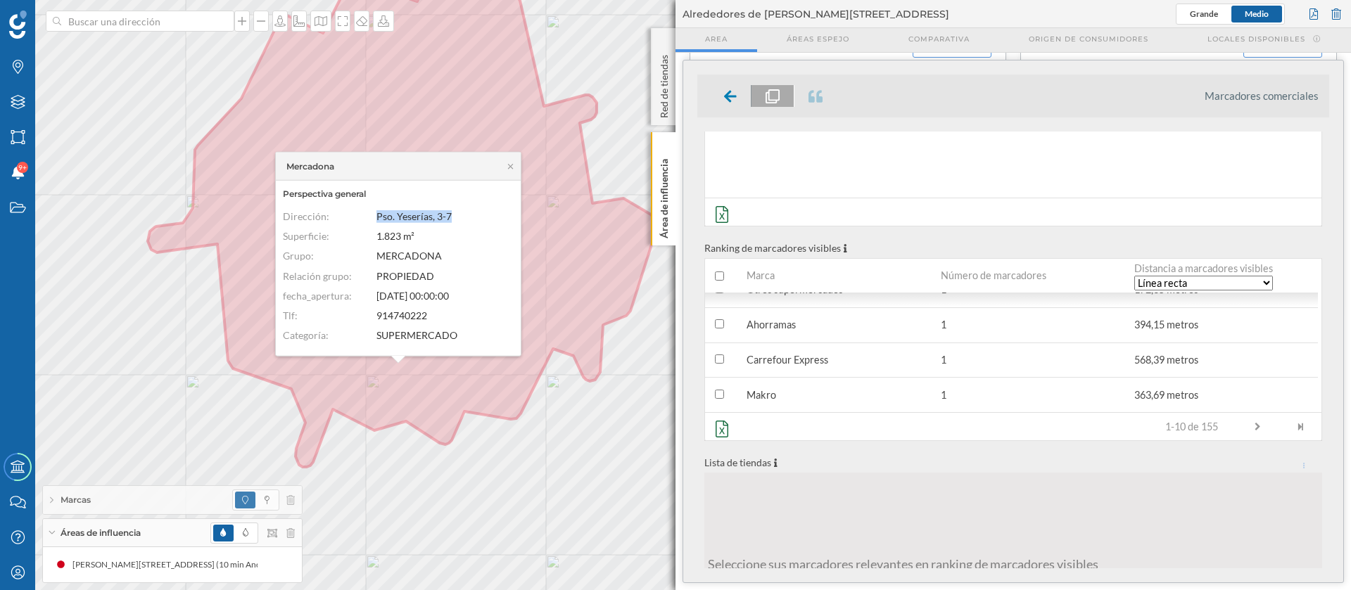
drag, startPoint x: 471, startPoint y: 210, endPoint x: 365, endPoint y: 214, distance: 106.3
click at [365, 214] on div "Dirección: Pso. Yeserías, 3-7" at bounding box center [395, 216] width 224 height 13
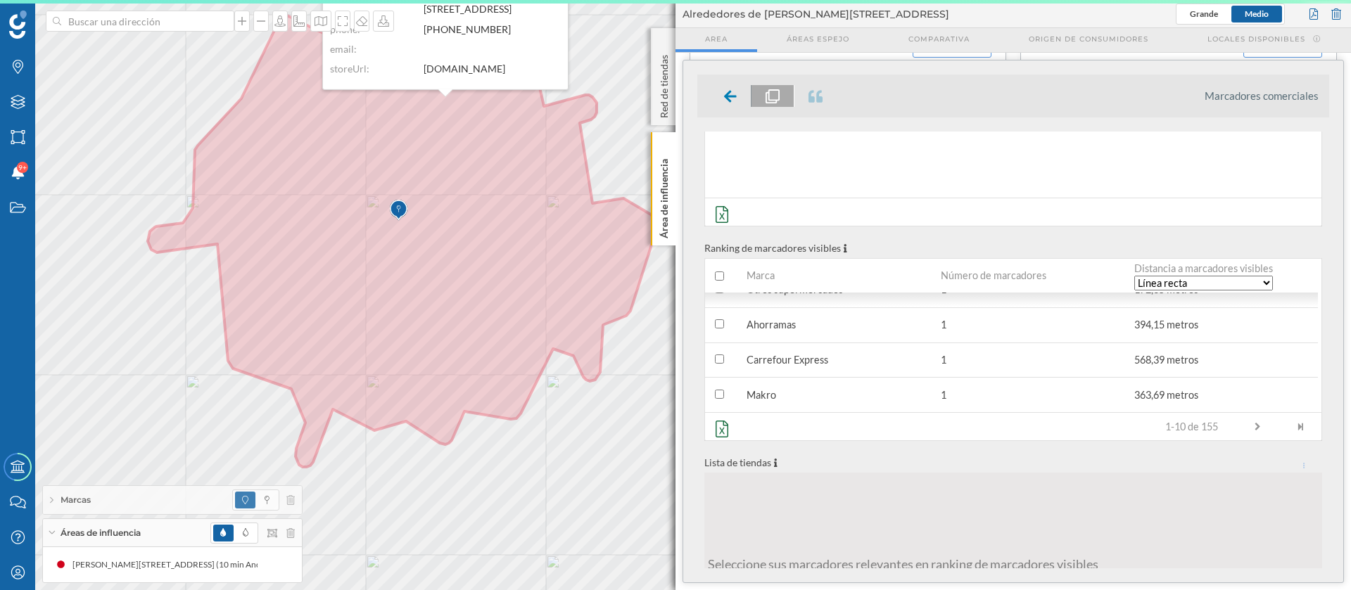
click at [506, 170] on icon at bounding box center [510, 166] width 11 height 8
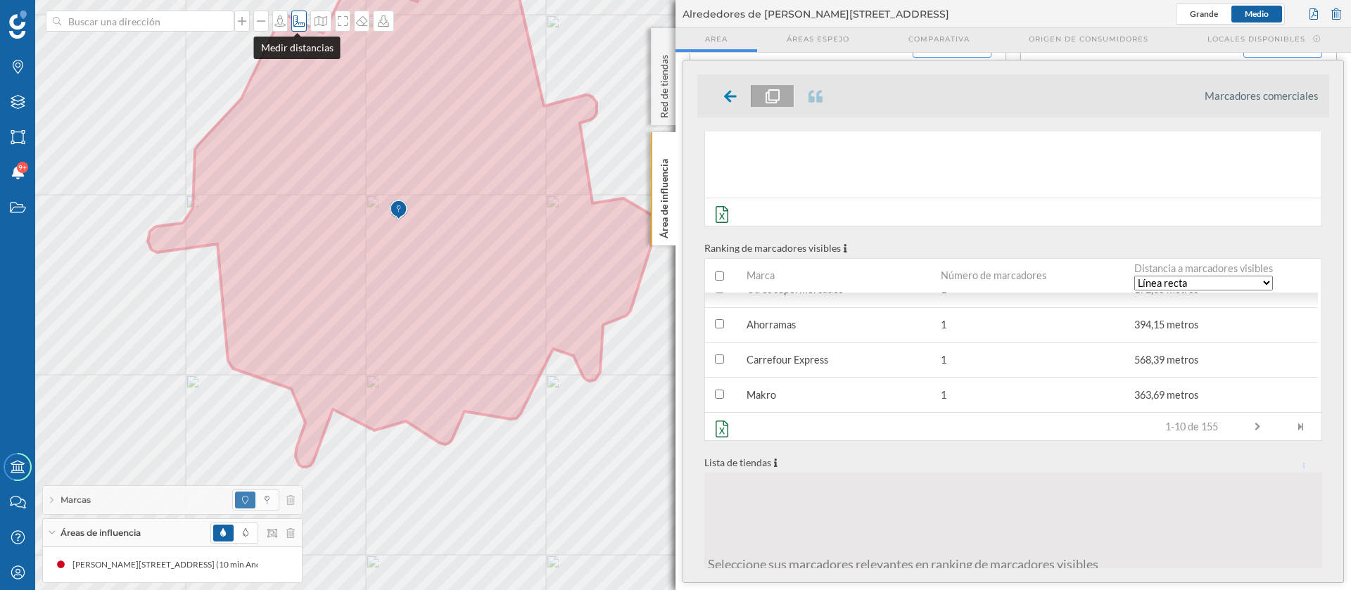
click at [293, 26] on icon at bounding box center [298, 20] width 11 height 11
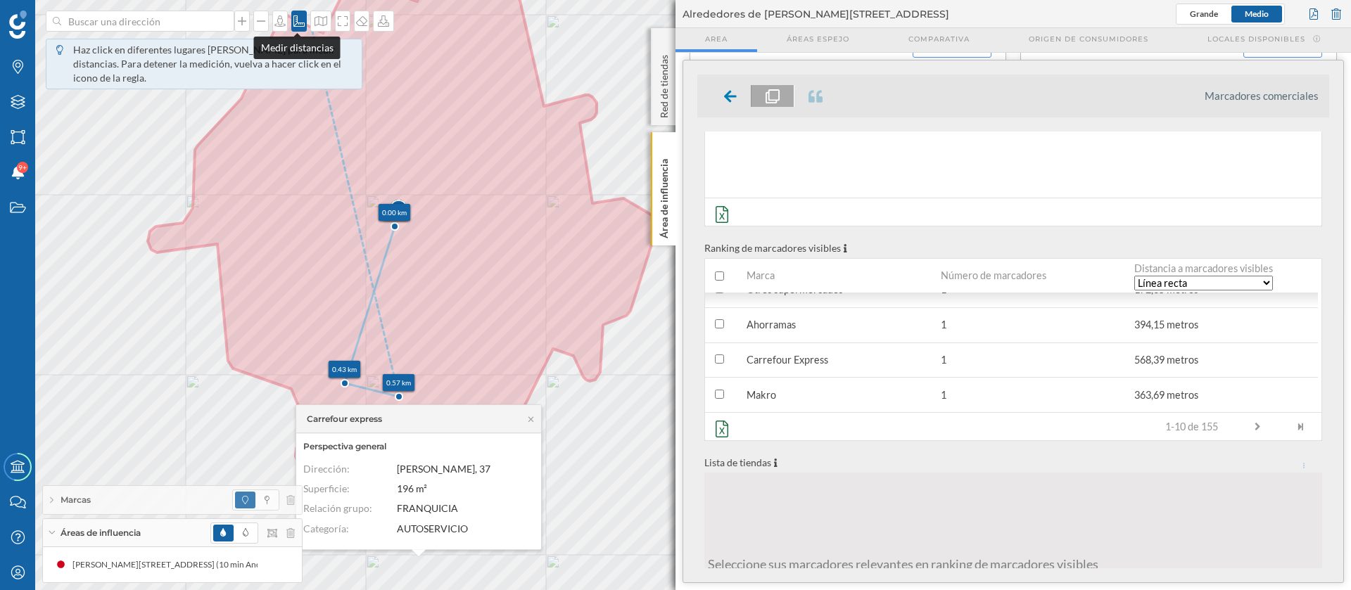
click at [292, 23] on icon at bounding box center [299, 20] width 14 height 11
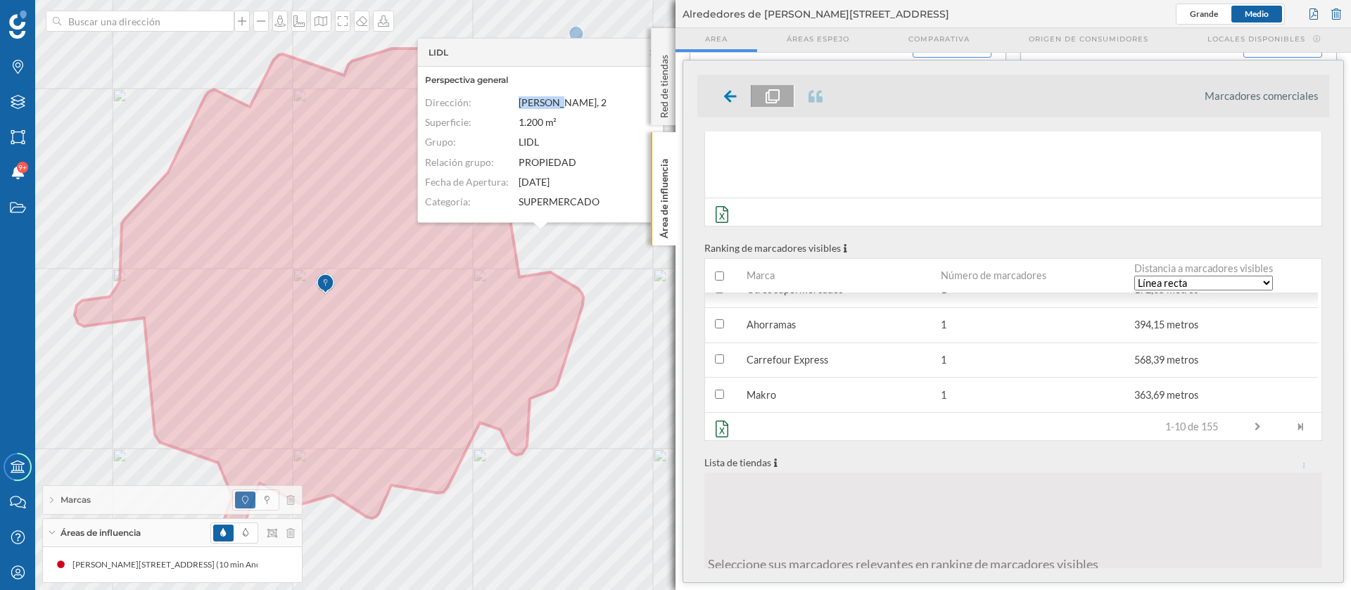
drag, startPoint x: 566, startPoint y: 96, endPoint x: 513, endPoint y: 94, distance: 52.8
click at [513, 94] on div "Perspectiva general Dirección: [GEOGRAPHIC_DATA], 2 Superficie: 1.200 m² Grupo:…" at bounding box center [540, 145] width 245 height 156
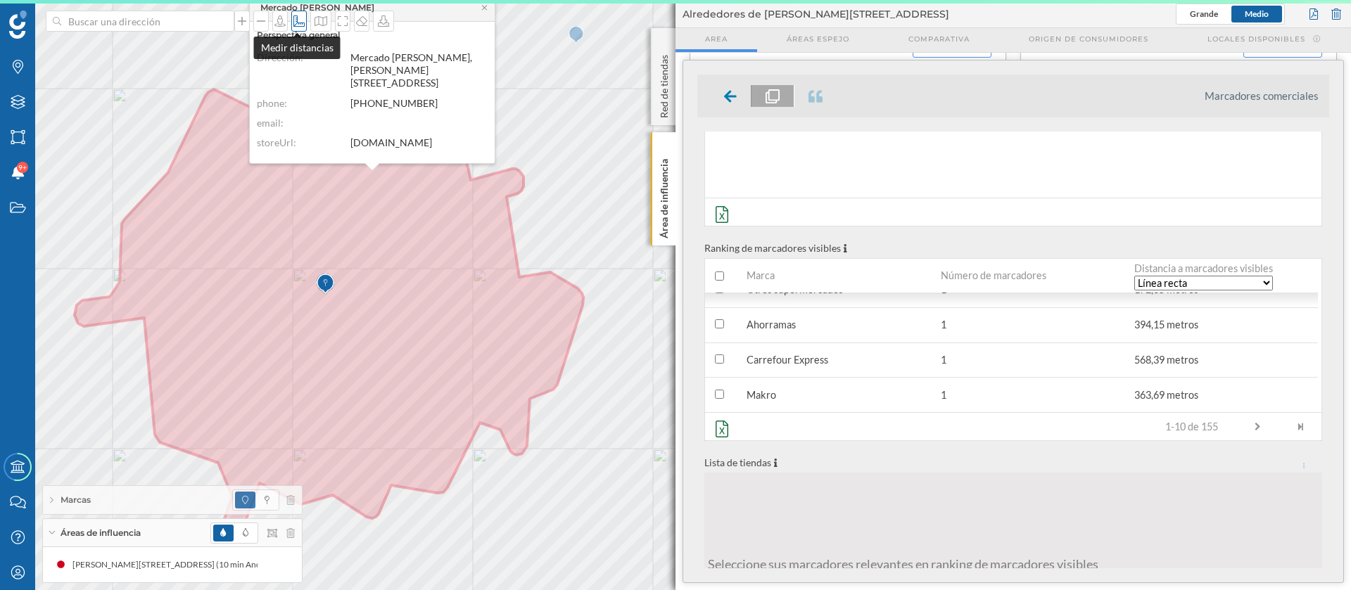
click at [293, 25] on icon at bounding box center [299, 20] width 14 height 11
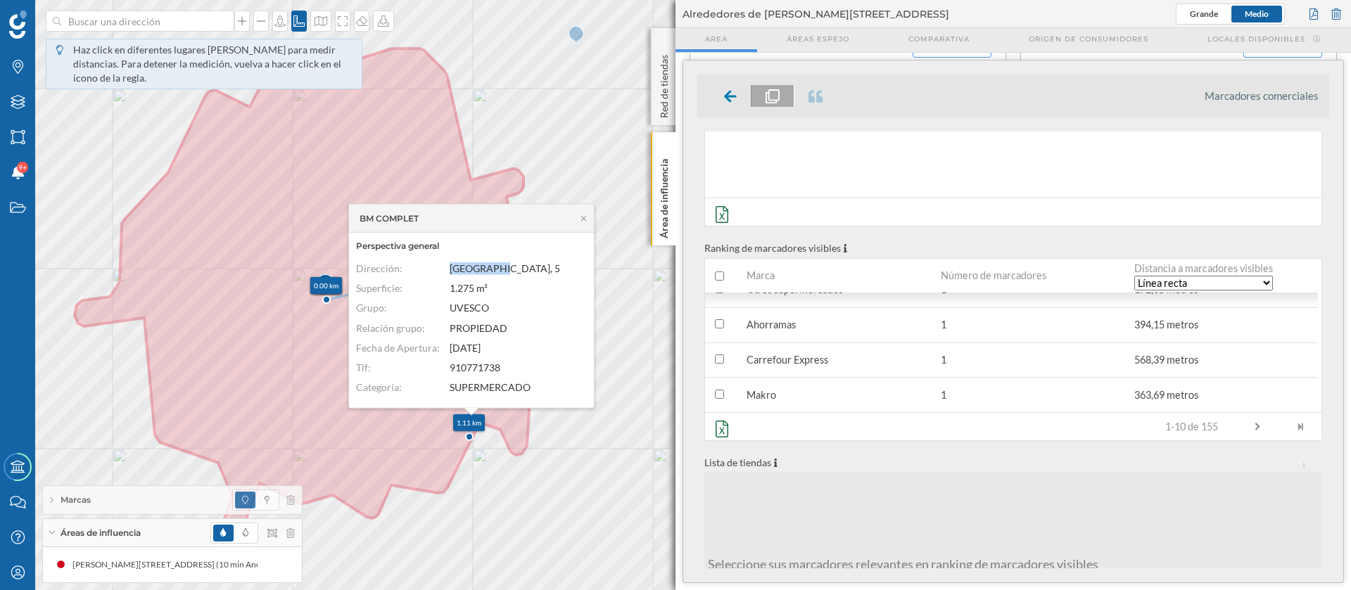
drag, startPoint x: 447, startPoint y: 272, endPoint x: 503, endPoint y: 265, distance: 56.7
click at [503, 265] on div "Dirección: [GEOGRAPHIC_DATA], 5" at bounding box center [468, 268] width 224 height 13
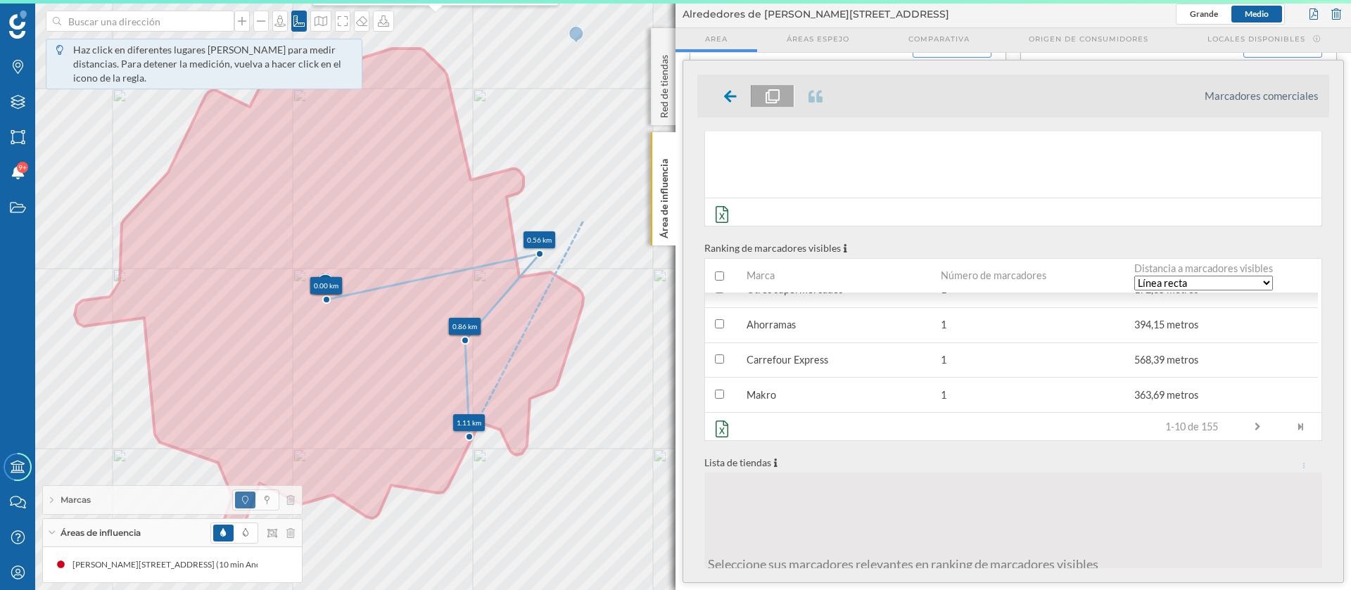
click at [583, 222] on div "BM COMPLET" at bounding box center [471, 219] width 245 height 28
click at [293, 20] on icon at bounding box center [298, 20] width 11 height 11
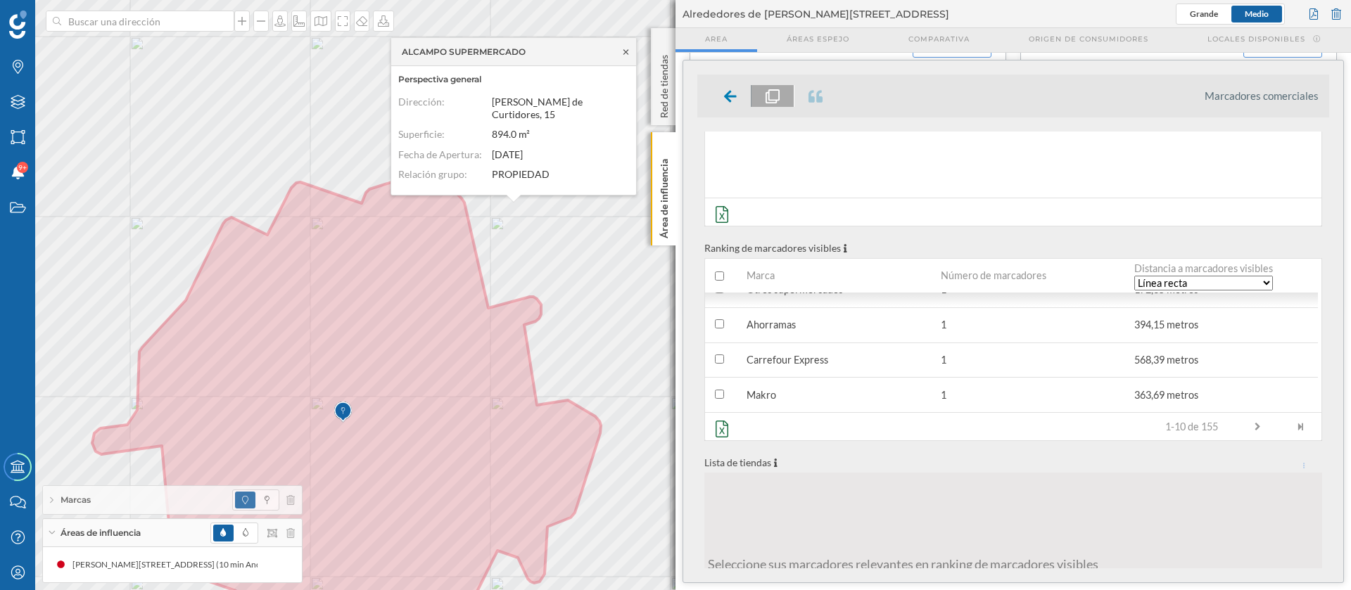
click at [623, 56] on icon at bounding box center [626, 52] width 11 height 8
